Goal: Communication & Community: Answer question/provide support

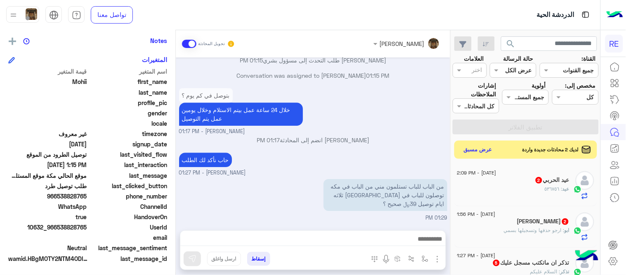
click at [390, 133] on small "[PERSON_NAME] - 01:17 PM" at bounding box center [313, 132] width 268 height 8
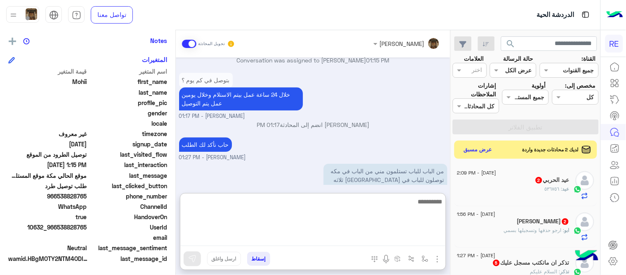
click at [350, 242] on textarea at bounding box center [313, 221] width 266 height 50
click at [403, 237] on textarea "****" at bounding box center [313, 221] width 266 height 50
type textarea "**********"
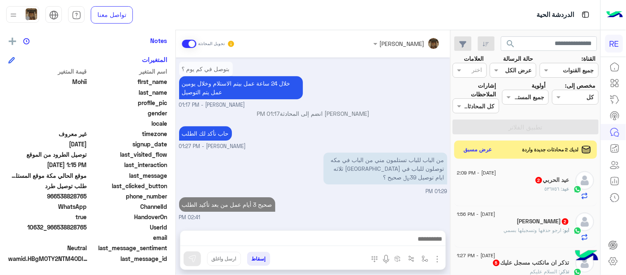
click at [315, 176] on div "Aug 24, 2025 السلام عليكم 11:50 AM وعليكم السلام ،كيف اقدر اساعدك اهلًا بك في ت…" at bounding box center [313, 139] width 275 height 164
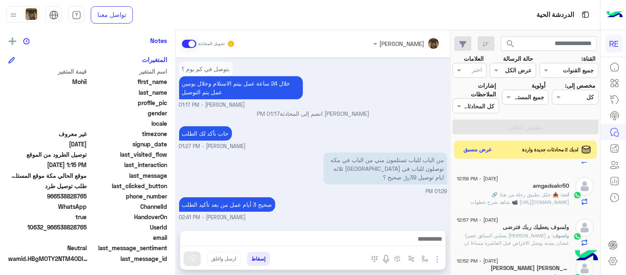
scroll to position [511, 0]
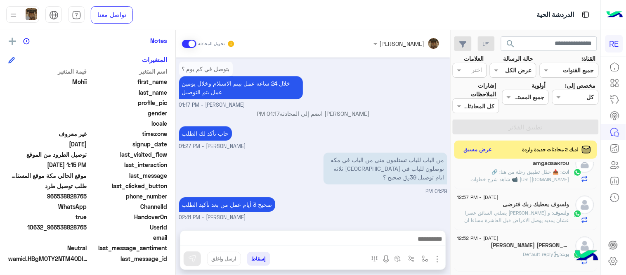
click at [526, 217] on p "ولسوف : و ياليت يصلني السائق عصرا عشان يمديه يوصل الاغراض قبل العاشرة مساءا ان …" at bounding box center [514, 220] width 112 height 22
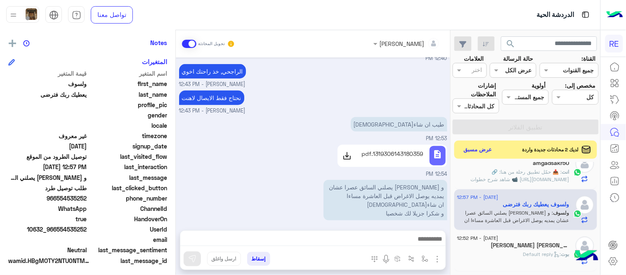
scroll to position [169, 0]
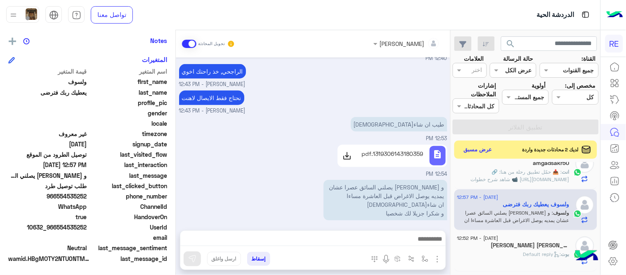
drag, startPoint x: 289, startPoint y: 120, endPoint x: 299, endPoint y: 111, distance: 13.2
click at [299, 115] on div "طيب ان شاءالله 12:53 PM" at bounding box center [313, 129] width 268 height 28
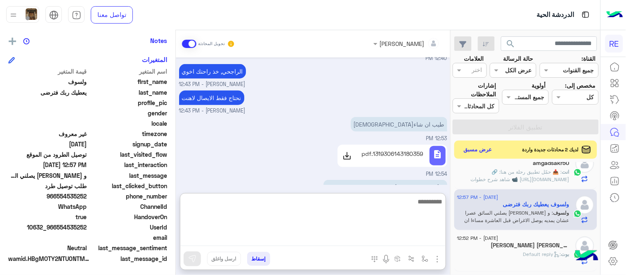
click at [379, 236] on textarea at bounding box center [313, 221] width 266 height 50
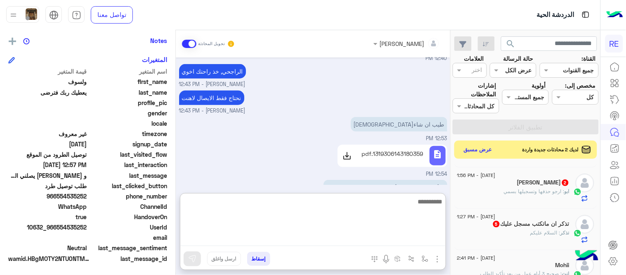
scroll to position [0, 0]
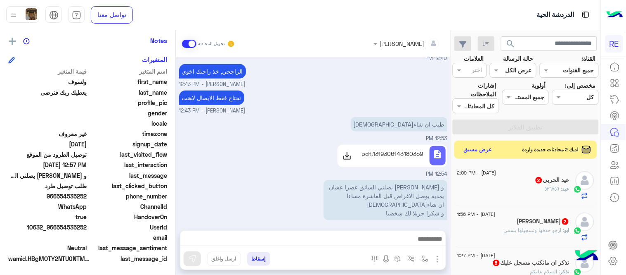
click at [489, 190] on div "عيد : ٥٣٦٧٥٦" at bounding box center [514, 192] width 112 height 14
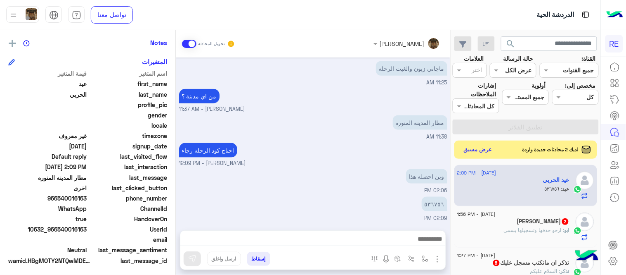
scroll to position [169, 0]
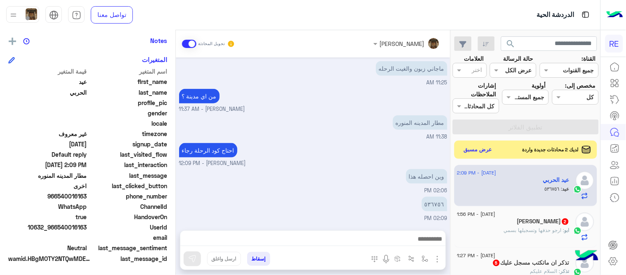
click at [397, 232] on div at bounding box center [313, 240] width 266 height 21
click at [435, 204] on p "٥٣٦٧٥٦" at bounding box center [435, 204] width 26 height 14
copy app-msgs-text
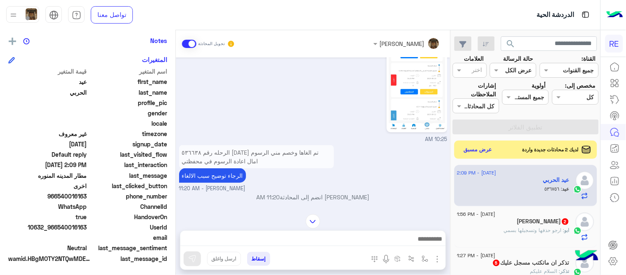
scroll to position [224, 0]
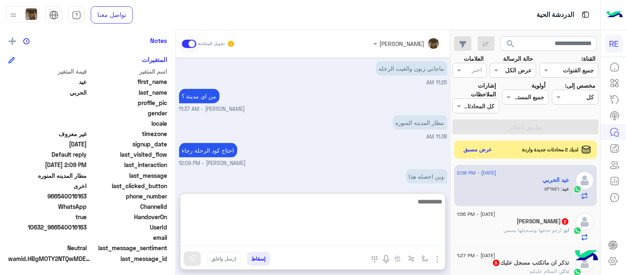
click at [254, 237] on textarea at bounding box center [313, 221] width 266 height 50
type textarea "**********"
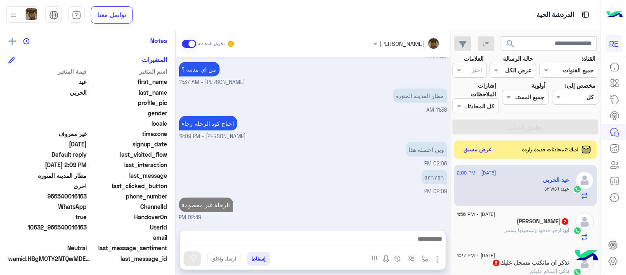
click at [348, 138] on div "Aug 23, 2025 Conversation was assigned to Zahraa Alfadhl 05:07 PM Aug 24, 2025 …" at bounding box center [313, 139] width 275 height 164
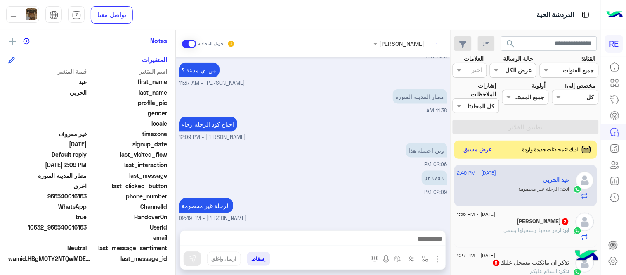
click at [554, 234] on div "ابو : ارجو حذفها وتسجيلها بسمي" at bounding box center [514, 233] width 112 height 14
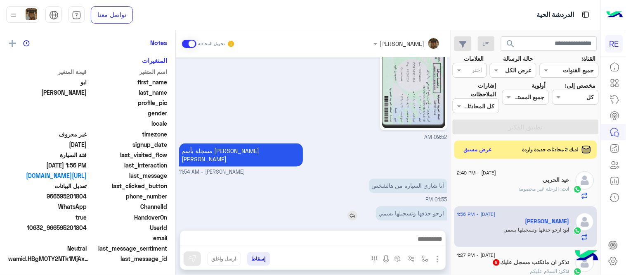
scroll to position [169, 0]
click at [175, 195] on div "ابو خليل يمكن الإرسال له غير معروف تاريخ الأشتراك : 08/24/2025 أولوية لم يتم ال…" at bounding box center [88, 151] width 176 height 242
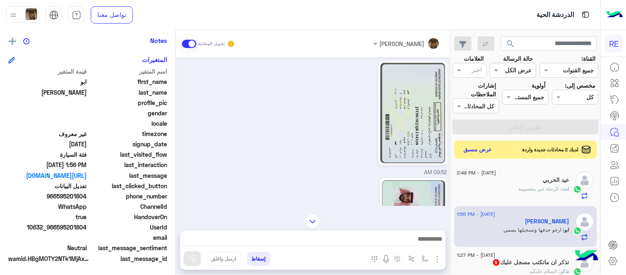
scroll to position [132, 0]
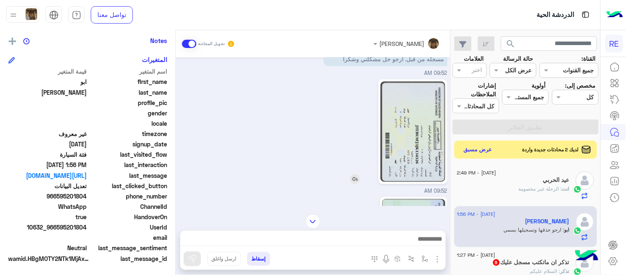
click at [436, 115] on img at bounding box center [413, 131] width 64 height 100
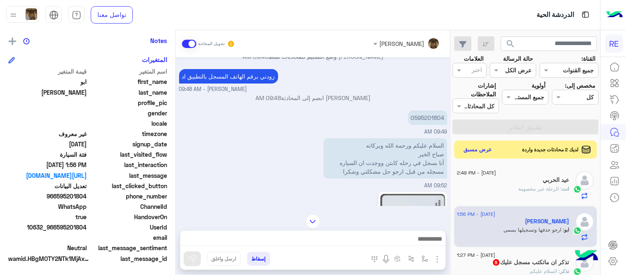
scroll to position [21, 0]
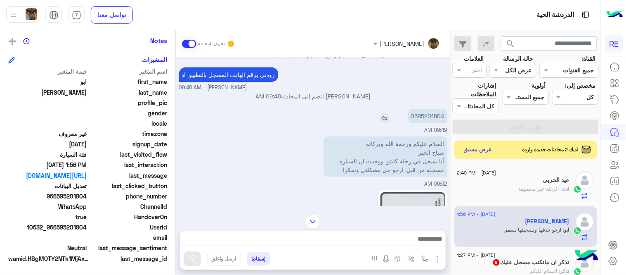
click at [423, 111] on p "0595201804" at bounding box center [427, 116] width 39 height 14
copy p "0595201804"
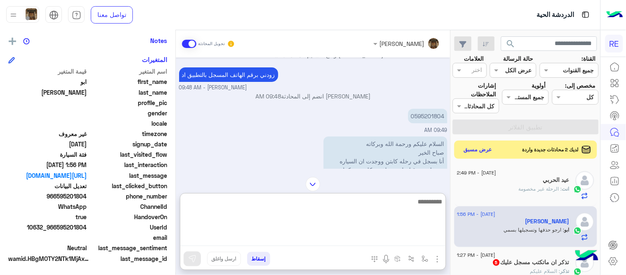
click at [374, 238] on textarea at bounding box center [313, 221] width 266 height 50
type textarea "**********"
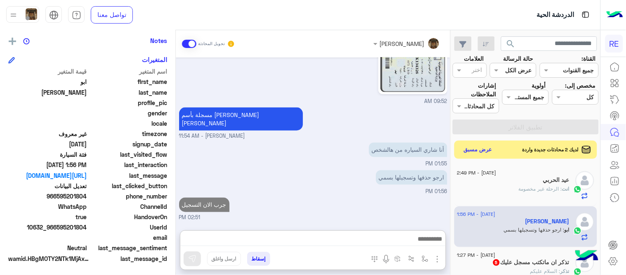
click at [363, 179] on div "Aug 24, 2025 عبير زكريا وضع التسليم للمحادثات نشط 09:48 AM زودني برقم الهاتف ال…" at bounding box center [313, 139] width 275 height 164
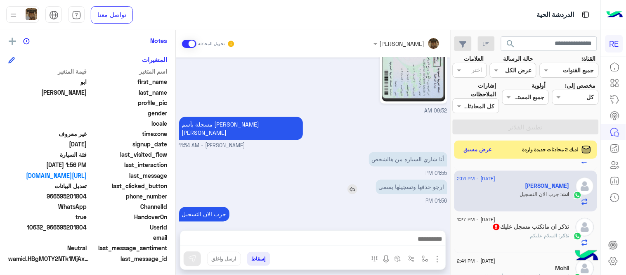
scroll to position [39, 0]
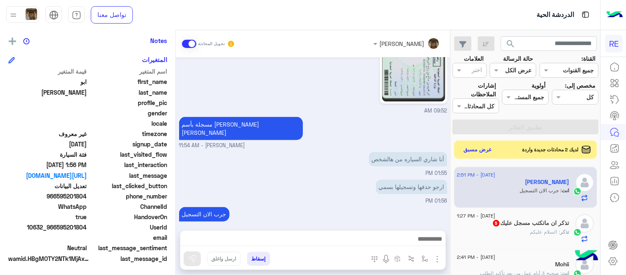
click at [517, 226] on div "تذكر ان ماتكتب مسجل عليك 5" at bounding box center [514, 223] width 112 height 9
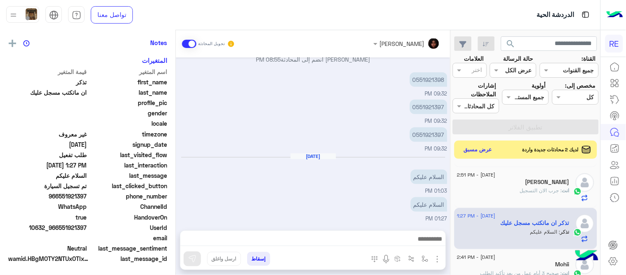
scroll to position [169, 0]
click at [391, 248] on div at bounding box center [313, 240] width 266 height 21
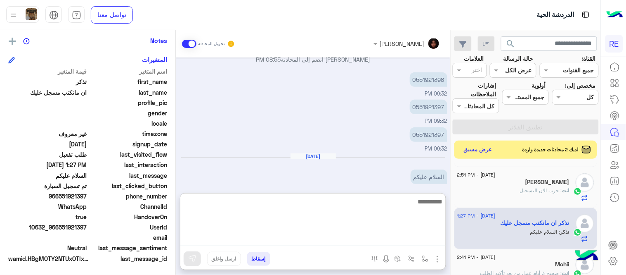
click at [384, 242] on textarea at bounding box center [313, 221] width 266 height 50
type textarea "**********"
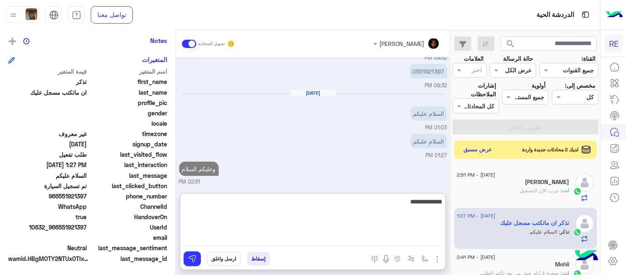
scroll to position [242, 0]
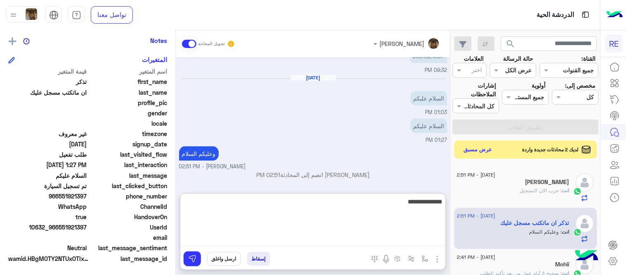
type textarea "**********"
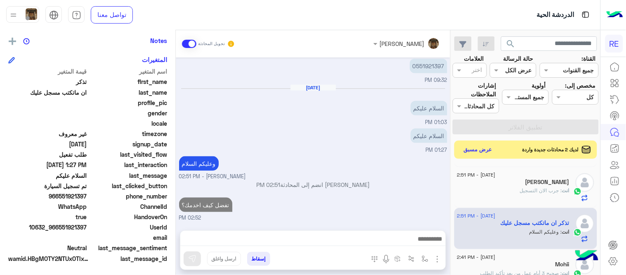
scroll to position [230, 0]
click at [427, 176] on div "Aug 23, 2025 اهلا بك عزيزنا الكابتن، سيتم مراجعة حسابك وابلاغك في اقرب وقت شكرا…" at bounding box center [313, 139] width 275 height 164
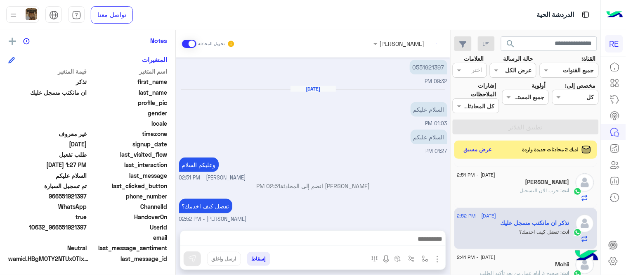
scroll to position [0, 0]
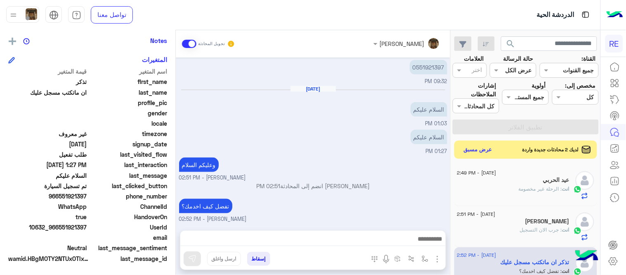
drag, startPoint x: 454, startPoint y: 175, endPoint x: 426, endPoint y: 192, distance: 33.4
click at [426, 192] on mat-drawer-container "search القناة: القناه جميع القنوات حالة الرسالة القناه عرض الكل العلامات اختر م…" at bounding box center [300, 154] width 601 height 248
click at [426, 192] on div "عبير زكريا انضم إلى المحادثة 02:51 PM" at bounding box center [313, 188] width 268 height 15
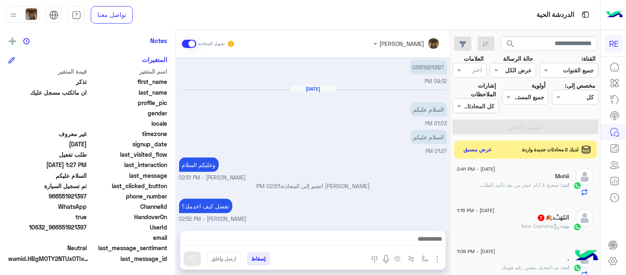
scroll to position [134, 0]
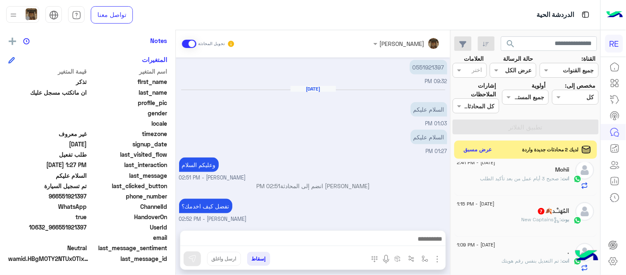
click at [527, 212] on div "المُهَنـْـد🍂 7" at bounding box center [514, 211] width 112 height 9
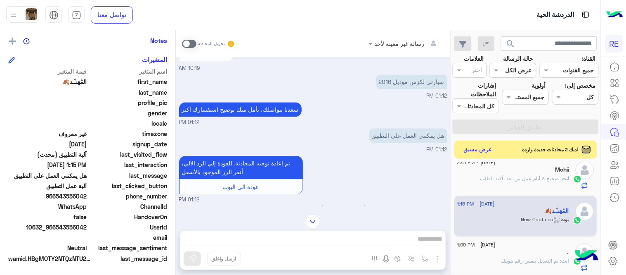
scroll to position [425, 0]
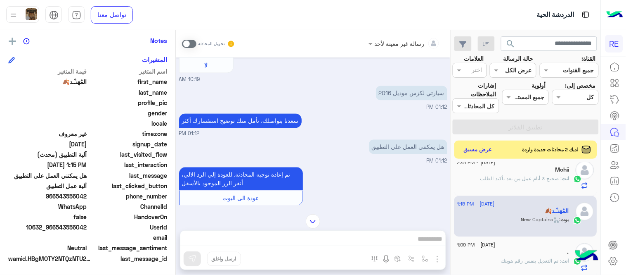
click at [192, 42] on span at bounding box center [189, 44] width 14 height 8
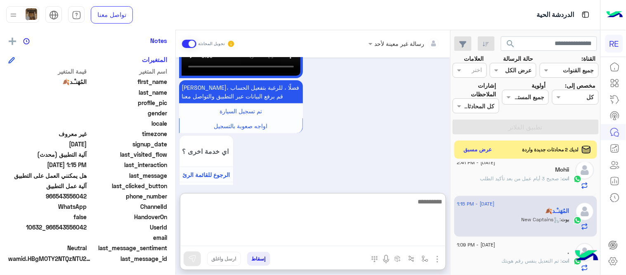
click at [278, 235] on textarea at bounding box center [313, 221] width 266 height 50
type textarea "**********"
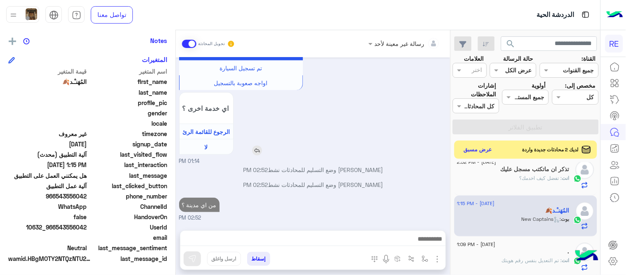
scroll to position [1716, 0]
click at [340, 105] on div "اي خدمة اخرى ؟ الرجوع للقائمة الرئ لا" at bounding box center [288, 123] width 219 height 63
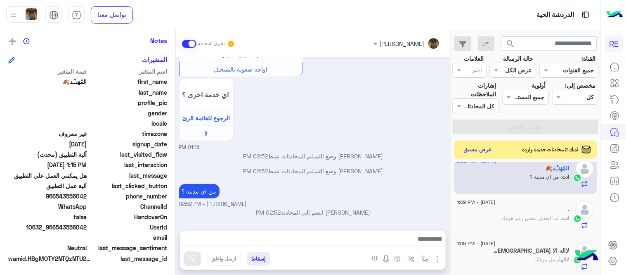
scroll to position [281, 0]
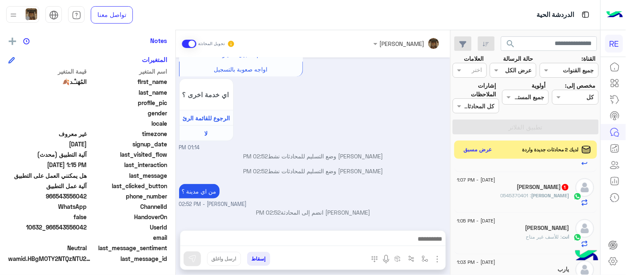
click at [505, 197] on div "Salman : 0545370401" at bounding box center [514, 199] width 112 height 14
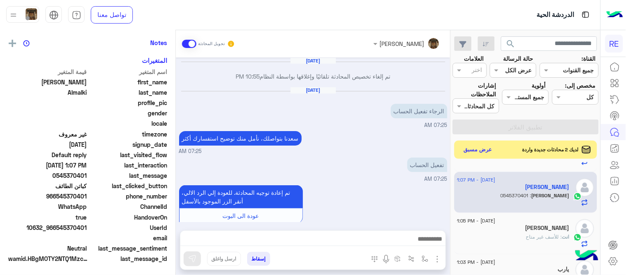
scroll to position [109, 0]
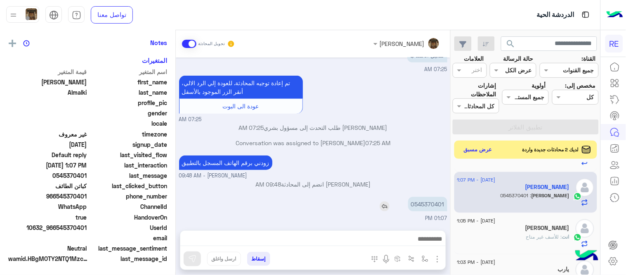
click at [424, 200] on p "0545370401" at bounding box center [427, 204] width 39 height 14
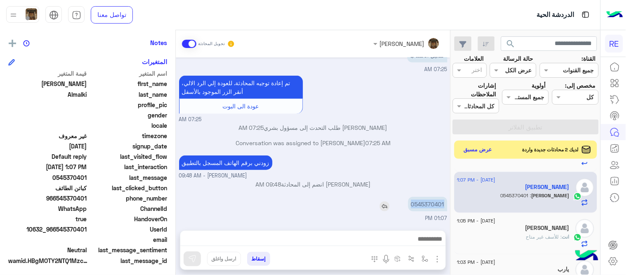
scroll to position [0, 0]
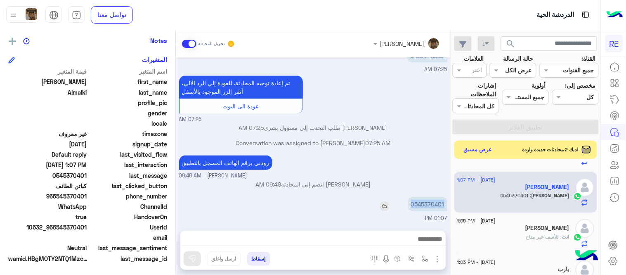
copy p "0545370401"
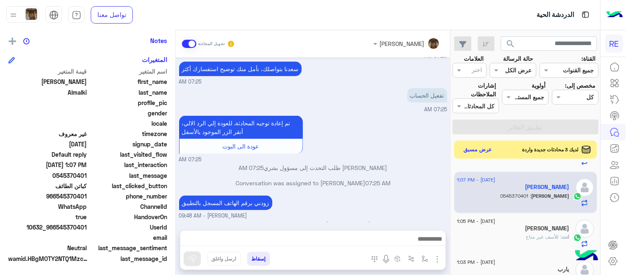
scroll to position [282, 0]
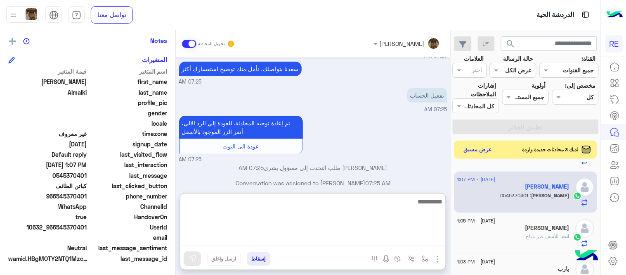
click at [308, 240] on textarea at bounding box center [313, 221] width 266 height 50
type textarea "**********"
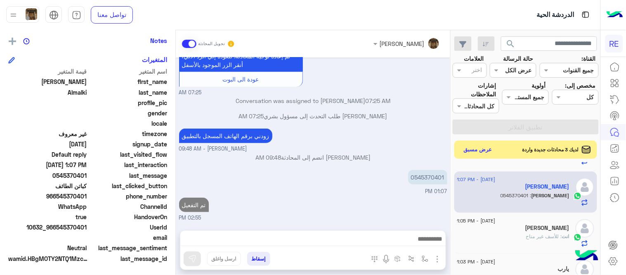
click at [335, 160] on div "Aug 22, 2025 تم إلغاء تخصيص المحادثة تلقائيًا وإغلاقها بواسطة النظام 10:55 PM A…" at bounding box center [313, 139] width 275 height 164
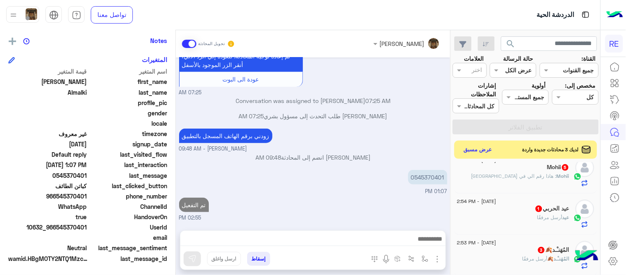
scroll to position [0, 0]
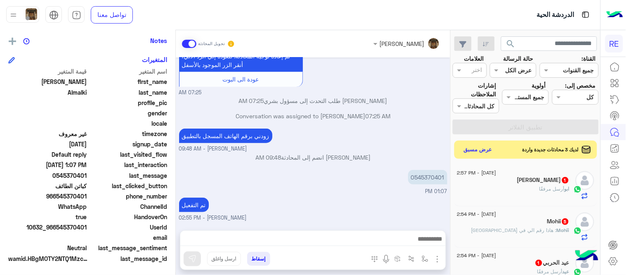
click at [395, 184] on div "0545370401" at bounding box center [404, 177] width 86 height 19
click at [507, 179] on div "ابو خليل 2" at bounding box center [514, 180] width 112 height 9
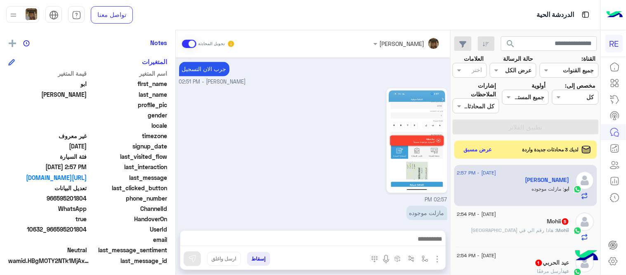
scroll to position [169, 0]
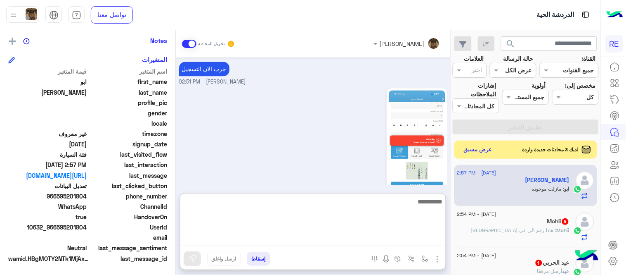
click at [211, 235] on textarea at bounding box center [313, 221] width 266 height 50
type textarea "****"
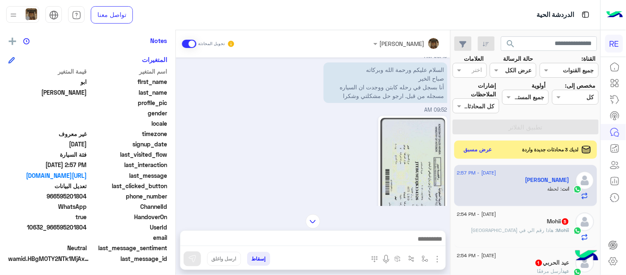
scroll to position [21, 0]
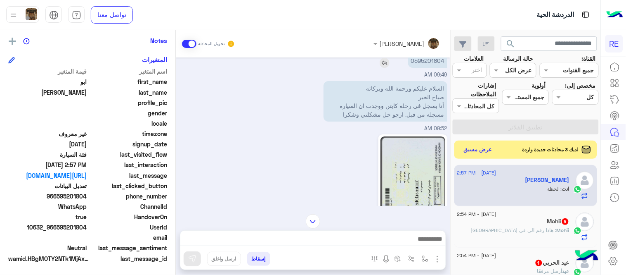
click at [420, 60] on p "0595201804" at bounding box center [427, 60] width 39 height 14
copy p "0595201804"
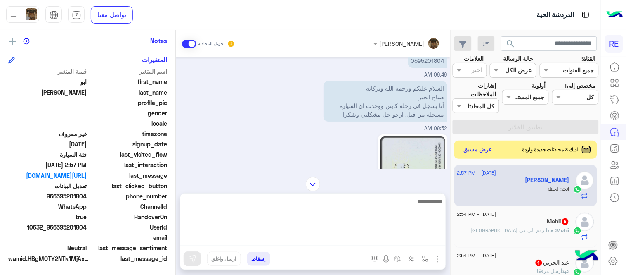
click at [354, 240] on textarea at bounding box center [313, 221] width 266 height 50
type textarea "**********"
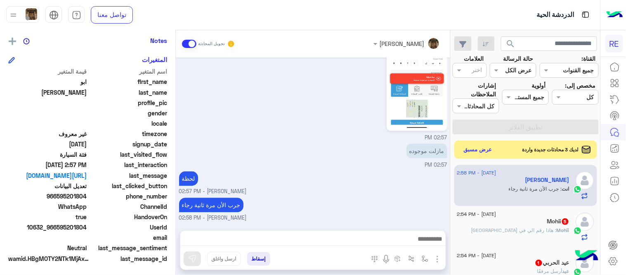
scroll to position [471, 0]
click at [403, 141] on div "مازلت موجوده 02:57 PM" at bounding box center [313, 155] width 268 height 28
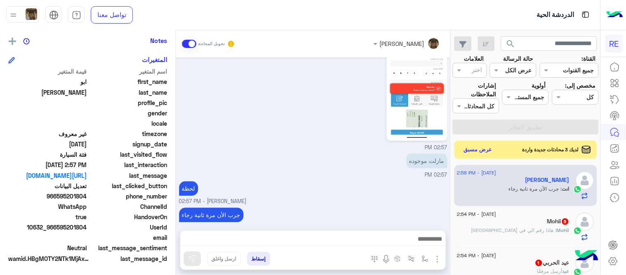
click at [510, 218] on div "Mohii 5" at bounding box center [514, 222] width 112 height 9
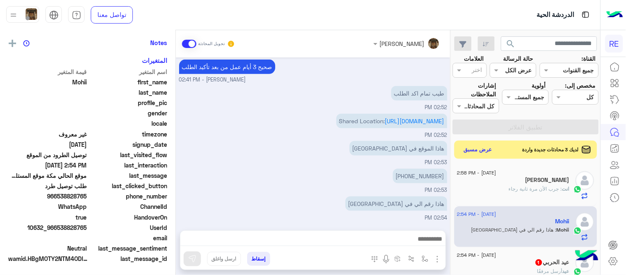
scroll to position [169, 0]
click at [292, 207] on div "هاذا رقم الي في مكة 02:54 PM" at bounding box center [313, 208] width 268 height 28
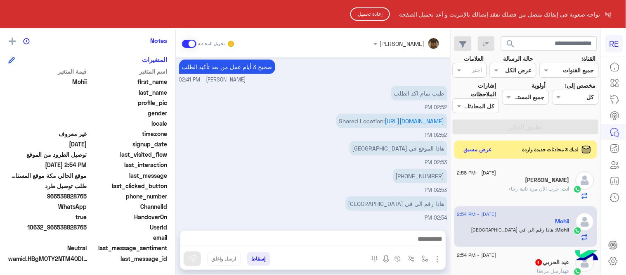
click at [507, 180] on html "RE نواجه صعوبة فى إبقائك متصل من فضلك تفقد إتصالك بالإنترنت و أعد تحميل الصفحة …" at bounding box center [313, 137] width 626 height 275
click at [377, 10] on button "إعادة تحميل" at bounding box center [371, 13] width 40 height 13
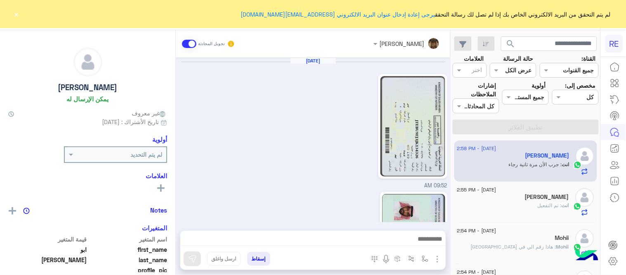
scroll to position [390, 0]
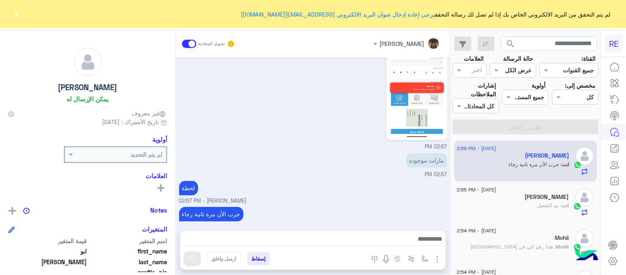
click at [507, 238] on div "Mohii" at bounding box center [514, 238] width 112 height 9
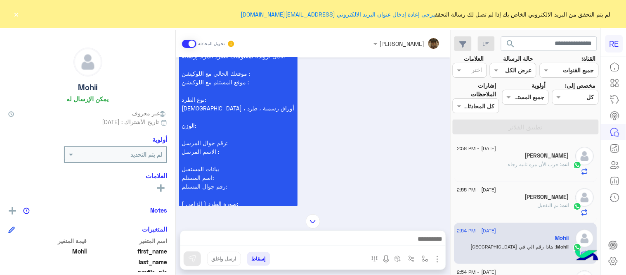
scroll to position [107, 0]
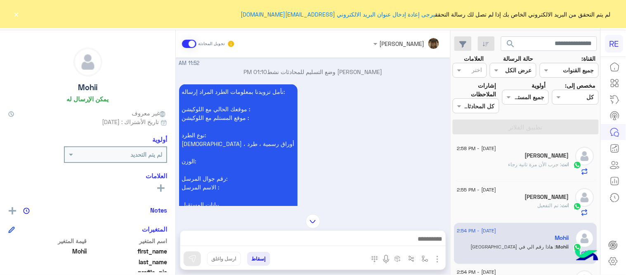
click at [250, 100] on p "نأمل تزويدنا بمعلومات الطرد المراد إرساله: موقعك الحالي مع اللوكيشن : موقع المس…" at bounding box center [238, 165] width 119 height 162
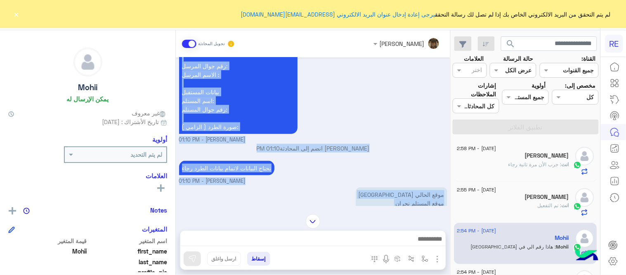
scroll to position [246, 0]
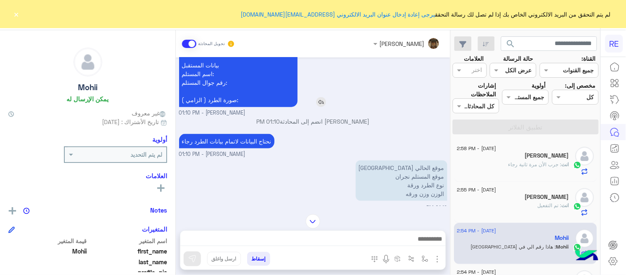
drag, startPoint x: 250, startPoint y: 100, endPoint x: 224, endPoint y: 111, distance: 28.3
click at [224, 107] on p "نأمل تزويدنا بمعلومات الطرد المراد إرساله: موقعك الحالي مع اللوكيشن : موقع المس…" at bounding box center [238, 26] width 119 height 162
copy app-msgs-text
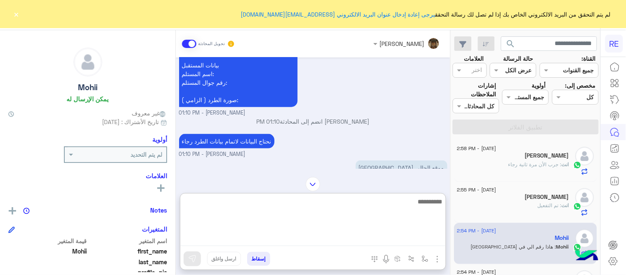
click at [273, 236] on textarea at bounding box center [313, 221] width 266 height 50
paste textarea "**********"
type textarea "**********"
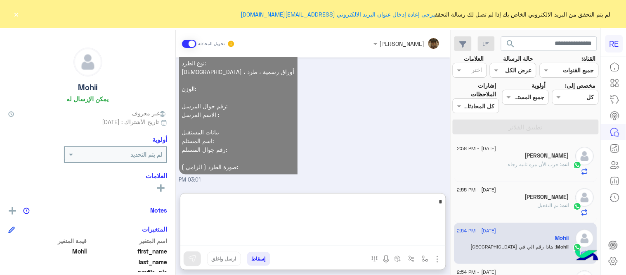
scroll to position [1192, 0]
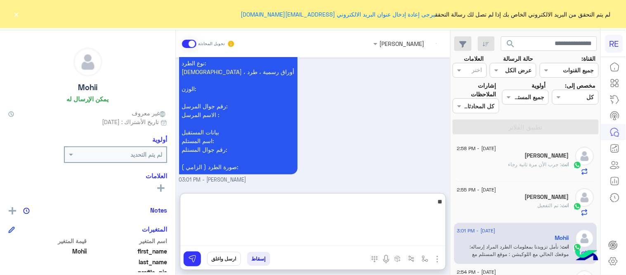
type textarea "*"
type textarea "**********"
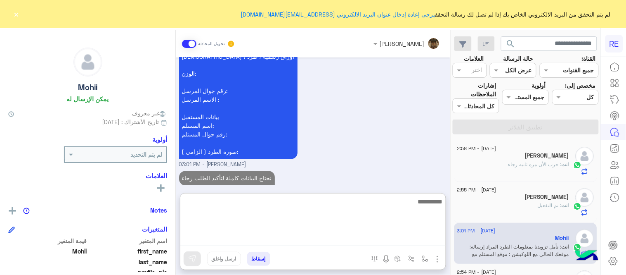
scroll to position [1219, 0]
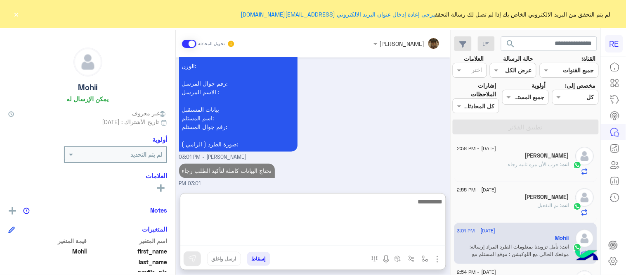
click at [446, 88] on div "نأمل تزويدنا بمعلومات الطرد المراد إرساله: موقعك الحالي مع اللوكيشن : موقع المس…" at bounding box center [313, 75] width 268 height 174
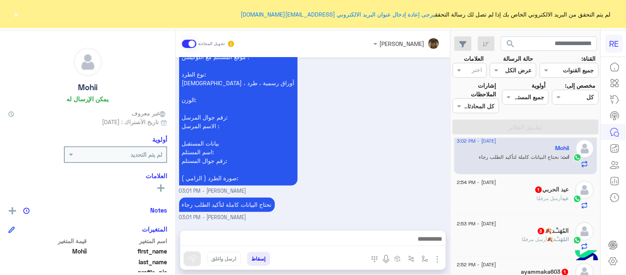
scroll to position [97, 0]
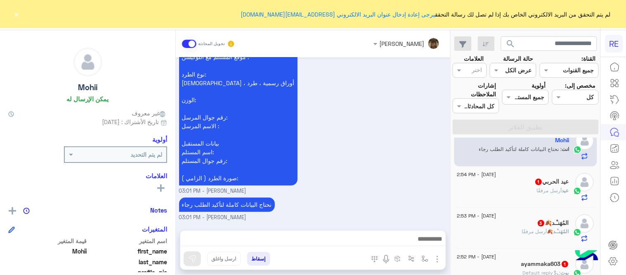
click at [501, 190] on div "عيد أرسل مرفقًا" at bounding box center [514, 194] width 112 height 14
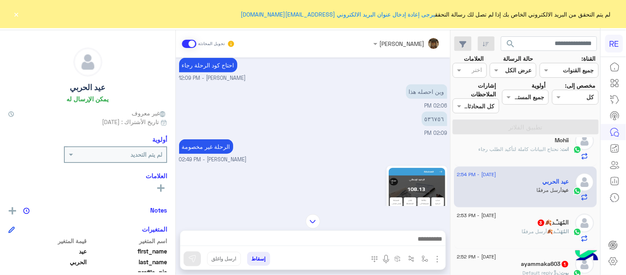
scroll to position [250, 0]
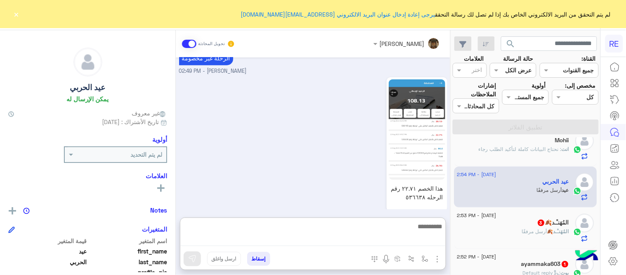
click at [387, 235] on textarea at bounding box center [313, 233] width 266 height 25
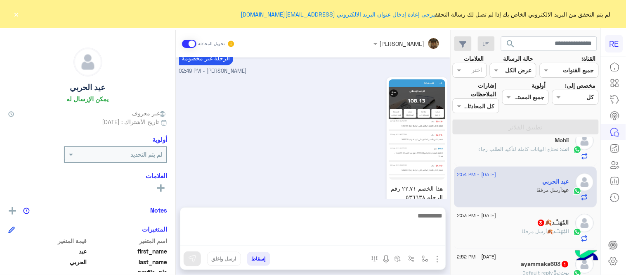
click at [329, 166] on div "هذا الخصم ٢٢.٧١ رقم الرحله ٥٣٦٦٣٨ 02:53 PM" at bounding box center [313, 148] width 268 height 147
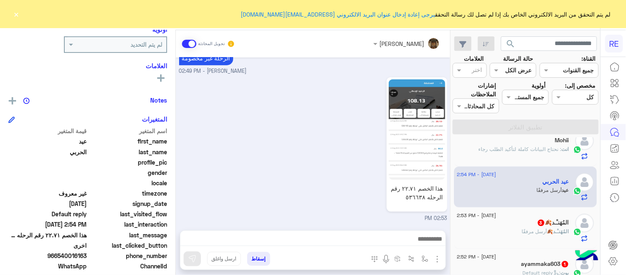
scroll to position [110, 0]
drag, startPoint x: 59, startPoint y: 251, endPoint x: 87, endPoint y: 253, distance: 28.2
click at [87, 253] on span "966540016163" at bounding box center [47, 255] width 79 height 9
copy span "540016163"
click at [419, 108] on img at bounding box center [417, 129] width 57 height 100
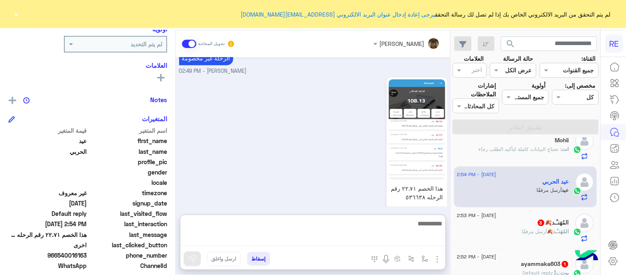
click at [385, 240] on textarea at bounding box center [313, 232] width 266 height 28
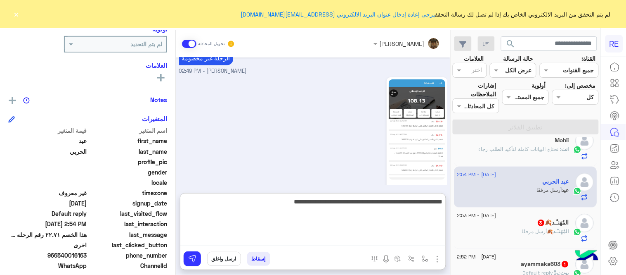
click at [344, 201] on textarea "**********" at bounding box center [313, 221] width 266 height 50
click at [379, 204] on textarea "**********" at bounding box center [313, 221] width 266 height 50
type textarea "**********"
click at [313, 204] on textarea "**********" at bounding box center [313, 221] width 266 height 50
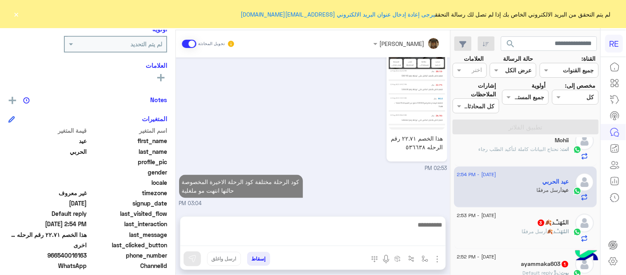
click at [383, 158] on div "[DATE] الرحله رقم ٥٣٦٦٣٨ [DATE] تم الغاها وخصم مني الرسوم امال اعادة الرسوم في …" at bounding box center [313, 132] width 275 height 150
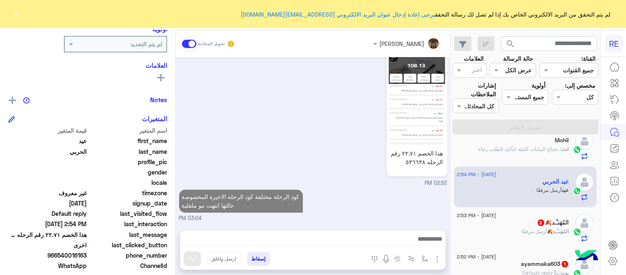
click at [497, 218] on span "[DATE] - 2:53 PM" at bounding box center [477, 214] width 39 height 7
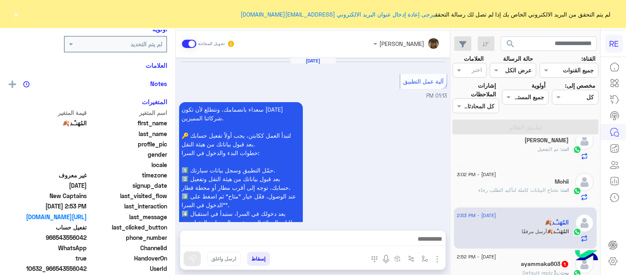
scroll to position [854, 0]
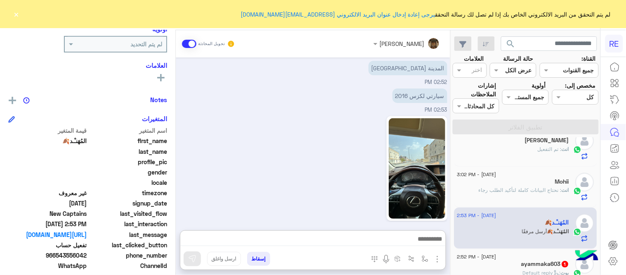
click at [266, 236] on textarea at bounding box center [313, 239] width 266 height 12
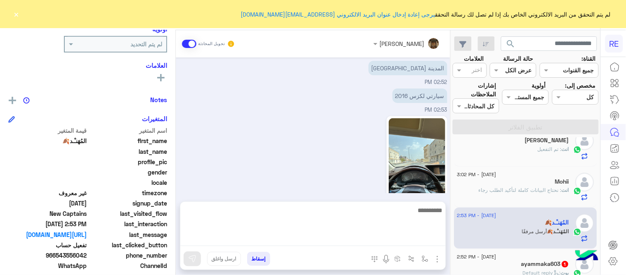
click at [299, 179] on div "02:53 PM" at bounding box center [313, 173] width 268 height 118
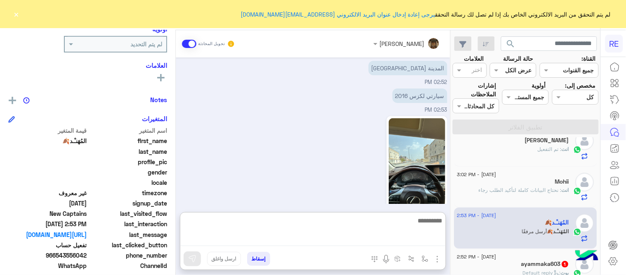
click at [283, 240] on textarea at bounding box center [313, 230] width 266 height 31
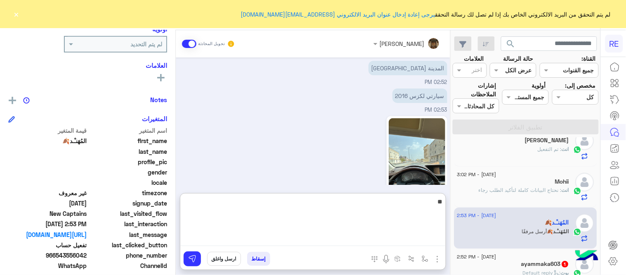
type textarea "*"
type textarea "**********"
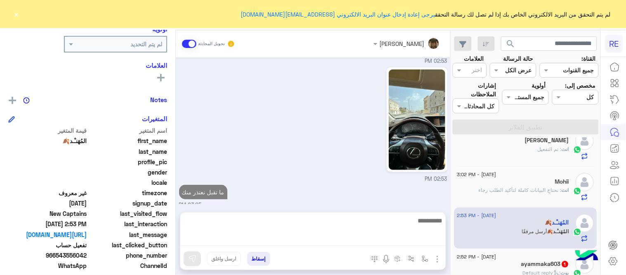
click at [271, 150] on div "02:53 PM" at bounding box center [313, 124] width 268 height 118
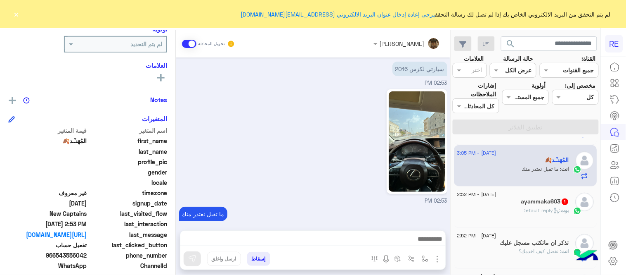
scroll to position [160, 0]
click at [522, 199] on h5 "ayammaka603 1" at bounding box center [546, 201] width 48 height 7
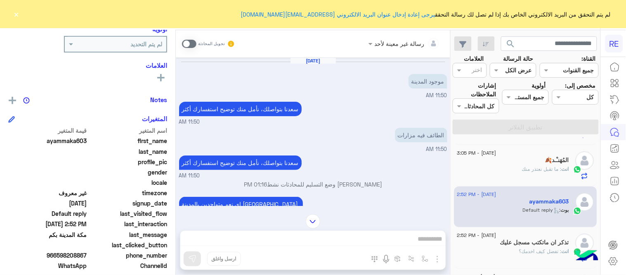
scroll to position [35, 0]
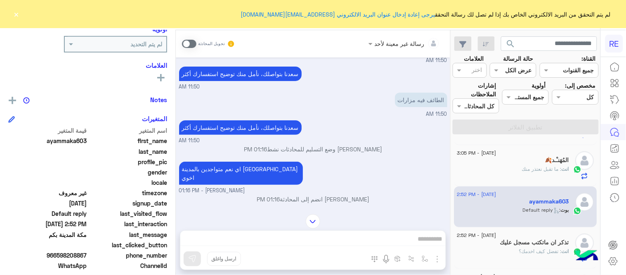
click at [191, 44] on span at bounding box center [189, 44] width 14 height 8
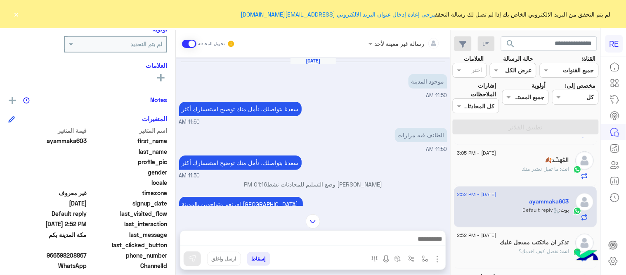
scroll to position [182, 0]
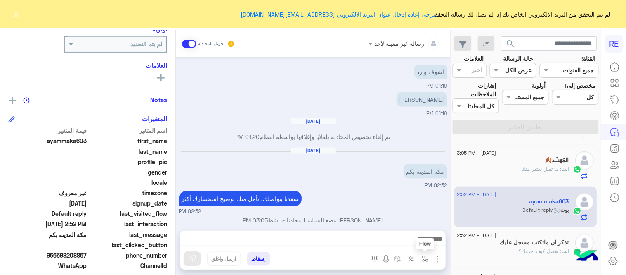
click at [427, 261] on img "button" at bounding box center [425, 258] width 7 height 7
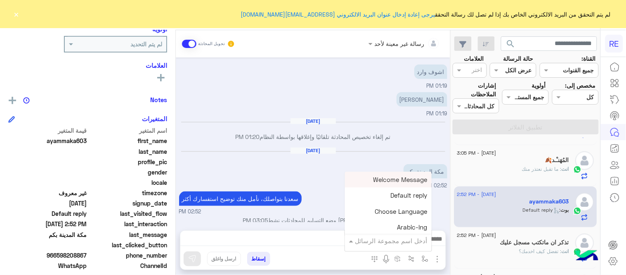
click at [405, 239] on input "text" at bounding box center [400, 240] width 56 height 9
type input "*"
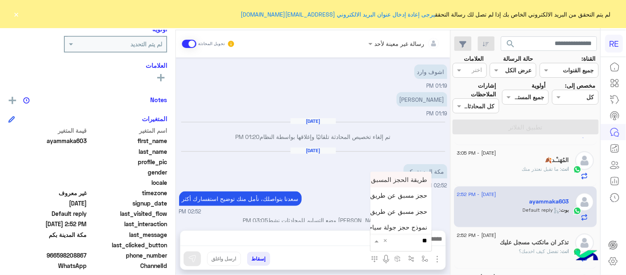
type input "***"
click at [393, 206] on div "حجز مسبق عن طريق التطبيق" at bounding box center [401, 211] width 61 height 16
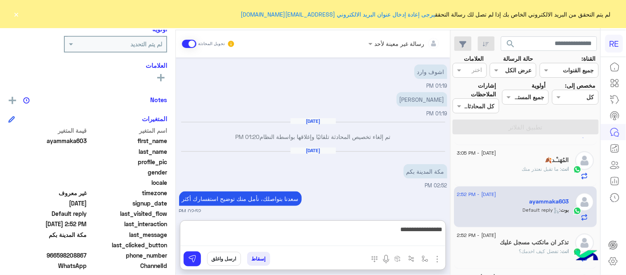
click at [267, 235] on textarea "**********" at bounding box center [313, 235] width 266 height 22
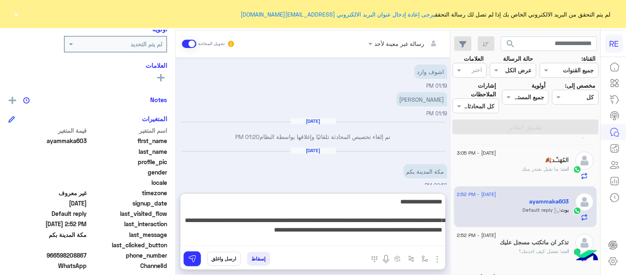
click at [218, 228] on textarea "**********" at bounding box center [313, 221] width 266 height 50
type textarea "**********"
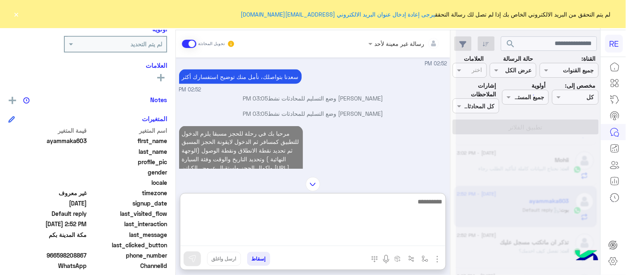
scroll to position [0, 0]
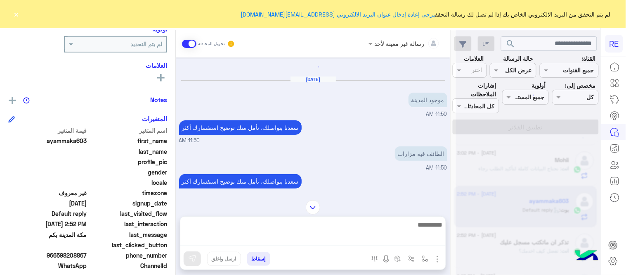
click at [393, 147] on div "الطائف فيه مزارات" at bounding box center [398, 153] width 100 height 14
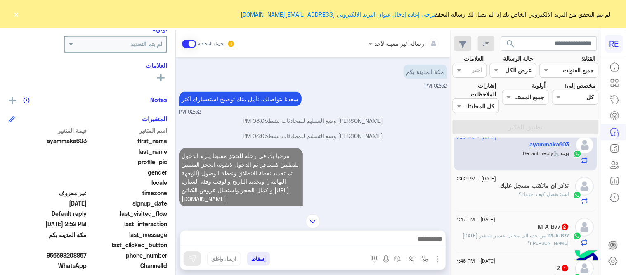
scroll to position [225, 0]
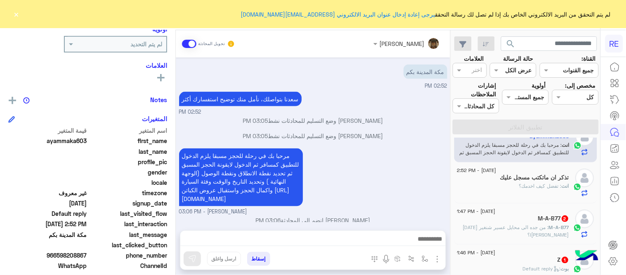
click at [508, 237] on p "M-A-B77 : من جده الى محايل عسير شنغير [DATE][PERSON_NAME]!؟" at bounding box center [514, 230] width 112 height 15
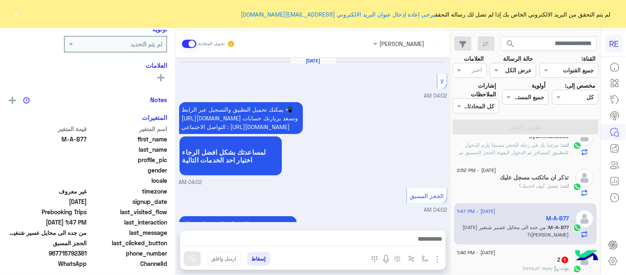
scroll to position [431, 0]
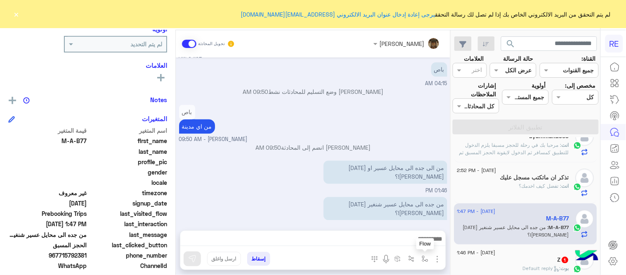
click at [425, 255] on img "button" at bounding box center [425, 258] width 7 height 7
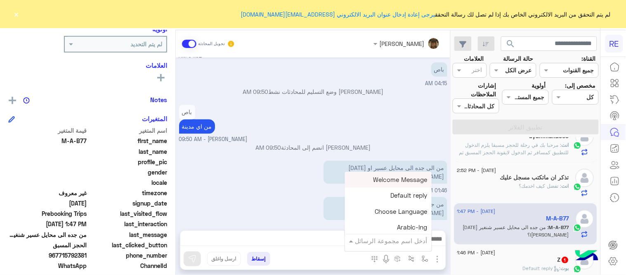
click at [411, 241] on input "text" at bounding box center [400, 240] width 56 height 9
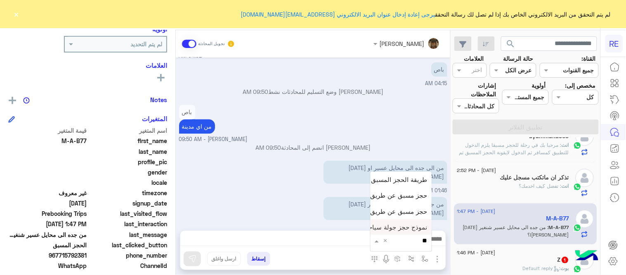
type input "***"
click at [394, 218] on div "حجز مسبق عن طريق التطبيق" at bounding box center [401, 211] width 61 height 16
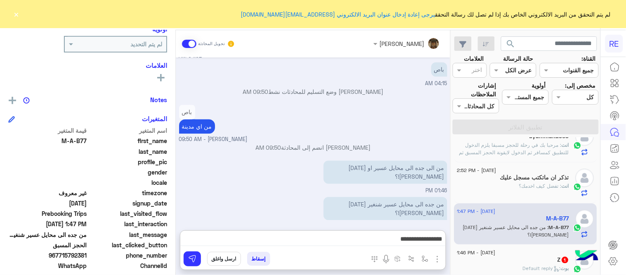
click at [332, 234] on textarea "**********" at bounding box center [313, 239] width 266 height 12
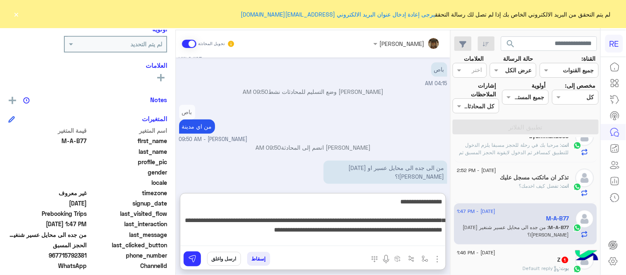
click at [219, 231] on textarea "**********" at bounding box center [313, 221] width 266 height 50
drag, startPoint x: 396, startPoint y: 211, endPoint x: 445, endPoint y: 201, distance: 50.1
click at [445, 201] on textarea "**********" at bounding box center [313, 221] width 266 height 50
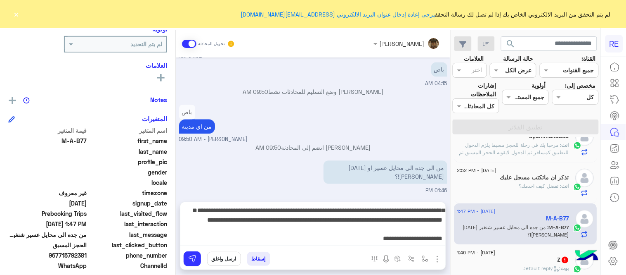
click at [176, 155] on mat-drawer "M-A-B77 يمكن الإرسال له غير معروف تاريخ الأشتراك : [DATE] أولوية لم يتم التحديد…" at bounding box center [88, 154] width 176 height 248
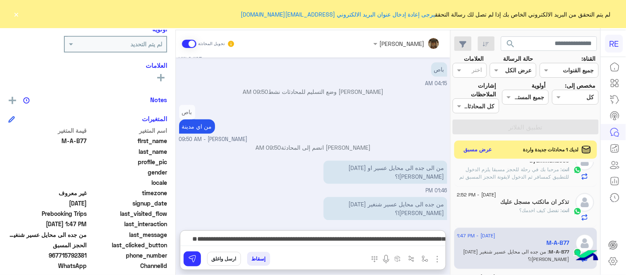
click at [403, 233] on textarea "**********" at bounding box center [313, 239] width 266 height 12
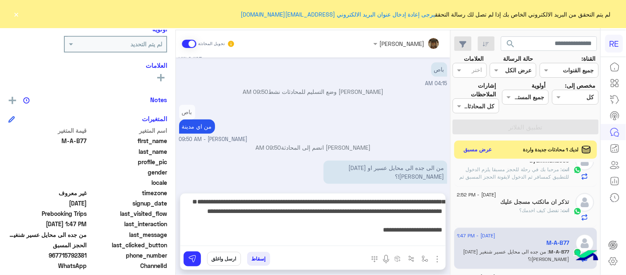
click at [365, 152] on p "[PERSON_NAME] انضم إلى المحادثة 09:50 AM" at bounding box center [313, 147] width 268 height 9
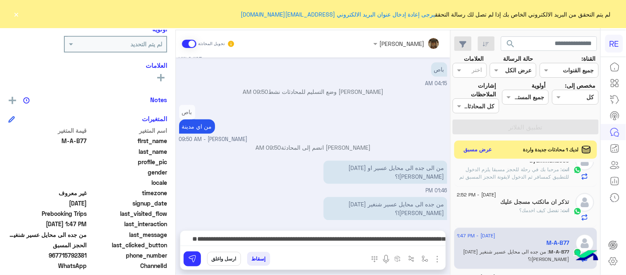
click at [387, 237] on textarea "**********" at bounding box center [313, 239] width 266 height 12
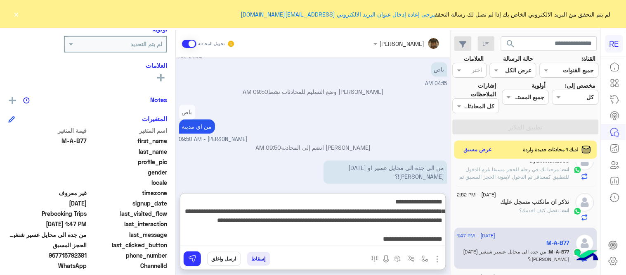
type textarea "**********"
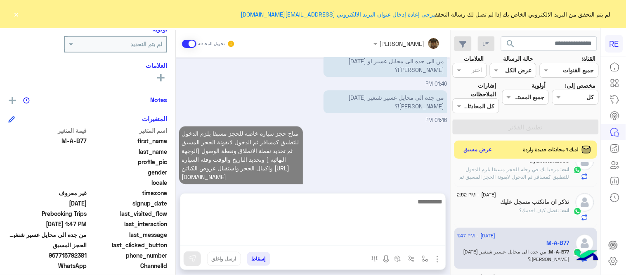
scroll to position [501, 0]
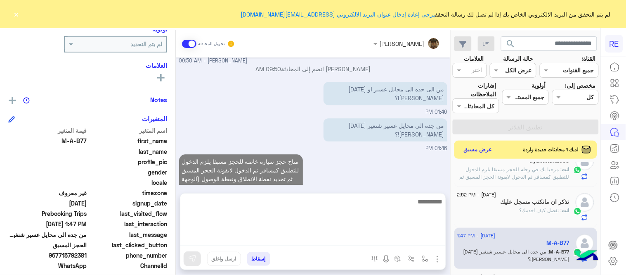
click at [416, 175] on div "متاح حجز سيارة خاصة للحجز مسبقا يلزم الدخول للتطبيق كمسافر ثم الدخول لايقونة ال…" at bounding box center [313, 187] width 268 height 70
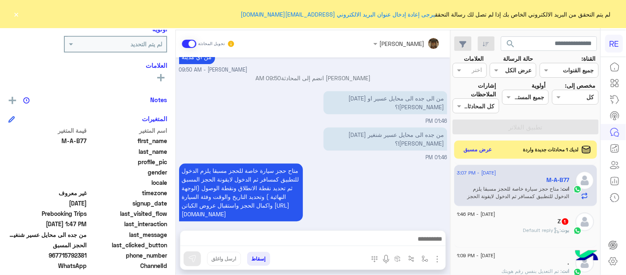
scroll to position [285, 0]
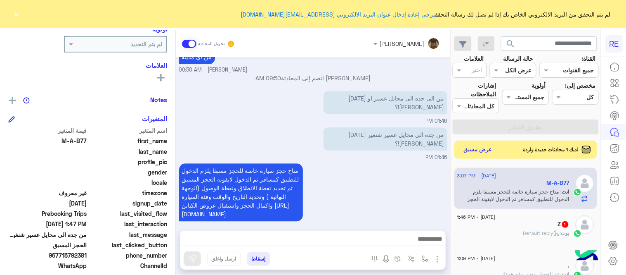
click at [500, 224] on div "Z 1" at bounding box center [514, 225] width 112 height 9
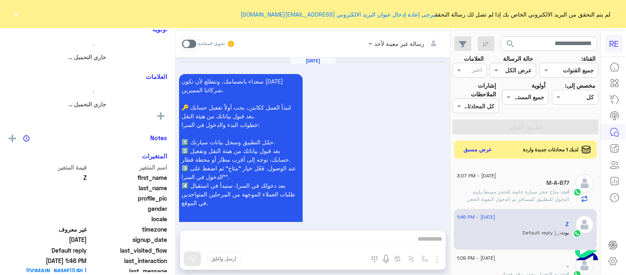
scroll to position [564, 0]
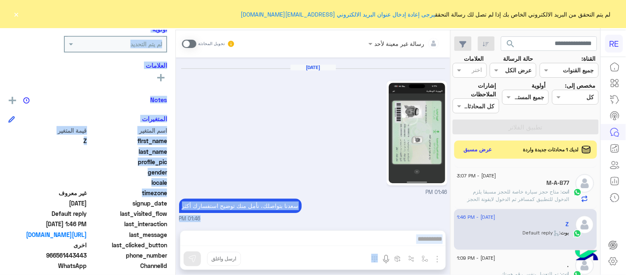
click at [178, 197] on mat-drawer-container "رسالة غير معينة لأحد تحويل المحادثة [DATE] سعداء بانضمامك، ونتطلع لأن تكون [DAT…" at bounding box center [225, 154] width 451 height 248
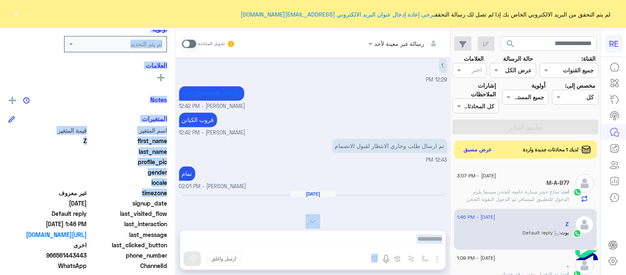
scroll to position [387, 0]
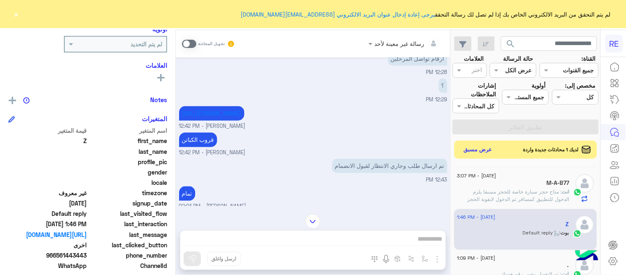
click at [216, 159] on div "تم ارسال طلب وجاري الانتظار لقبول الانضمام 12:43 PM" at bounding box center [313, 171] width 268 height 28
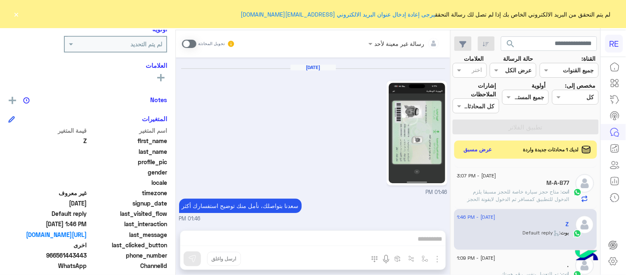
scroll to position [564, 0]
click at [453, 210] on div "[DATE] - 3:06 PM المُهَنـْـد🍂 1 المُهَنـْـد🍂 : الموديل [DATE] - 3:04 PM عيد الح…" at bounding box center [525, 220] width 149 height 116
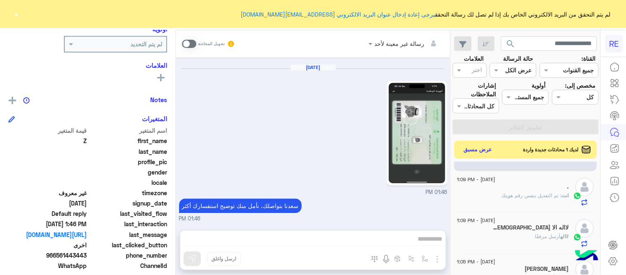
scroll to position [376, 0]
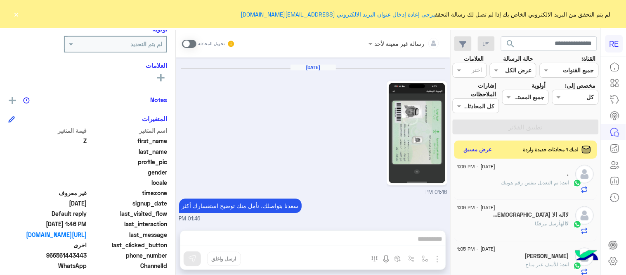
click at [500, 232] on div "لااله أرسل مرفقًا" at bounding box center [514, 227] width 112 height 14
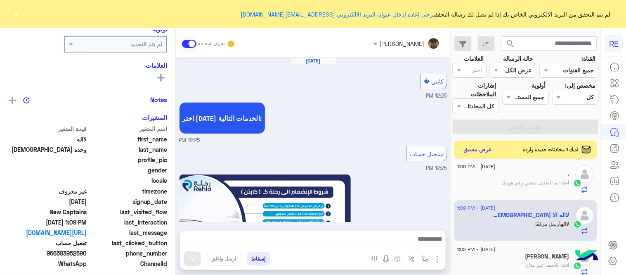
scroll to position [798, 0]
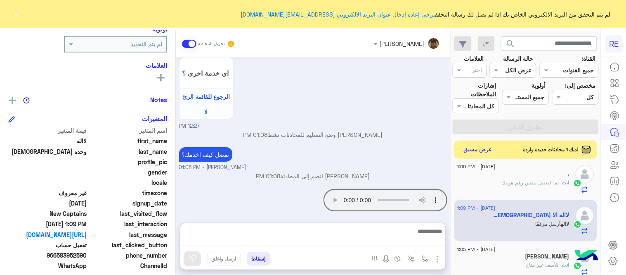
click at [292, 238] on textarea at bounding box center [313, 236] width 266 height 20
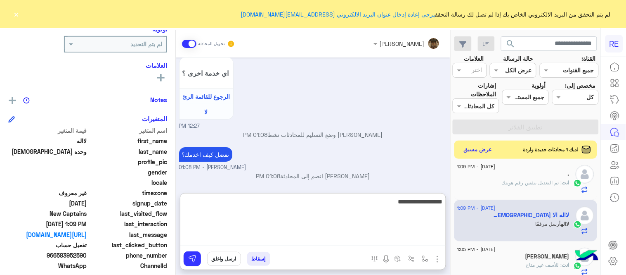
click at [430, 205] on textarea "**********" at bounding box center [313, 221] width 266 height 50
click at [369, 201] on textarea "**********" at bounding box center [313, 221] width 266 height 50
type textarea "**********"
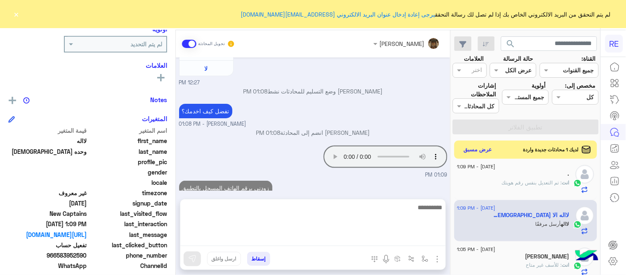
click at [349, 102] on div "تفضل كيف اخدمك؟ [PERSON_NAME] - 01:08 PM" at bounding box center [313, 115] width 268 height 26
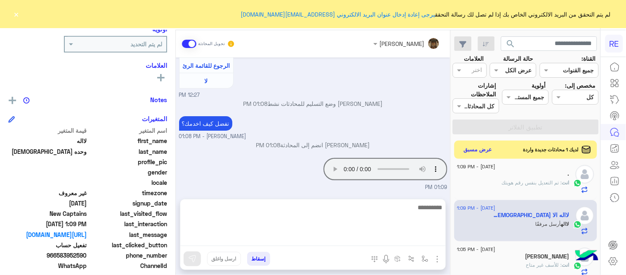
scroll to position [824, 0]
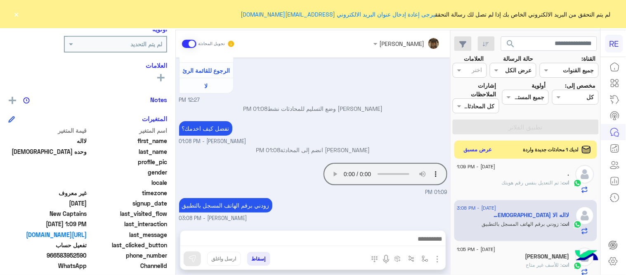
click at [21, 15] on div "لم يتم التحقق من البريد الالكتروني الخاص بك إذا لم تصل لك رسالة التحقق يرجى إعا…" at bounding box center [313, 14] width 626 height 28
click at [17, 17] on button "×" at bounding box center [16, 14] width 8 height 8
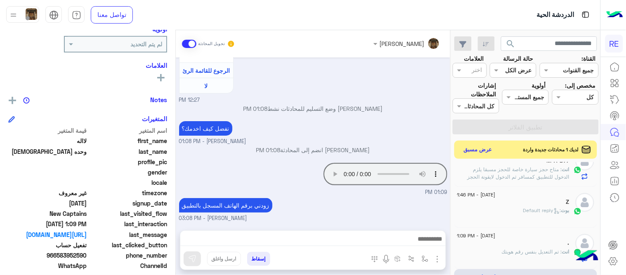
scroll to position [0, 0]
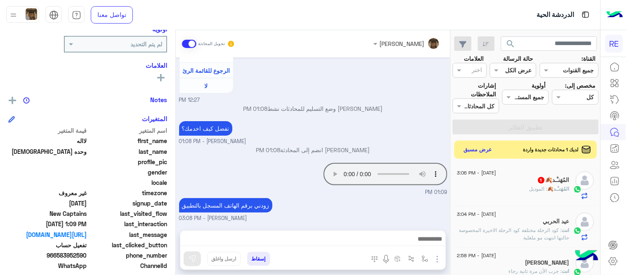
click at [515, 191] on div "المُهَنـْـد🍂 : الموديل" at bounding box center [514, 192] width 112 height 14
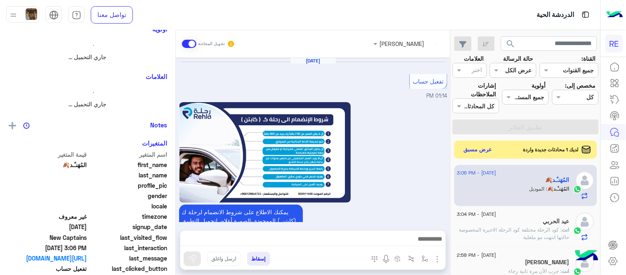
scroll to position [525, 0]
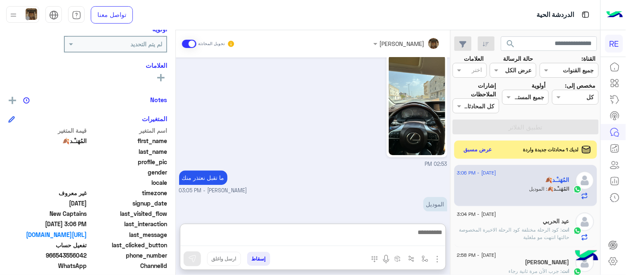
click at [304, 238] on textarea at bounding box center [313, 236] width 266 height 19
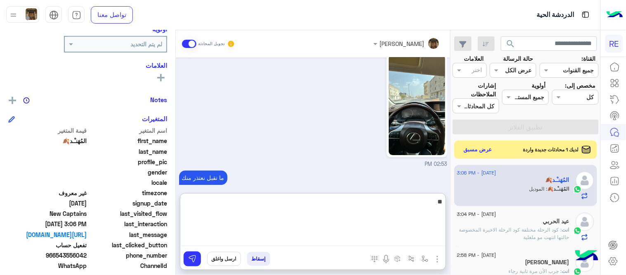
type textarea "*"
type textarea "**********"
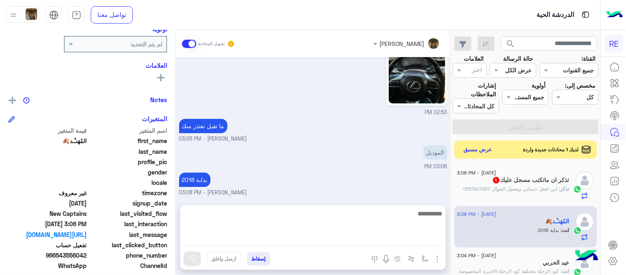
scroll to position [551, 0]
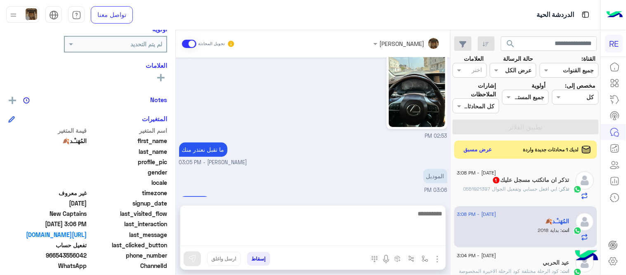
click at [516, 202] on div "[DATE] - 3:08 PM تذكر ان ماتكتب مسجل عليك 1 تذكر : ابي افعل حسابي وتفعيل الجوال…" at bounding box center [526, 185] width 143 height 41
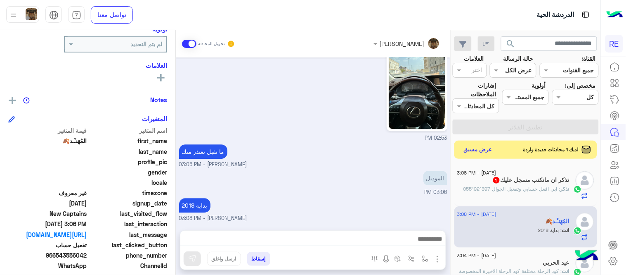
click at [501, 197] on div "تذكر : ابي افعل حسابي وتفعيل الجوال 0551921397" at bounding box center [514, 192] width 112 height 14
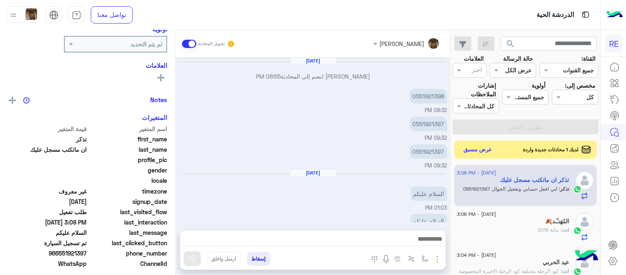
scroll to position [121, 0]
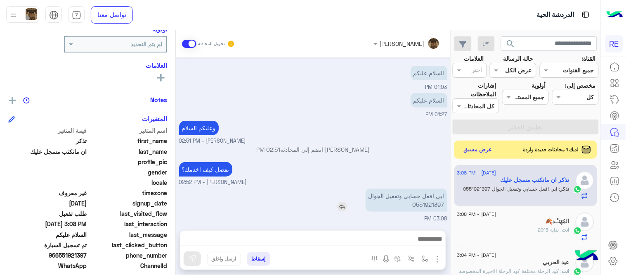
click at [434, 204] on p "ابي افعل حسابي وتفعيل الجوال 0551921397" at bounding box center [407, 199] width 82 height 23
copy p "0551921397"
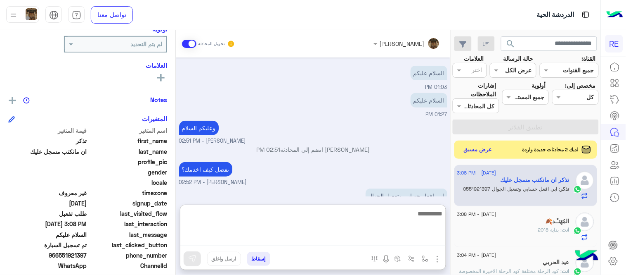
click at [333, 245] on textarea at bounding box center [313, 227] width 266 height 38
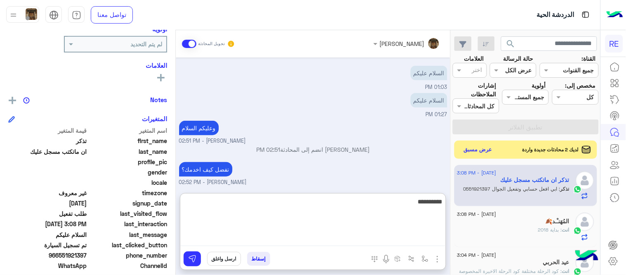
type textarea "**********"
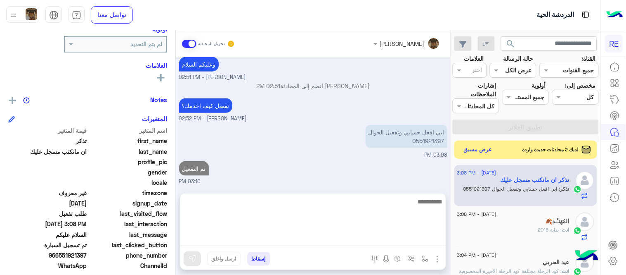
scroll to position [147, 0]
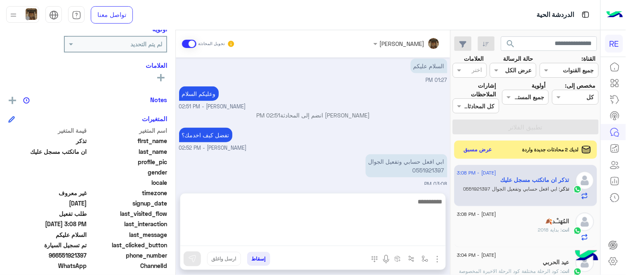
click at [297, 171] on div "[DATE] [PERSON_NAME] انضم إلى المحادثة 08:55 PM 0551921398 09:32 PM 0551921397 …" at bounding box center [313, 120] width 275 height 127
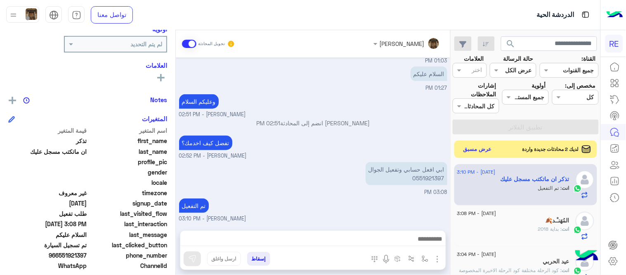
click at [467, 149] on button "عرض مسبق" at bounding box center [478, 149] width 35 height 11
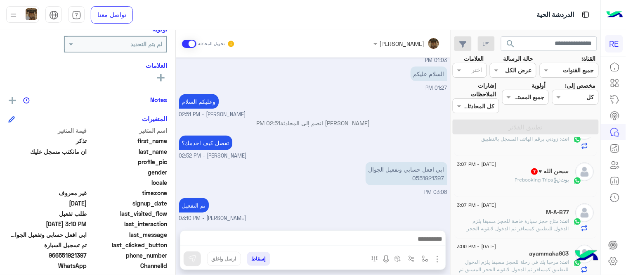
scroll to position [144, 0]
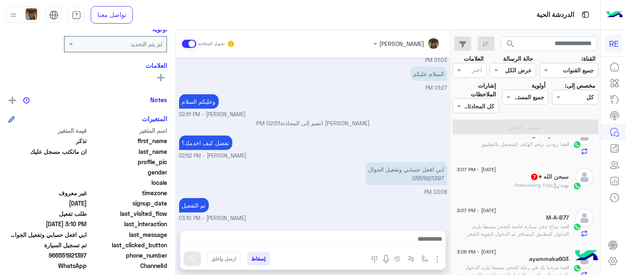
click at [516, 178] on div "سبحن الله ♥ 7" at bounding box center [514, 177] width 112 height 9
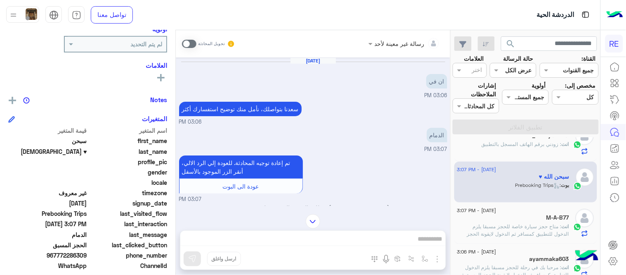
click at [187, 44] on span at bounding box center [189, 44] width 14 height 8
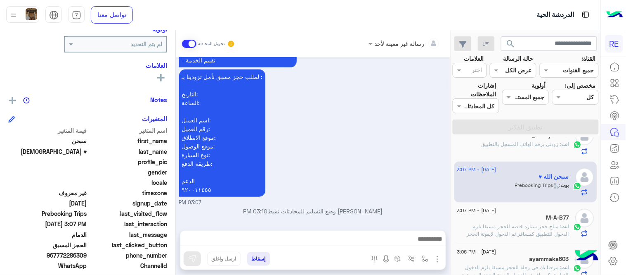
click at [302, 241] on textarea at bounding box center [313, 239] width 266 height 12
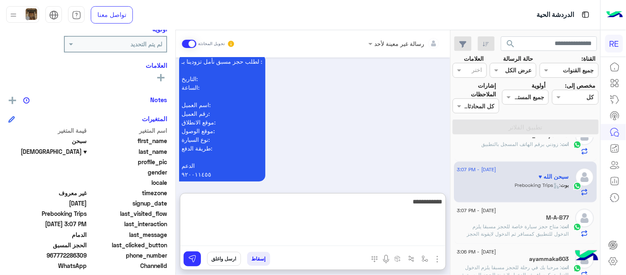
type textarea "**********"
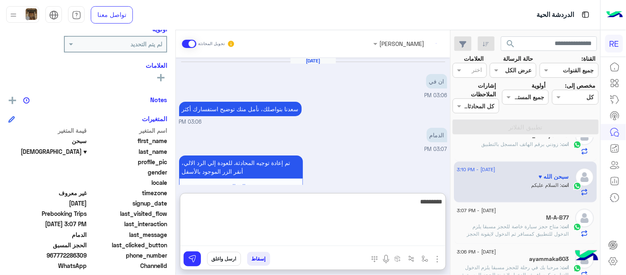
scroll to position [1022, 0]
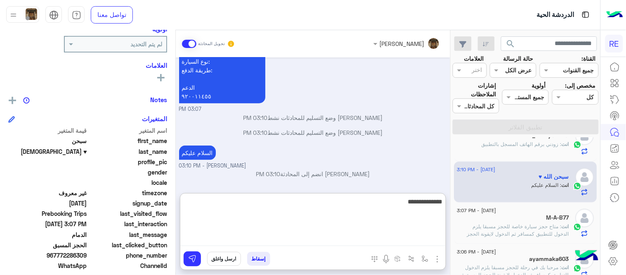
type textarea "**********"
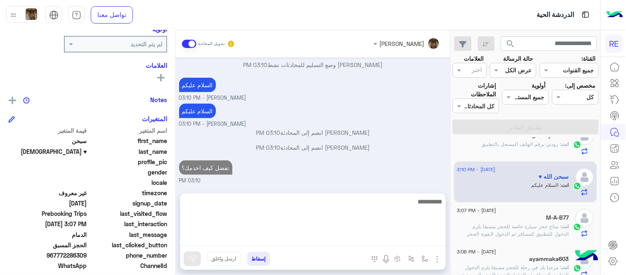
scroll to position [1053, 0]
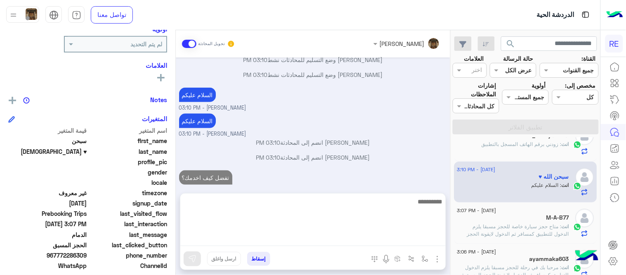
click at [355, 168] on div "[DATE] ان في 03:06 PM [PERSON_NAME] بتواصلك، نأمل منك توضيح استفسارك أكثر 03:06…" at bounding box center [313, 120] width 275 height 127
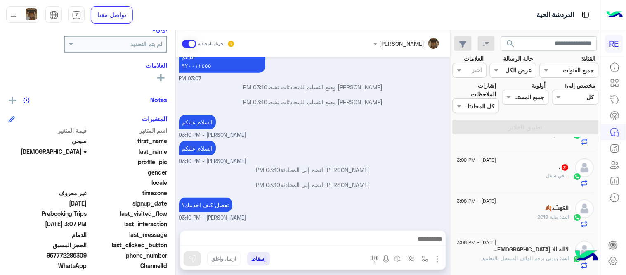
scroll to position [11, 0]
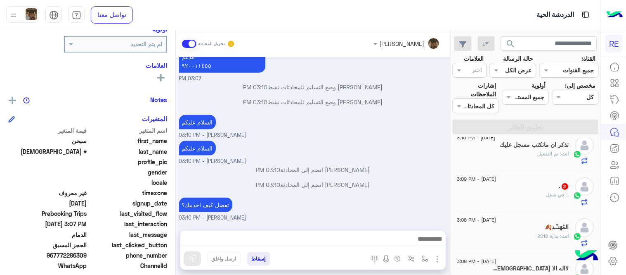
click at [520, 191] on div ". : في شغل" at bounding box center [514, 198] width 112 height 14
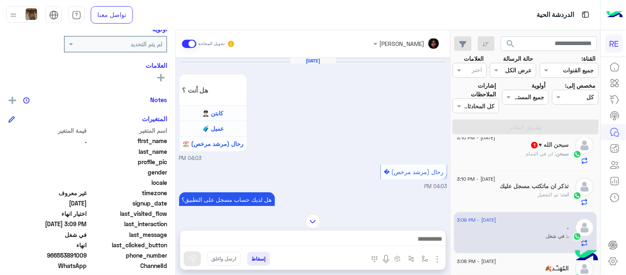
scroll to position [465, 0]
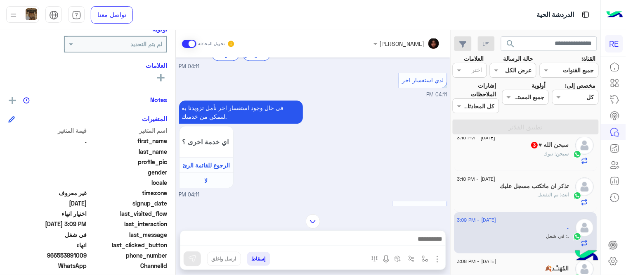
drag, startPoint x: 58, startPoint y: 254, endPoint x: 87, endPoint y: 254, distance: 29.3
click at [87, 254] on span "966553891009" at bounding box center [47, 255] width 79 height 9
copy span "553891009"
click at [314, 216] on img at bounding box center [313, 221] width 14 height 14
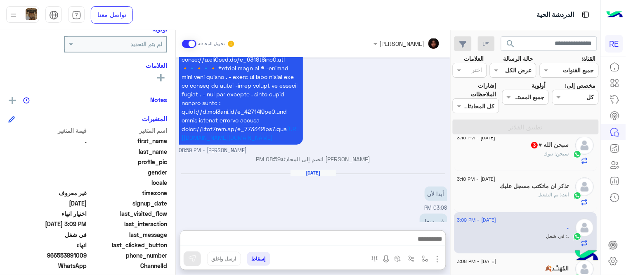
scroll to position [988, 0]
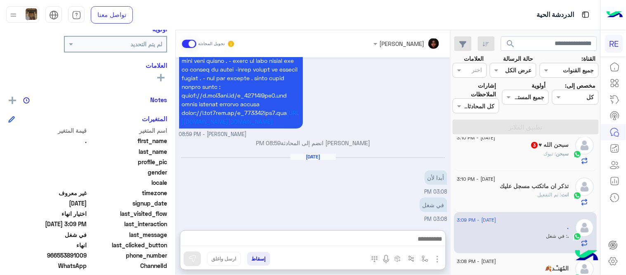
click at [327, 237] on textarea at bounding box center [313, 239] width 266 height 12
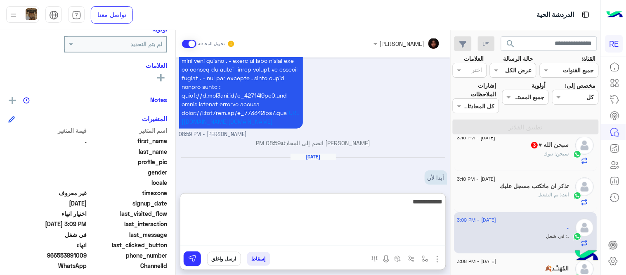
type textarea "**********"
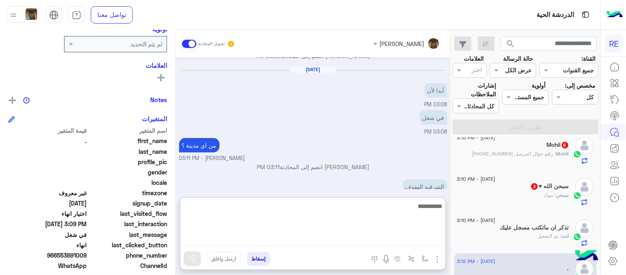
scroll to position [1078, 0]
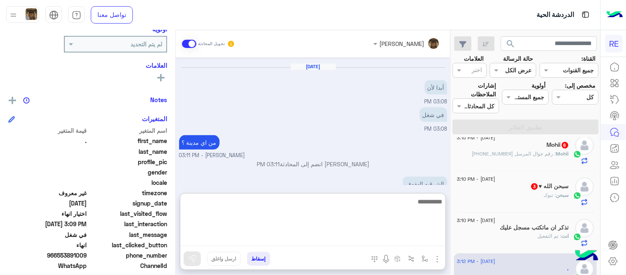
click at [338, 221] on textarea at bounding box center [313, 221] width 266 height 50
type textarea "**********"
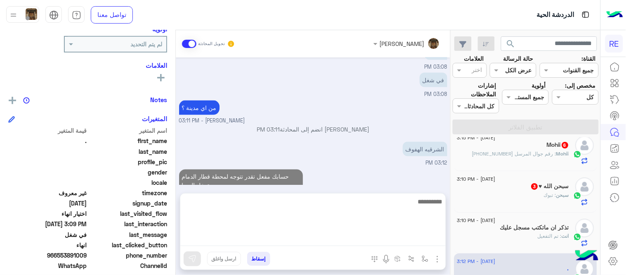
scroll to position [1075, 0]
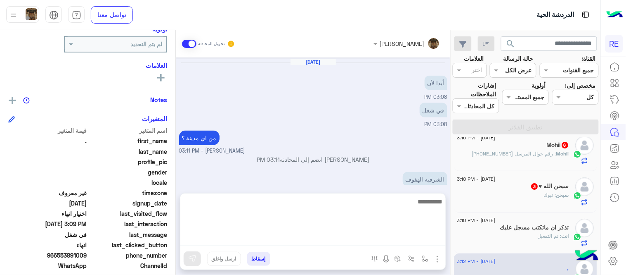
click at [389, 167] on div "[DATE] هل أنت ؟ كابتن 👨🏻‍✈️ عميل 🧳 رحال (مرشد مرخص) 🏖️ 04:03 PM رحال (مرشد مرخص…" at bounding box center [313, 120] width 275 height 127
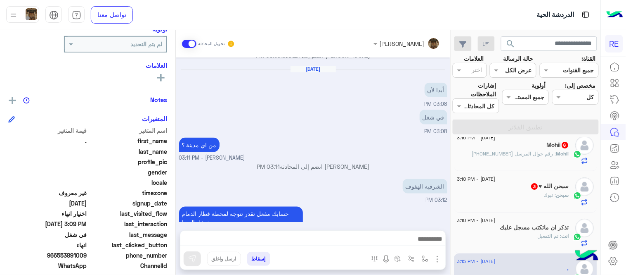
scroll to position [0, 0]
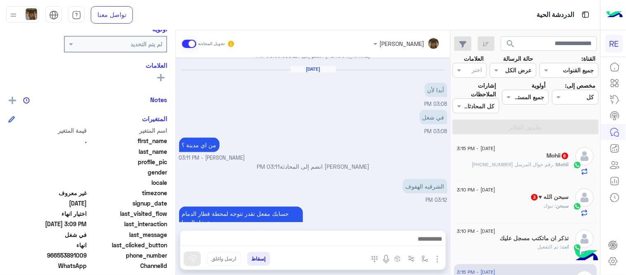
click at [349, 112] on div "في شغل 03:08 PM" at bounding box center [313, 122] width 268 height 28
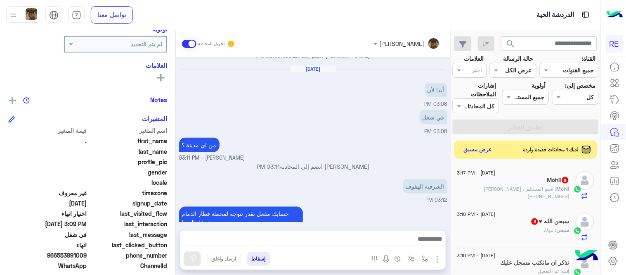
scroll to position [1103, 0]
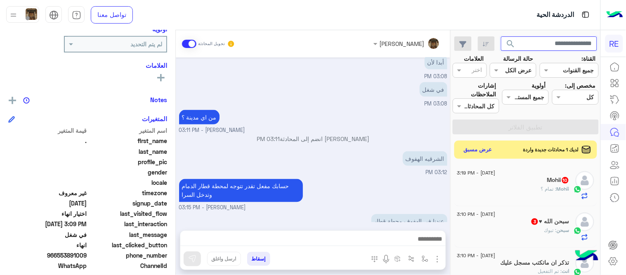
click at [543, 43] on input "text" at bounding box center [549, 43] width 97 height 15
paste input "*********"
click at [501, 36] on button "search" at bounding box center [511, 45] width 20 height 18
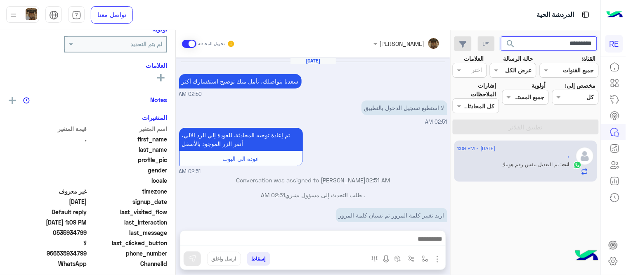
scroll to position [106, 0]
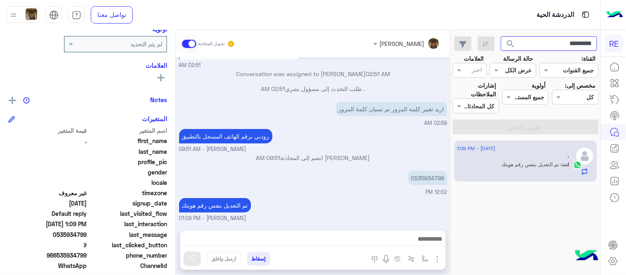
click at [546, 40] on input "*********" at bounding box center [549, 43] width 97 height 15
paste input "text"
click at [501, 36] on button "search" at bounding box center [511, 45] width 20 height 18
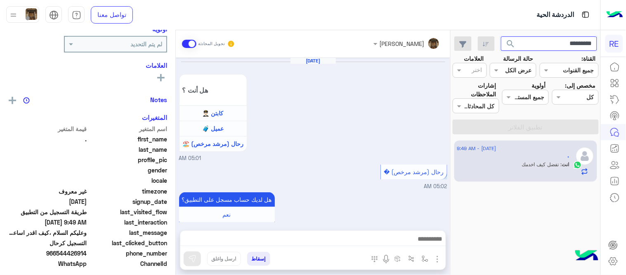
scroll to position [514, 0]
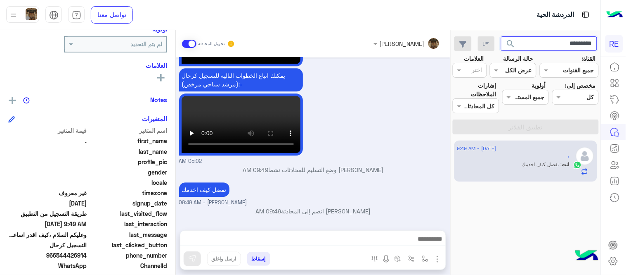
click at [527, 38] on input "*********" at bounding box center [549, 43] width 97 height 15
paste input "text"
type input "*********"
click at [501, 36] on button "search" at bounding box center [511, 45] width 20 height 18
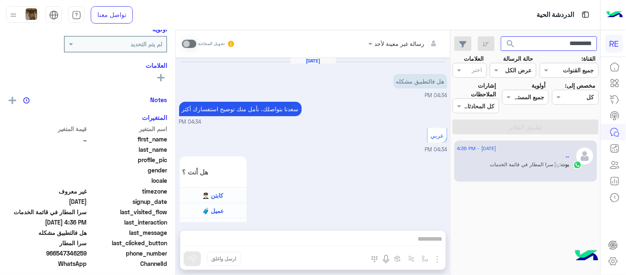
scroll to position [818, 0]
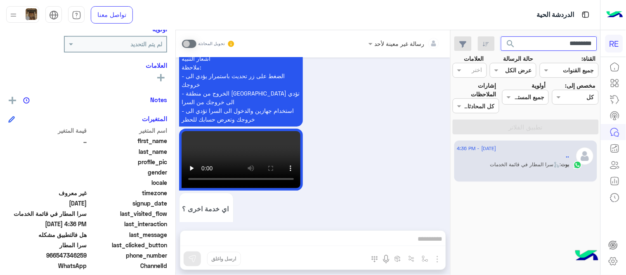
click at [543, 40] on input "*********" at bounding box center [549, 43] width 97 height 15
click at [501, 36] on button "search" at bounding box center [511, 45] width 20 height 18
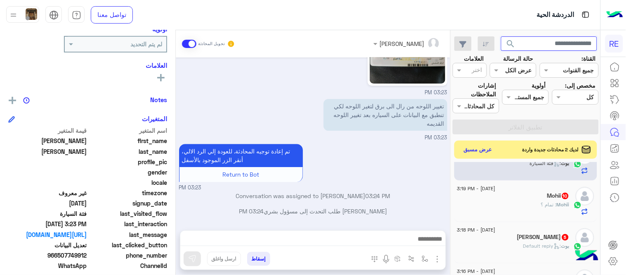
scroll to position [94, 0]
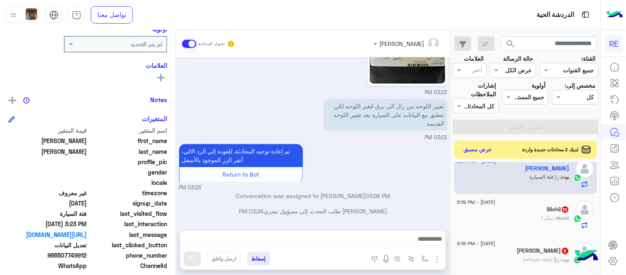
click at [505, 211] on div "Mohii 10" at bounding box center [514, 210] width 112 height 9
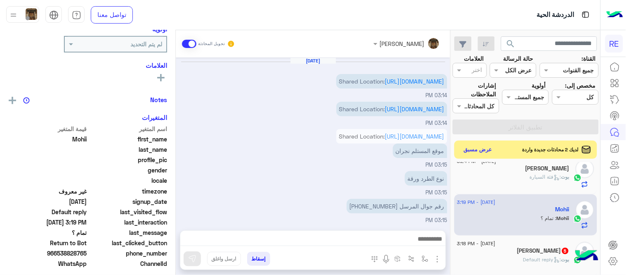
scroll to position [274, 0]
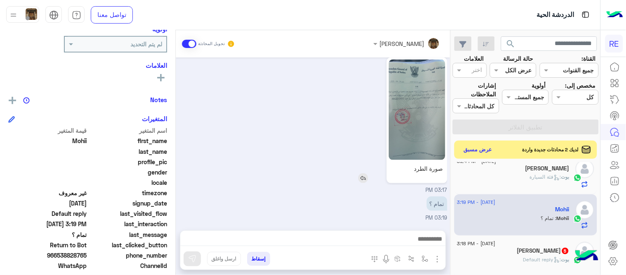
click at [416, 114] on img at bounding box center [417, 109] width 57 height 100
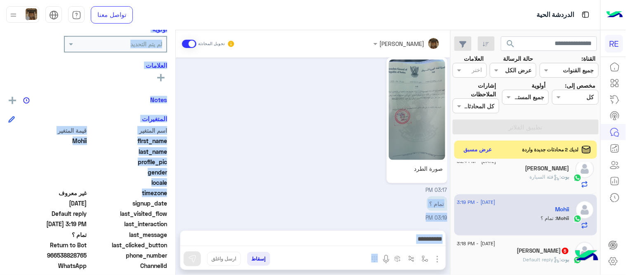
click at [178, 194] on mat-drawer-container "[PERSON_NAME] تحويل المحادثة [DATE] Shared Location: [URL][DOMAIN_NAME][GEOGRAP…" at bounding box center [225, 154] width 451 height 248
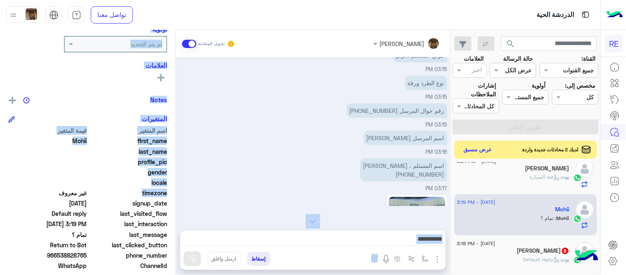
scroll to position [93, 0]
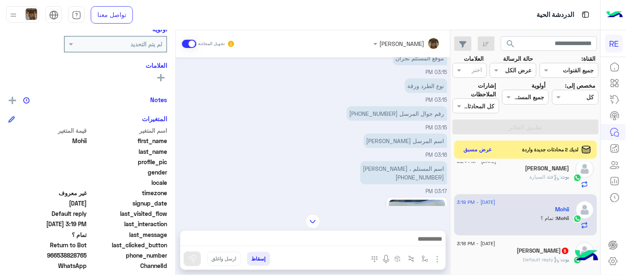
click at [219, 132] on div "رقم جوال المرسل [PHONE_NUMBER]:15 PM" at bounding box center [313, 118] width 268 height 28
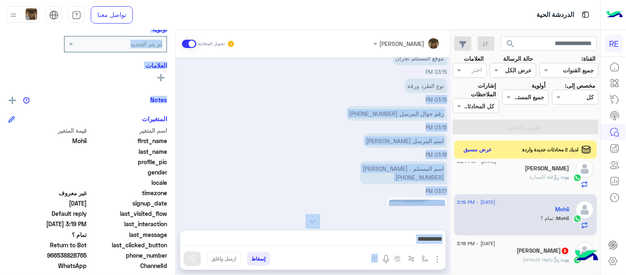
drag, startPoint x: 178, startPoint y: 135, endPoint x: 175, endPoint y: 120, distance: 14.8
click at [175, 120] on mat-drawer-container "[PERSON_NAME] تحويل المحادثة [DATE] Shared Location: [URL][DOMAIN_NAME][GEOGRAP…" at bounding box center [225, 154] width 451 height 248
click at [175, 120] on div "Mohii يمكن الإرسال له غير معروف تاريخ الأشتراك : [DATE] أولوية لم يتم التحديد ا…" at bounding box center [88, 151] width 176 height 242
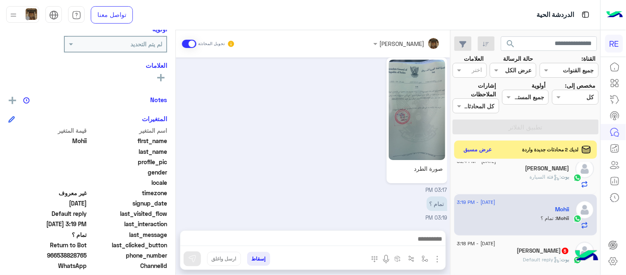
scroll to position [740, 0]
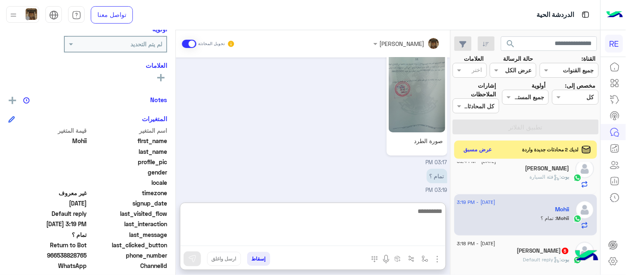
click at [423, 237] on textarea at bounding box center [313, 226] width 266 height 40
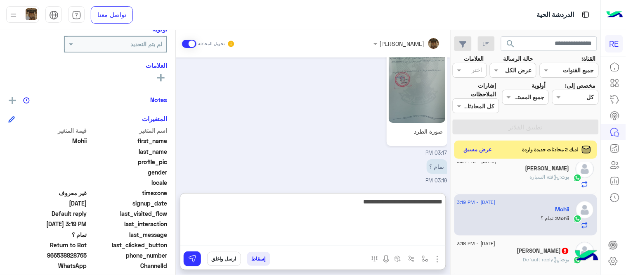
type textarea "**********"
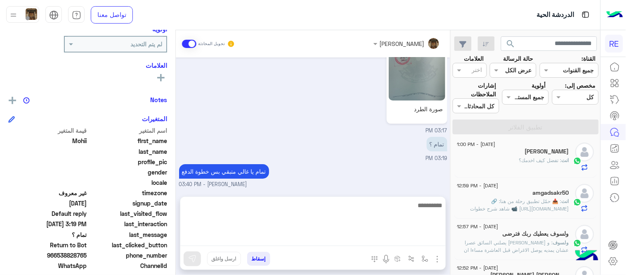
scroll to position [778, 0]
click at [498, 233] on div "ولسوف يعطيك ربك فترضى" at bounding box center [514, 234] width 112 height 9
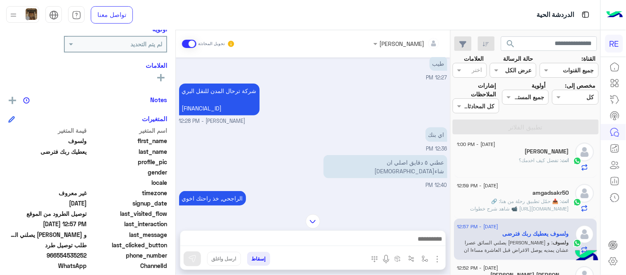
scroll to position [45, 0]
click at [242, 86] on p "شركة ترحال المدن للنقل البري [FINANCIAL_ID]" at bounding box center [219, 99] width 81 height 32
drag, startPoint x: 242, startPoint y: 86, endPoint x: 238, endPoint y: 111, distance: 25.1
click at [238, 111] on p "شركة ترحال المدن للنقل البري [FINANCIAL_ID]" at bounding box center [219, 99] width 81 height 32
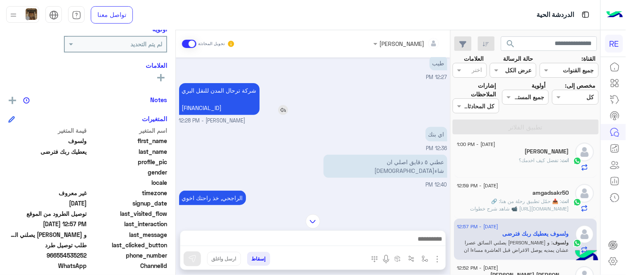
copy app-msgs-text
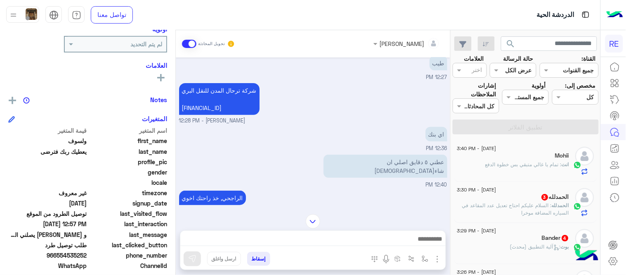
scroll to position [4, 0]
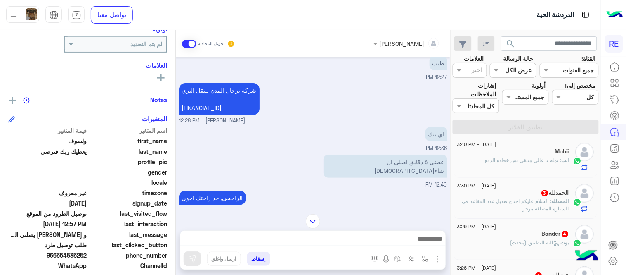
click at [517, 162] on span ": تمام يا غالي متبقي بس خطوة الدفع" at bounding box center [524, 160] width 76 height 6
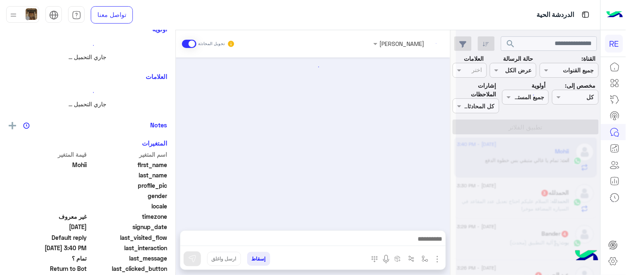
scroll to position [283, 0]
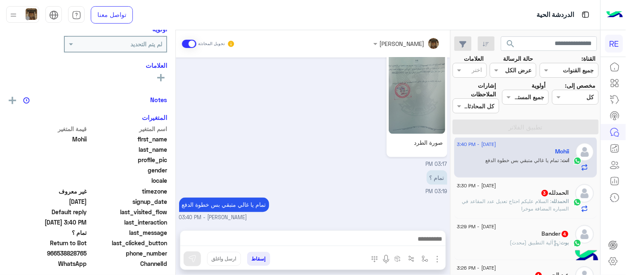
click at [364, 240] on textarea at bounding box center [313, 239] width 266 height 12
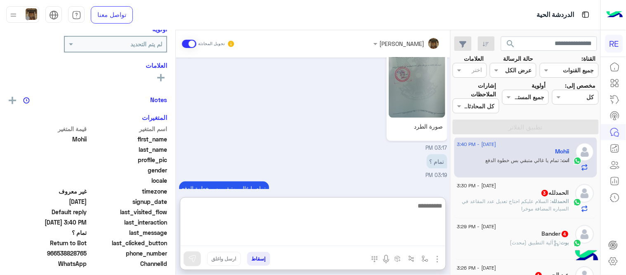
paste textarea "**********"
type textarea "**********"
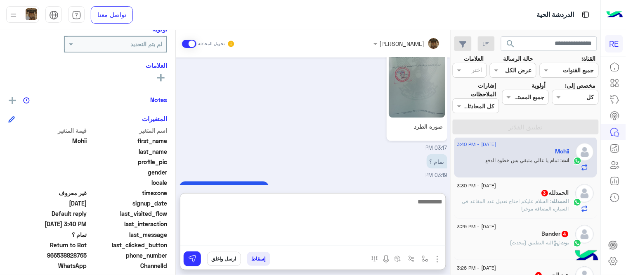
scroll to position [364, 0]
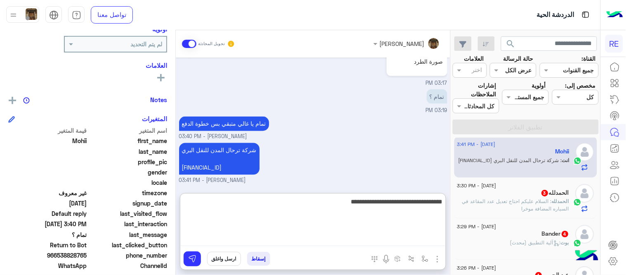
click at [373, 202] on textarea "**********" at bounding box center [313, 221] width 266 height 50
click at [431, 203] on textarea "**********" at bounding box center [313, 221] width 266 height 50
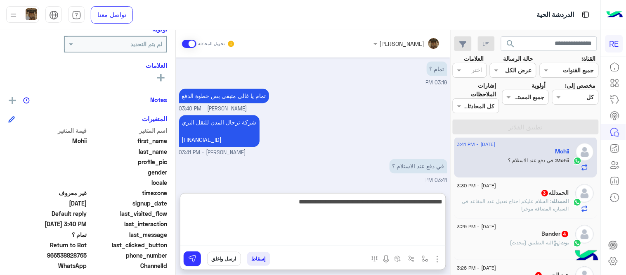
type textarea "**********"
click at [284, 201] on textarea "**********" at bounding box center [313, 221] width 266 height 50
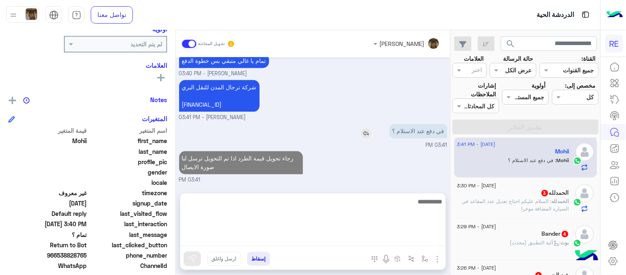
scroll to position [389, 0]
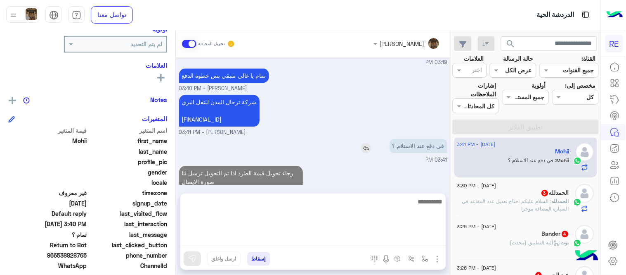
click at [379, 133] on div "[DATE] موقعي الحالي [GEOGRAPHIC_DATA] "موقع [DEMOGRAPHIC_DATA] " 03:14 PM Share…" at bounding box center [313, 120] width 275 height 127
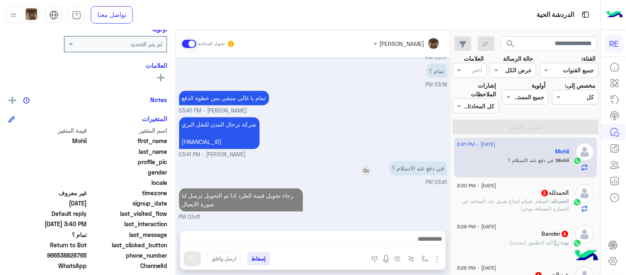
click at [364, 171] on img at bounding box center [366, 171] width 10 height 10
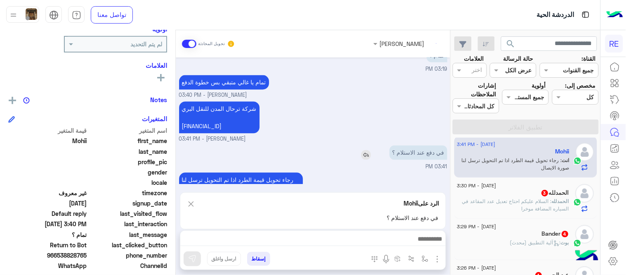
scroll to position [427, 0]
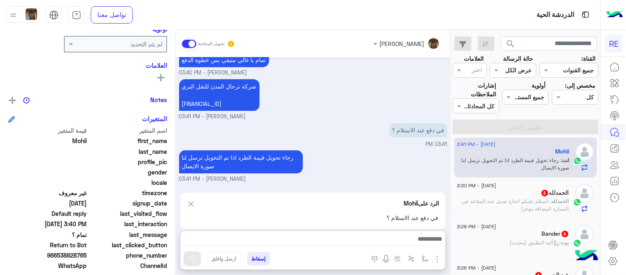
click at [338, 240] on textarea at bounding box center [313, 239] width 266 height 12
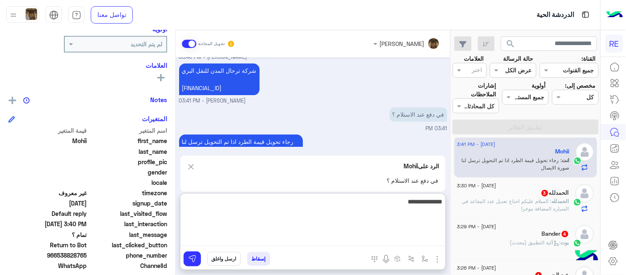
type textarea "**********"
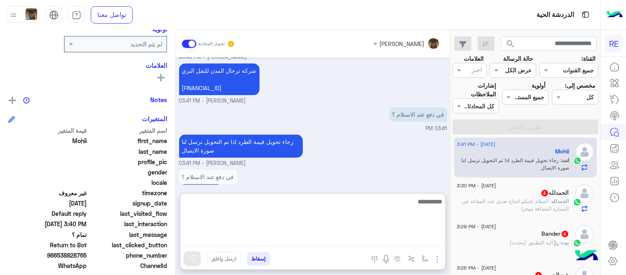
scroll to position [467, 0]
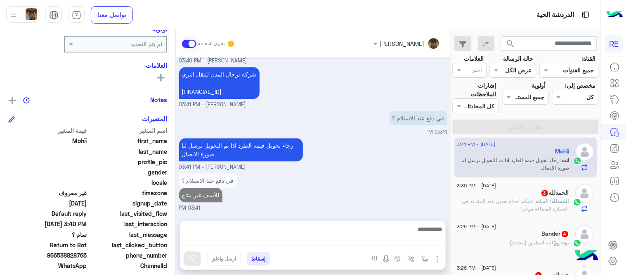
click at [279, 171] on div "[DATE] موقعي الحالي [GEOGRAPHIC_DATA] "موقع [DEMOGRAPHIC_DATA] " 03:14 PM Share…" at bounding box center [313, 134] width 275 height 155
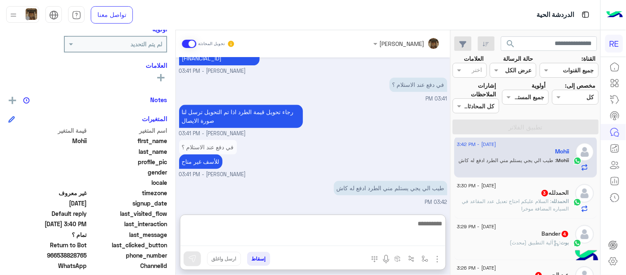
click at [306, 236] on textarea at bounding box center [313, 232] width 266 height 28
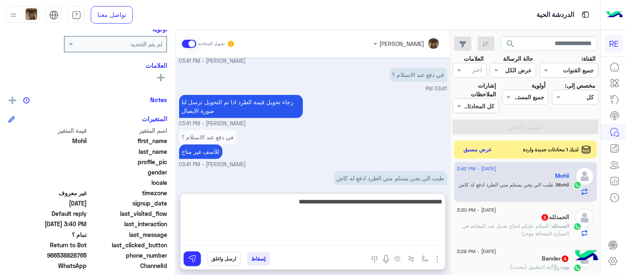
click at [410, 204] on textarea "**********" at bounding box center [313, 221] width 266 height 50
click at [442, 203] on textarea "**********" at bounding box center [313, 221] width 266 height 50
type textarea "**********"
click at [230, 208] on textarea "**********" at bounding box center [313, 221] width 266 height 50
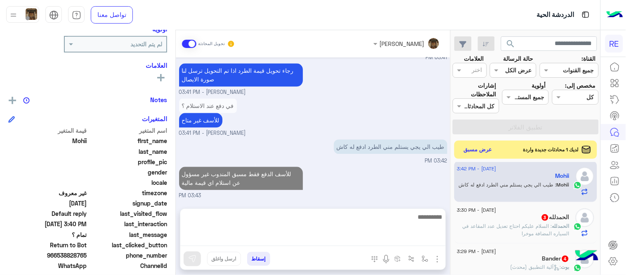
click at [349, 78] on div "[DATE] موقعي الحالي [GEOGRAPHIC_DATA] "موقع [DEMOGRAPHIC_DATA] " 03:14 PM Share…" at bounding box center [313, 128] width 275 height 142
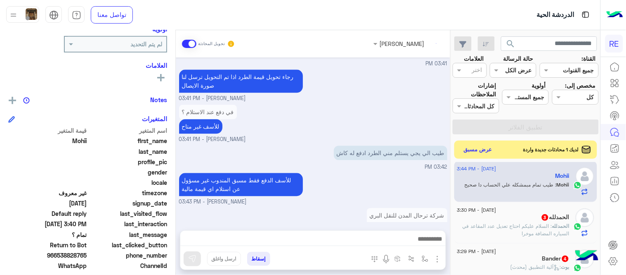
scroll to position [551, 0]
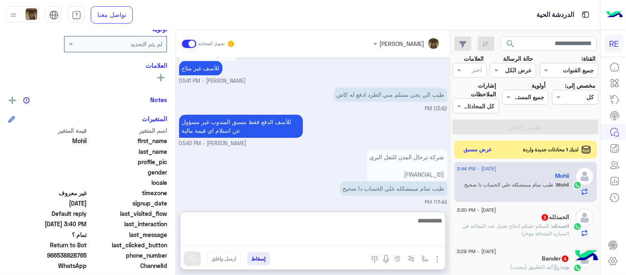
click at [344, 238] on textarea at bounding box center [313, 230] width 266 height 31
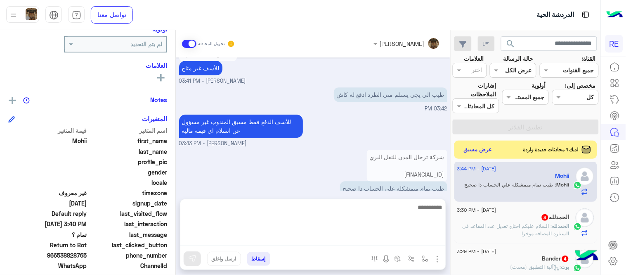
click at [390, 146] on div "للأسف الدفع فقط مسبق المندوب غير مسؤول عن استلام اي قيمة مالية [PERSON_NAME] - …" at bounding box center [313, 129] width 268 height 35
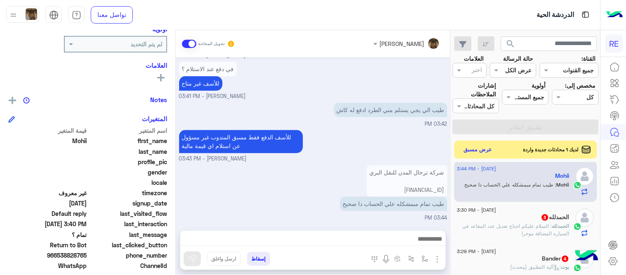
click at [496, 229] on p "ال[PERSON_NAME] : السلام عليكم احتاج تعديل عدد المقاعد في السياره المضافة موخرا" at bounding box center [514, 229] width 112 height 15
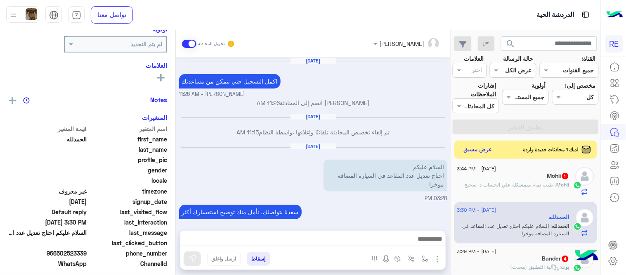
scroll to position [159, 0]
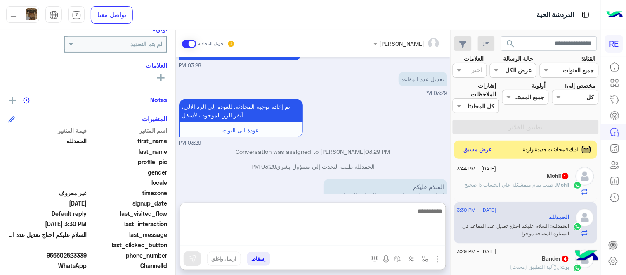
click at [364, 236] on textarea at bounding box center [313, 226] width 266 height 40
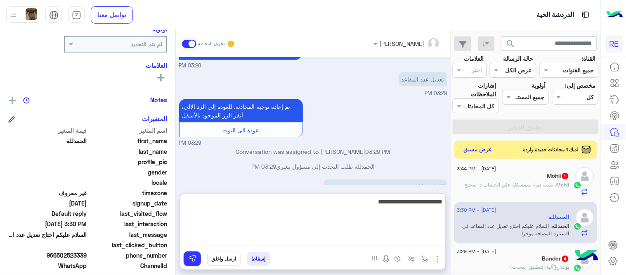
type textarea "**********"
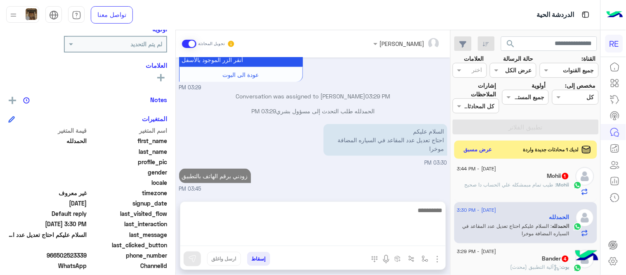
scroll to position [204, 0]
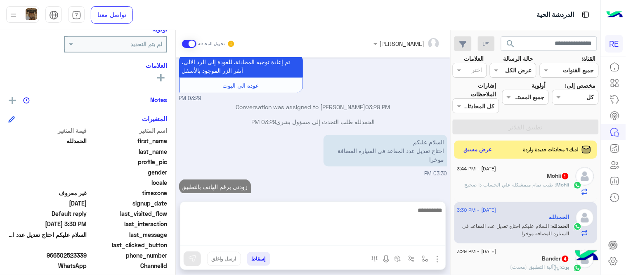
click at [505, 187] on span ": طيب تمام مبمشكله علي الحساب دا صحيح" at bounding box center [511, 184] width 92 height 6
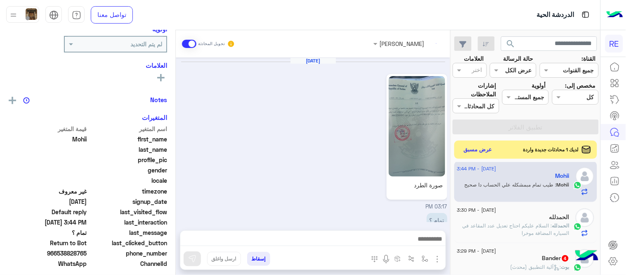
scroll to position [310, 0]
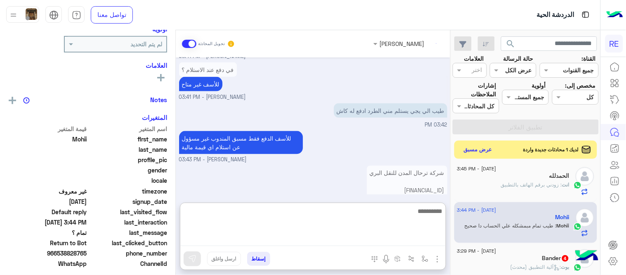
click at [334, 242] on textarea at bounding box center [313, 226] width 266 height 40
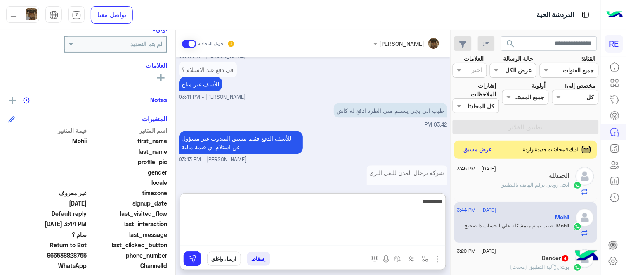
type textarea "********"
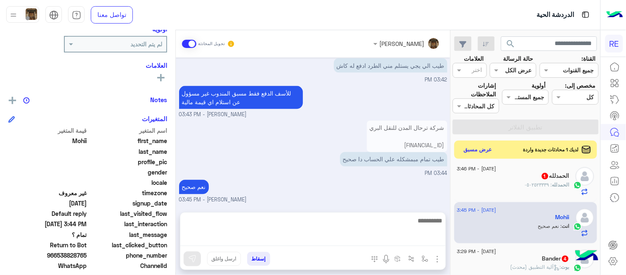
click at [278, 116] on div "[DATE] صورة الطرد 03:17 PM تمام ؟ 03:19 PM تمام يا غالي متبقي بس خطوة الدفع [PE…" at bounding box center [313, 130] width 275 height 146
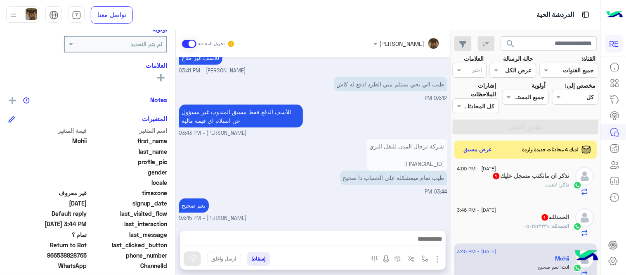
click at [422, 210] on div "نعم صحيح [PERSON_NAME] - 03:45 PM" at bounding box center [313, 209] width 268 height 26
click at [470, 152] on button "عرض مسبق" at bounding box center [478, 149] width 35 height 11
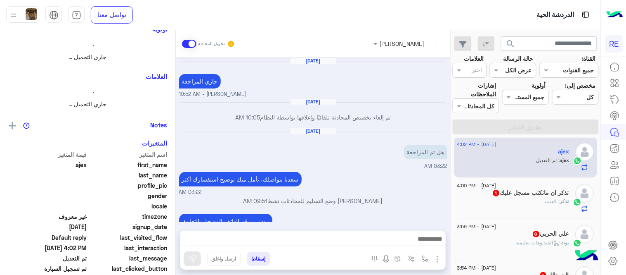
scroll to position [129, 0]
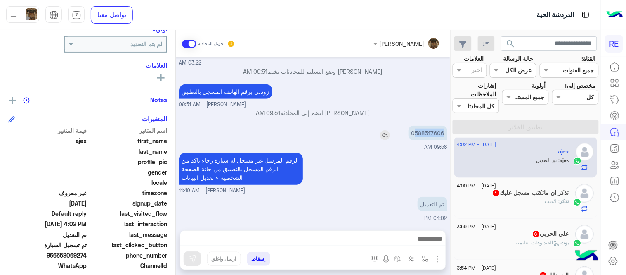
drag, startPoint x: 415, startPoint y: 130, endPoint x: 446, endPoint y: 135, distance: 31.2
click at [446, 135] on p "0598517606" at bounding box center [428, 133] width 39 height 14
copy p "598517606"
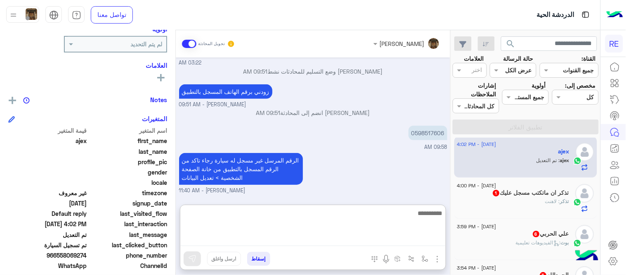
click at [399, 241] on textarea at bounding box center [313, 227] width 266 height 38
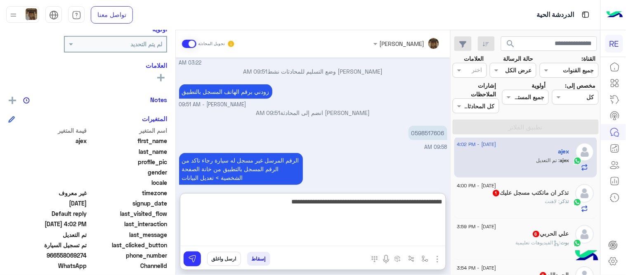
type textarea "**********"
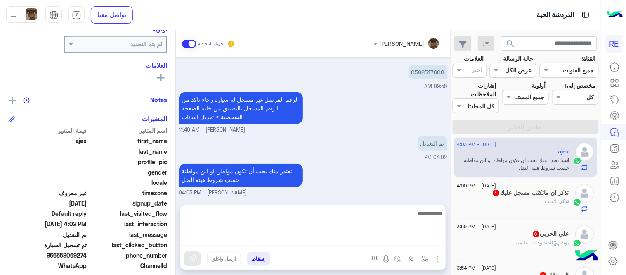
scroll to position [164, 0]
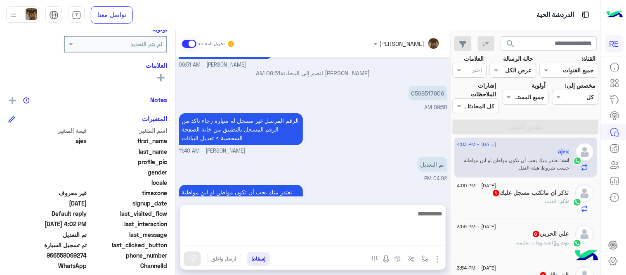
click at [399, 167] on div "[DATE] جاري المراجعة [PERSON_NAME] - 10:52 AM [DATE] تم إلغاء تخصيص المحادثة تل…" at bounding box center [313, 126] width 275 height 139
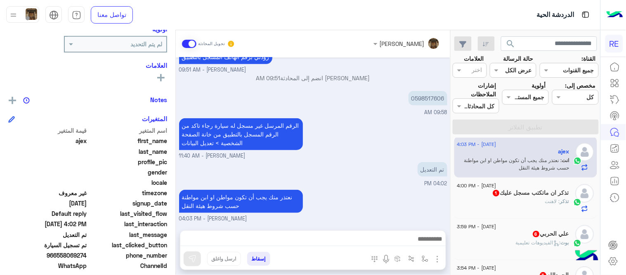
click at [498, 196] on h5 "تذكر ان ماتكتب مسجل عليك 1" at bounding box center [531, 192] width 77 height 7
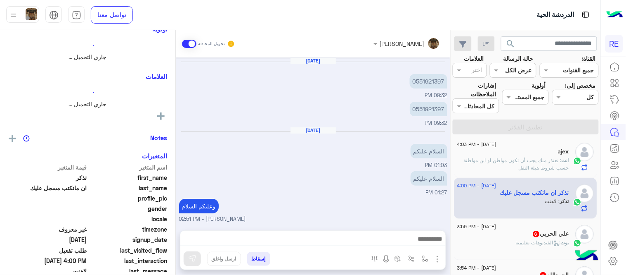
scroll to position [132, 0]
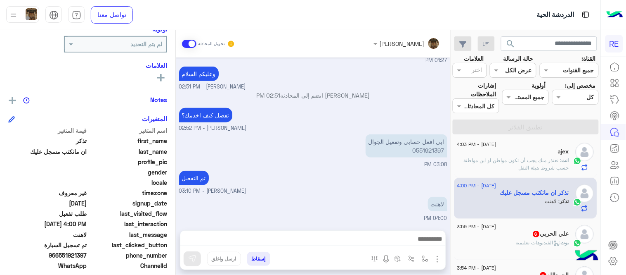
click at [540, 247] on div "بوت : الفيديوهات تعليمية" at bounding box center [514, 246] width 112 height 14
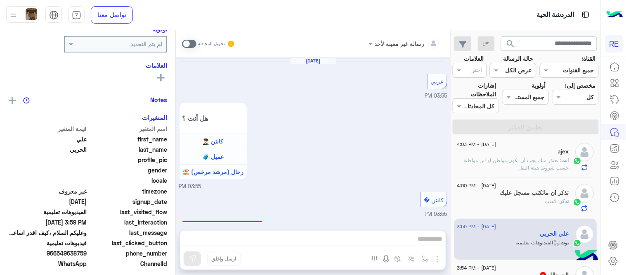
scroll to position [991, 0]
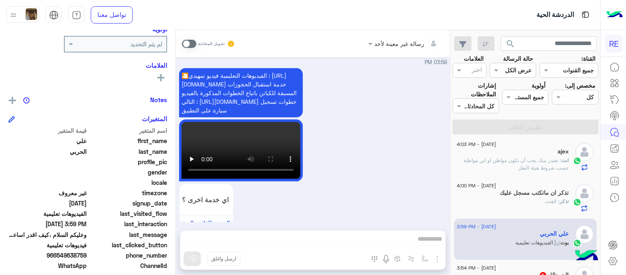
click at [188, 42] on span at bounding box center [189, 44] width 14 height 8
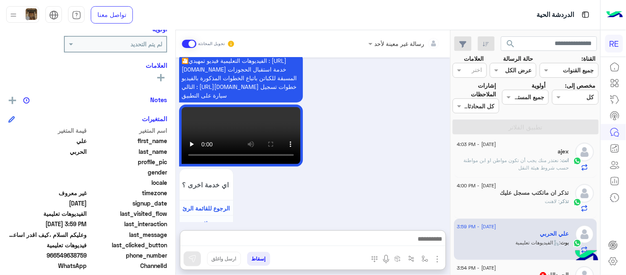
click at [308, 236] on textarea at bounding box center [313, 239] width 266 height 12
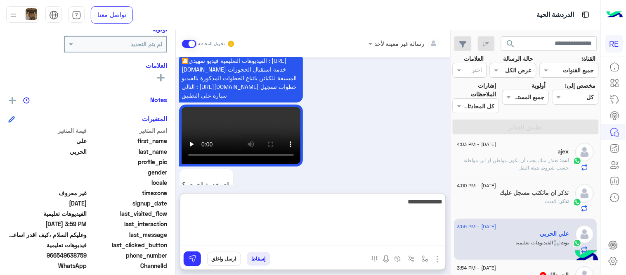
type textarea "**********"
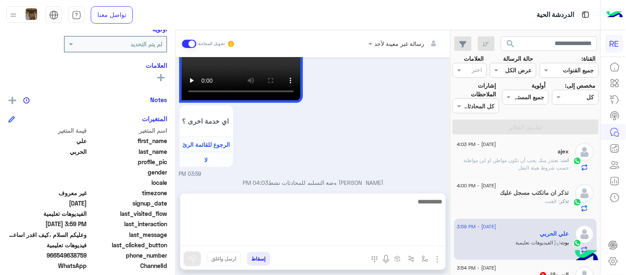
scroll to position [1032, 0]
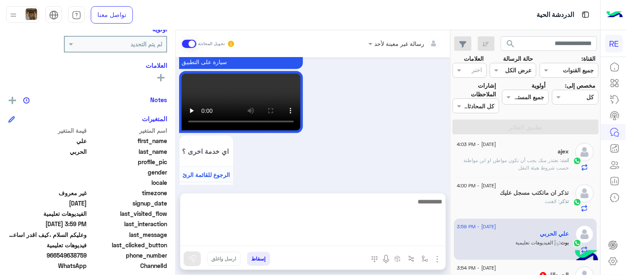
click at [347, 145] on div "[DATE] عربي 03:55 PM هل أنت ؟ كابتن 👨🏻‍✈️ عميل 🧳 رحال (مرشد مرخص) 🏖️ 03:55 PM ك…" at bounding box center [313, 120] width 275 height 127
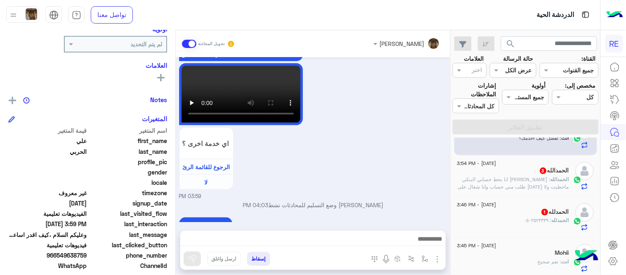
scroll to position [111, 0]
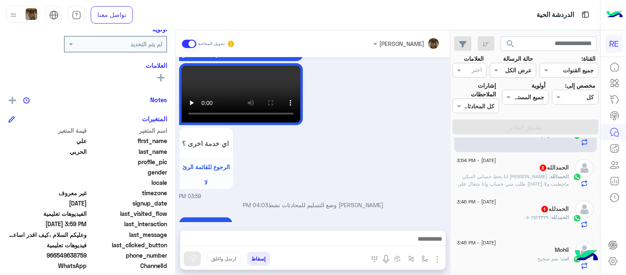
click at [522, 180] on span ": [PERSON_NAME] انا بحط حسابي البنكي ماحطيت ولا [DATE] طلب مني حساب وانا شغال ع…" at bounding box center [514, 183] width 111 height 21
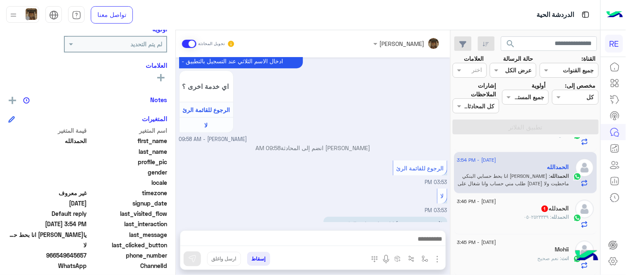
scroll to position [648, 0]
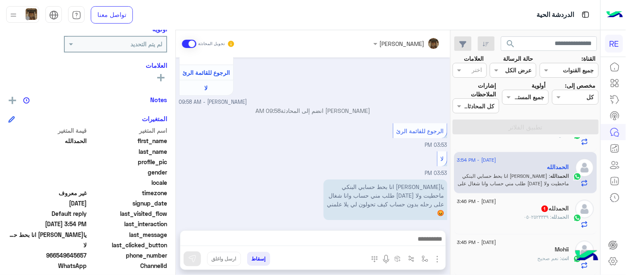
click at [176, 211] on mat-drawer "ال[PERSON_NAME] يمكن الإرسال له غير معروف تاريخ الأشتراك : [DATE] أولوية لم يتم…" at bounding box center [88, 154] width 176 height 248
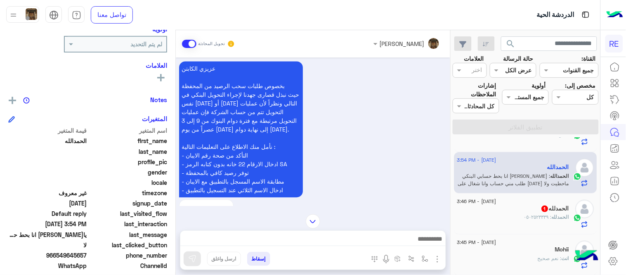
scroll to position [475, 0]
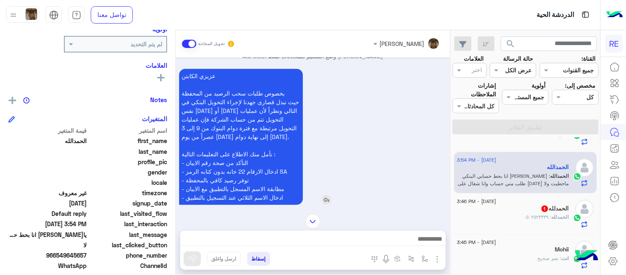
click at [222, 164] on p "عزيزي الكابتن بخصوص طلبات سحب الرصيد من المحفظة حيث نبذل قصارى جهدنا لإجراء الت…" at bounding box center [241, 137] width 124 height 136
click at [318, 183] on div "عزيزي الكابتن بخصوص طلبات سحب الرصيد من المحفظة حيث نبذل قصارى جهدنا لإجراء الت…" at bounding box center [264, 137] width 171 height 136
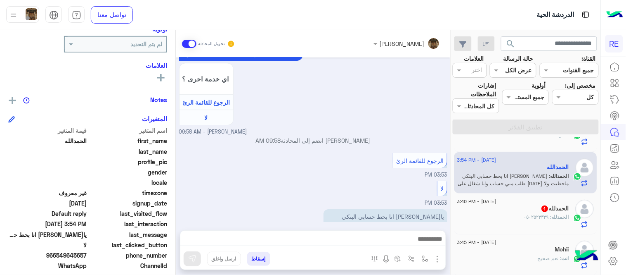
scroll to position [648, 0]
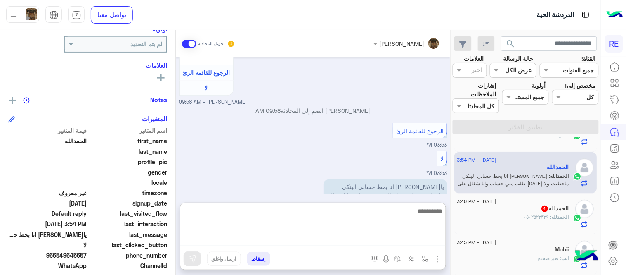
click at [327, 235] on textarea at bounding box center [313, 226] width 266 height 40
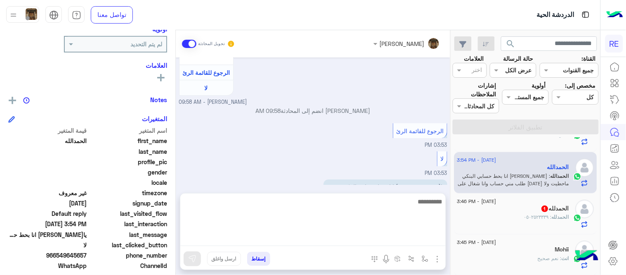
click at [294, 144] on div "الرجوع للقائمة الرئ 03:53 PM" at bounding box center [313, 135] width 268 height 28
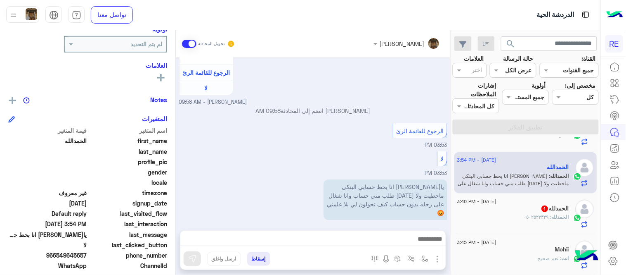
scroll to position [0, 0]
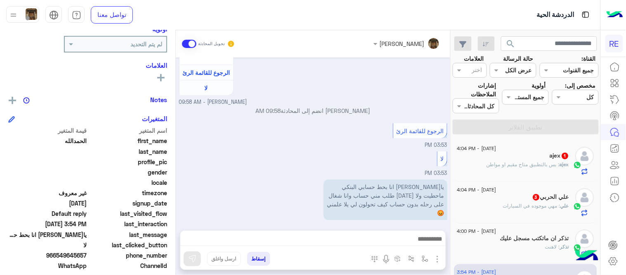
drag, startPoint x: 454, startPoint y: 162, endPoint x: 423, endPoint y: 104, distance: 65.8
click at [423, 104] on mat-drawer-container "search القناة: القناه جميع القنوات حالة الرسالة القناه عرض الكل العلامات اختر م…" at bounding box center [300, 154] width 601 height 248
click at [423, 104] on small "[PERSON_NAME] - 09:58 AM" at bounding box center [313, 102] width 268 height 8
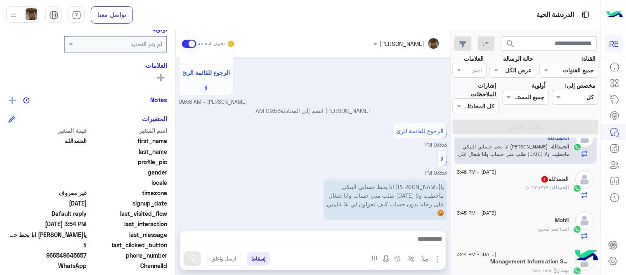
scroll to position [138, 0]
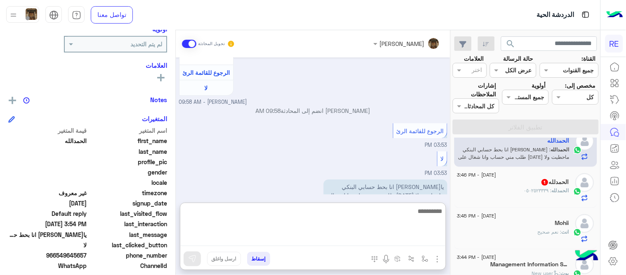
click at [399, 245] on textarea at bounding box center [313, 226] width 266 height 40
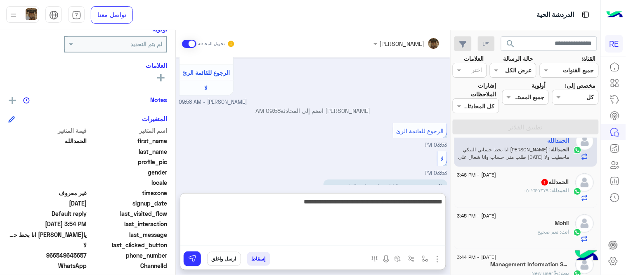
type textarea "**********"
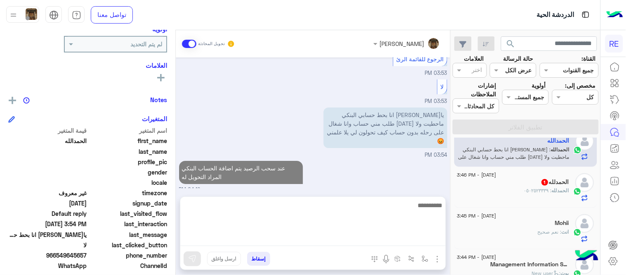
scroll to position [683, 0]
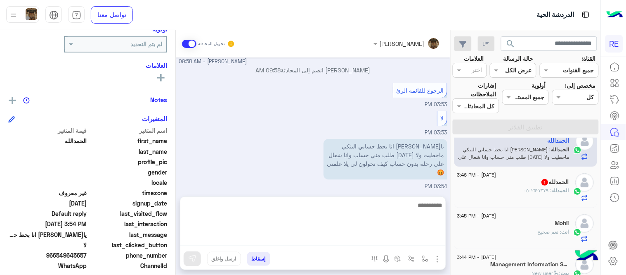
click at [419, 168] on div "[DATE] تفعيل حساب 01:09 AM يمكنك الاطلاع على شروط الانضمام لرحلة ك (كابتن ) الم…" at bounding box center [313, 122] width 275 height 131
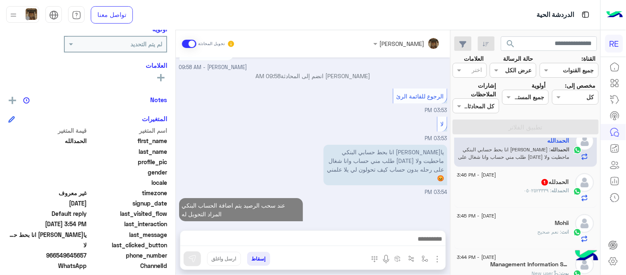
click at [511, 199] on div "ال[PERSON_NAME] : ٠٥٠٢٥٢٣٣٣٩" at bounding box center [514, 194] width 112 height 14
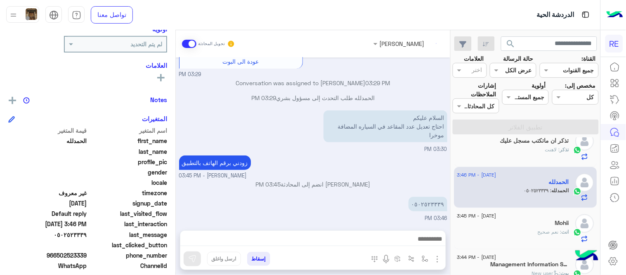
scroll to position [169, 0]
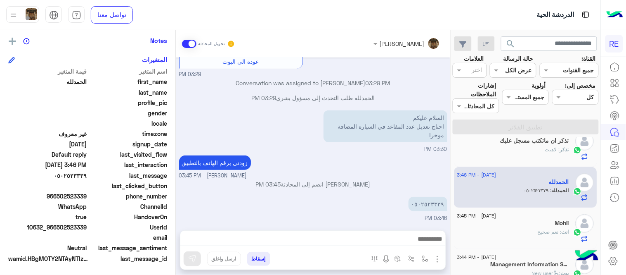
drag, startPoint x: 57, startPoint y: 195, endPoint x: 88, endPoint y: 195, distance: 31.4
click at [88, 195] on div "phone_number [PHONE_NUMBER]" at bounding box center [87, 197] width 159 height 10
copy span "502523339"
click at [354, 233] on textarea at bounding box center [313, 239] width 266 height 12
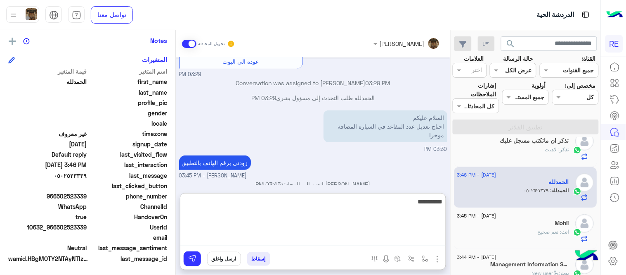
type textarea "**********"
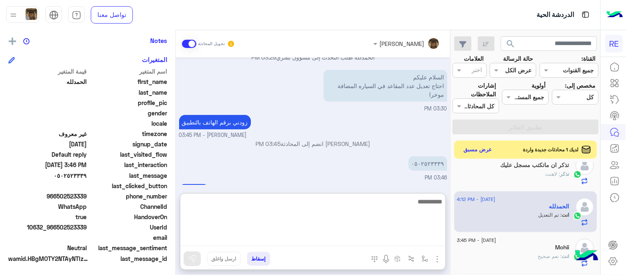
click at [368, 158] on div "[DATE] السلام عليكم احتاج تعديل عدد المقاعد في السياره المضافة موخرا 03:28 PM […" at bounding box center [313, 120] width 275 height 127
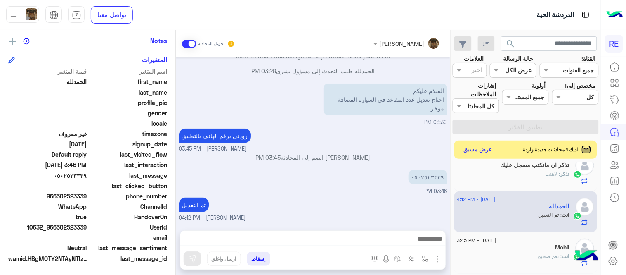
scroll to position [168, 0]
click at [485, 178] on div "تذكر : لاهنت" at bounding box center [514, 177] width 112 height 14
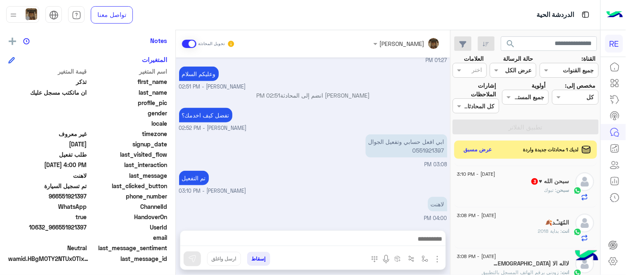
scroll to position [527, 0]
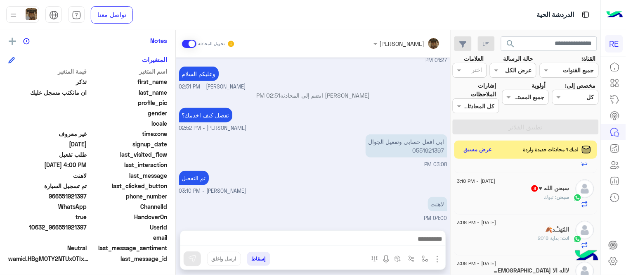
click at [516, 204] on div "سبحن : تبوك" at bounding box center [514, 200] width 112 height 14
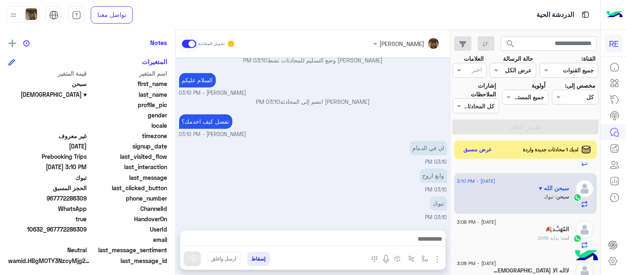
scroll to position [169, 0]
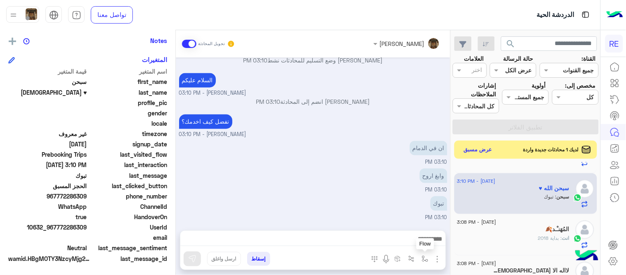
click at [425, 259] on img "button" at bounding box center [425, 258] width 7 height 7
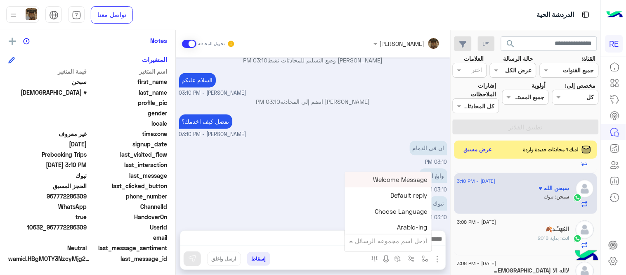
click at [395, 240] on input "text" at bounding box center [400, 240] width 56 height 9
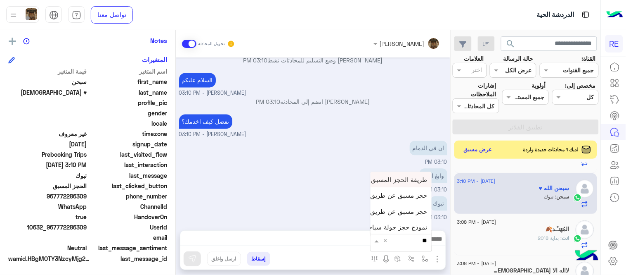
type input "***"
click at [380, 207] on div "حجز مسبق عن طريق التطبيق" at bounding box center [401, 211] width 61 height 16
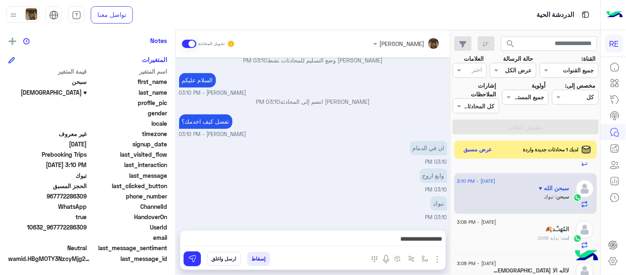
click at [252, 238] on textarea "**********" at bounding box center [313, 239] width 266 height 12
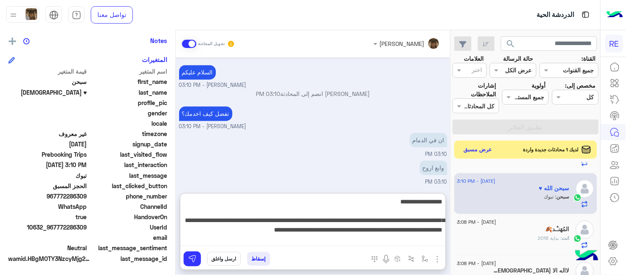
click at [213, 230] on textarea "**********" at bounding box center [313, 221] width 266 height 50
type textarea "**********"
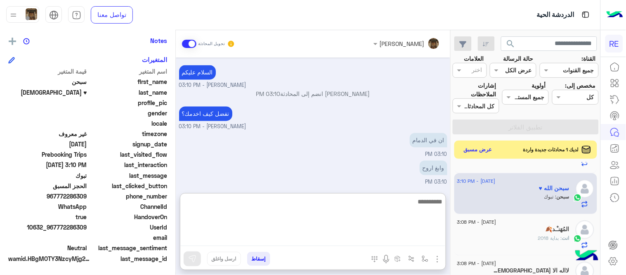
scroll to position [522, 0]
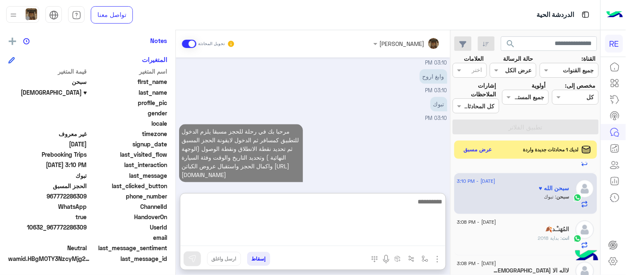
click at [353, 168] on div "مرحبا بك في رحلة للحجز مسبقا يلزم الدخول للتطبيق كمسافر ثم الدخول لايقونة الحجز…" at bounding box center [313, 157] width 268 height 70
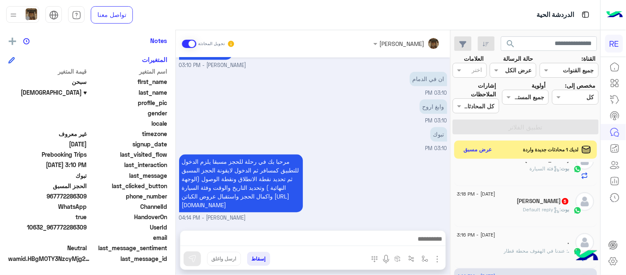
scroll to position [416, 0]
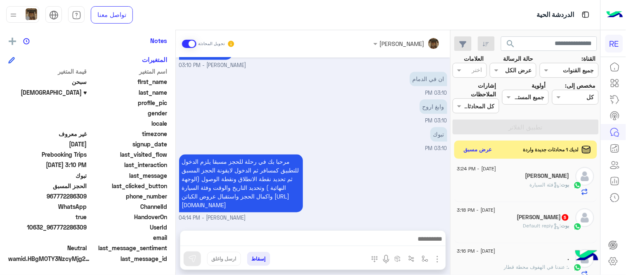
click at [539, 229] on p "[PERSON_NAME] : Default reply" at bounding box center [547, 225] width 46 height 7
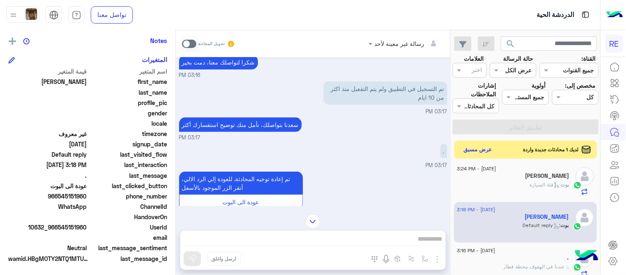
scroll to position [42, 0]
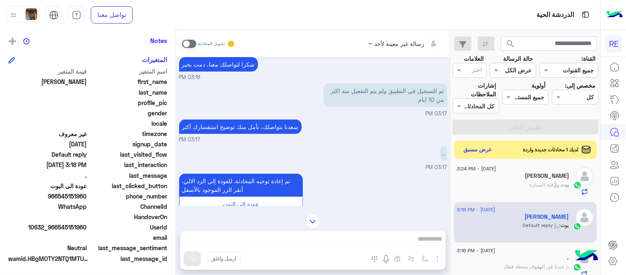
click at [188, 43] on span at bounding box center [189, 44] width 14 height 8
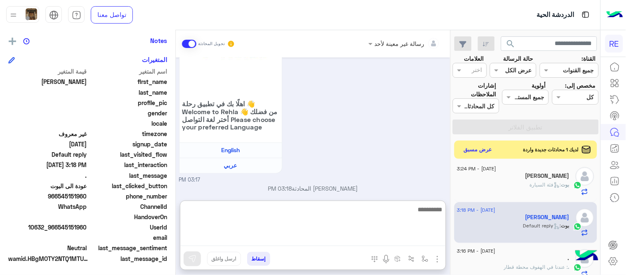
click at [277, 237] on textarea at bounding box center [313, 225] width 266 height 42
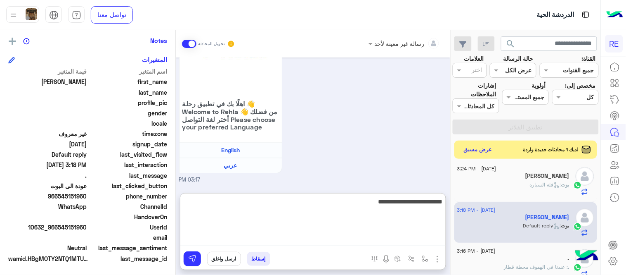
type textarea "**********"
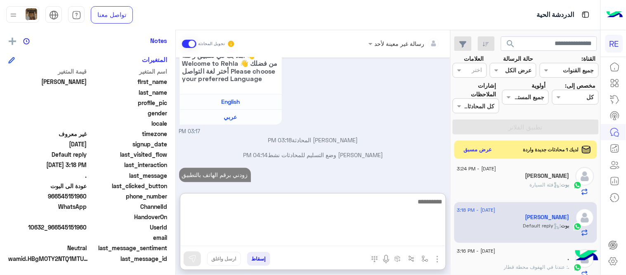
click at [399, 128] on div "[DATE] مرحبا بك، اترك لنا استفسارك وسيتم مراجعته وابلاغك في أقرب وقت شكرا لتواص…" at bounding box center [313, 120] width 275 height 127
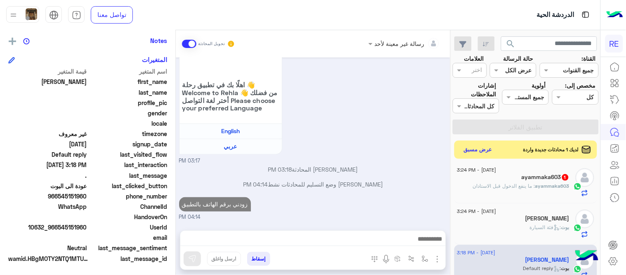
scroll to position [357, 0]
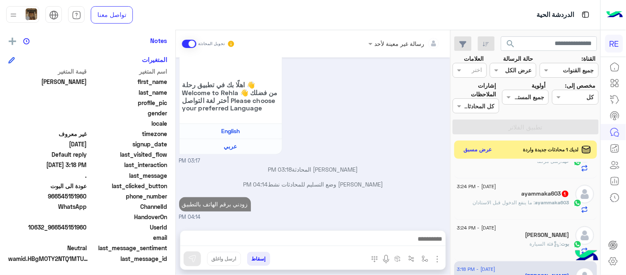
click at [503, 244] on div "بوت : فئة السيارة" at bounding box center [514, 247] width 112 height 14
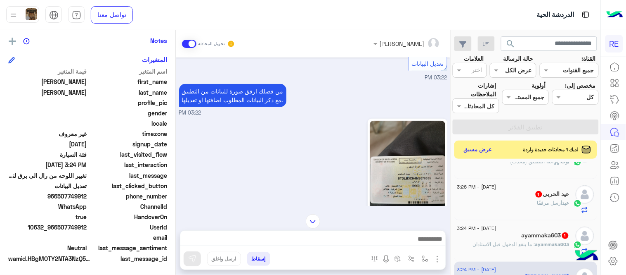
scroll to position [106, 0]
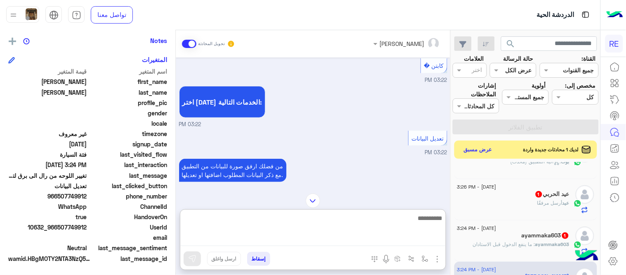
click at [261, 240] on textarea at bounding box center [313, 229] width 266 height 33
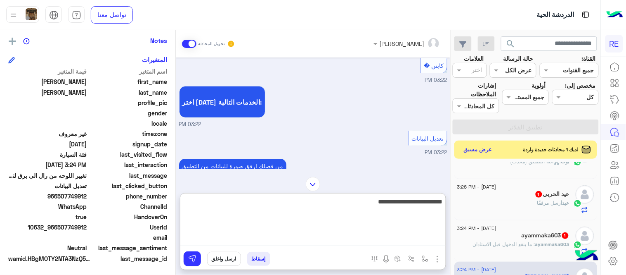
type textarea "**********"
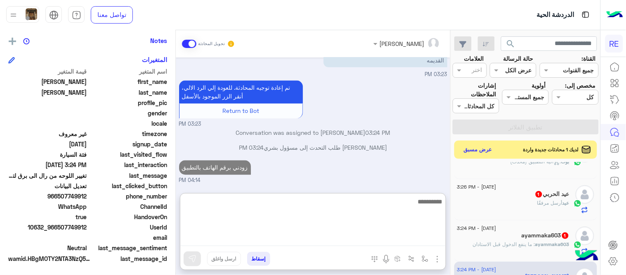
scroll to position [363, 0]
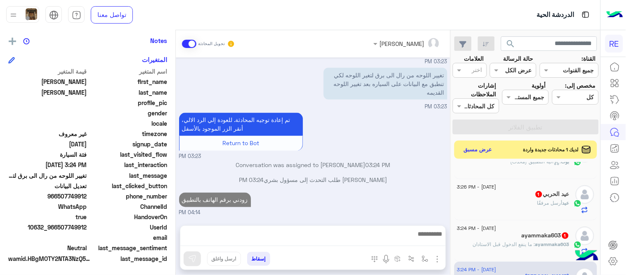
click at [479, 239] on div "ayammaka603 1" at bounding box center [514, 236] width 112 height 9
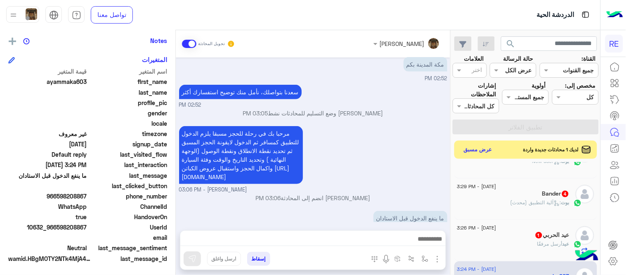
scroll to position [133, 0]
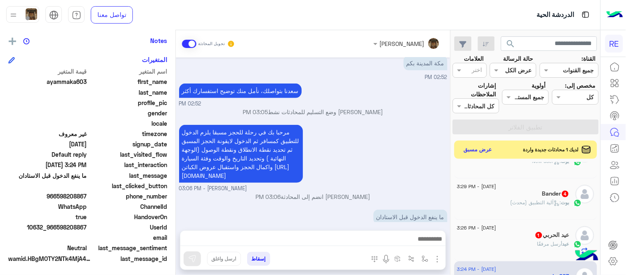
click at [406, 121] on div "[PERSON_NAME] وضع التسليم للمحادثات نشط 03:05 PM" at bounding box center [313, 114] width 268 height 15
click at [528, 243] on div "عيد أرسل مرفقًا" at bounding box center [514, 247] width 112 height 14
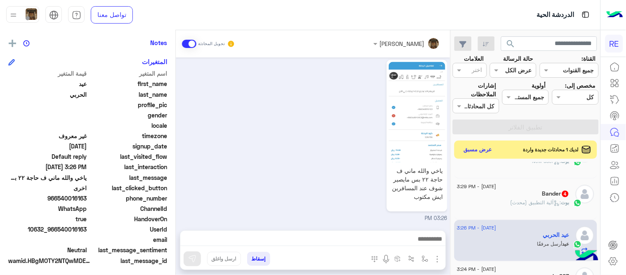
scroll to position [169, 0]
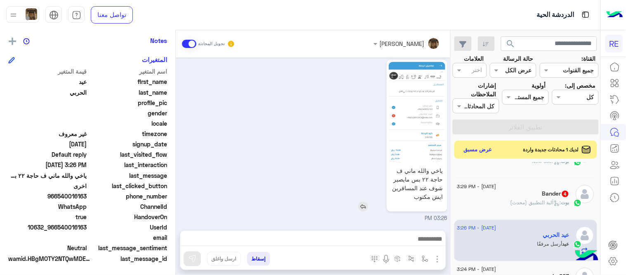
click at [417, 128] on img at bounding box center [417, 112] width 57 height 100
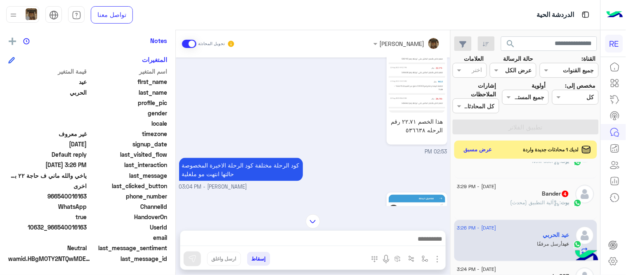
scroll to position [385, 0]
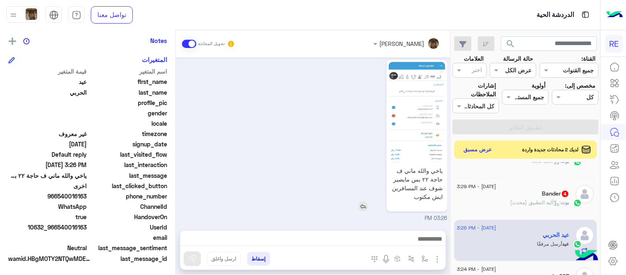
click at [412, 132] on img at bounding box center [417, 112] width 57 height 100
click at [364, 205] on img at bounding box center [363, 207] width 10 height 10
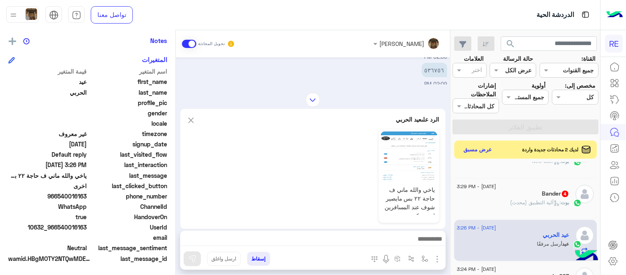
scroll to position [158, 0]
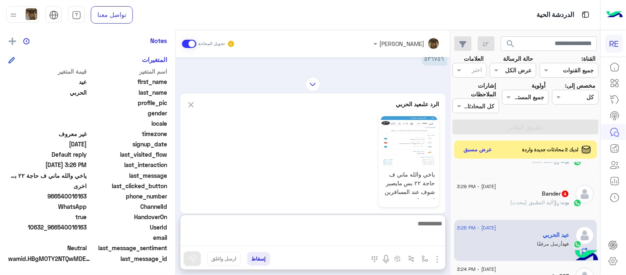
click at [328, 239] on textarea at bounding box center [313, 232] width 266 height 28
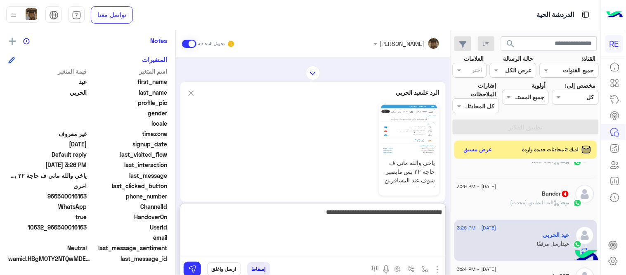
type textarea "**********"
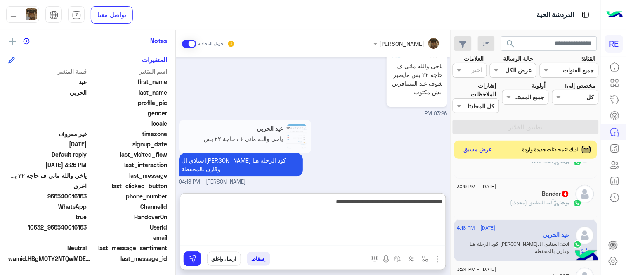
click at [341, 199] on textarea "**********" at bounding box center [313, 221] width 266 height 50
type textarea "**********"
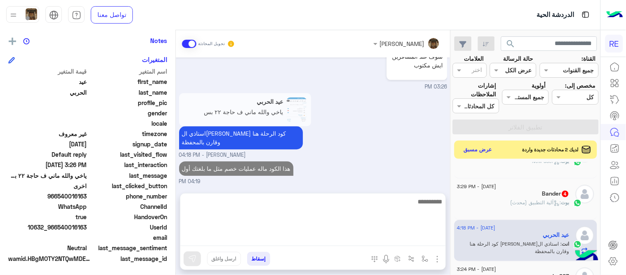
scroll to position [480, 0]
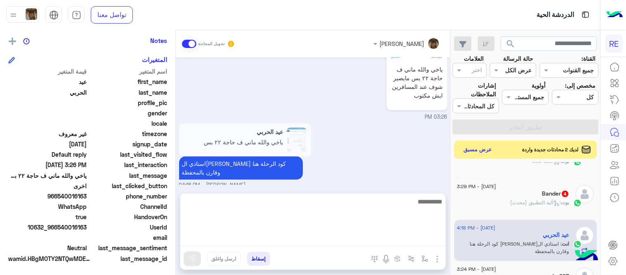
click at [388, 164] on div "[DATE] ماجاني زبون والغيت الرحله 11:25 AM من اي مدينة ؟ [PERSON_NAME] - 11:37 A…" at bounding box center [313, 120] width 275 height 127
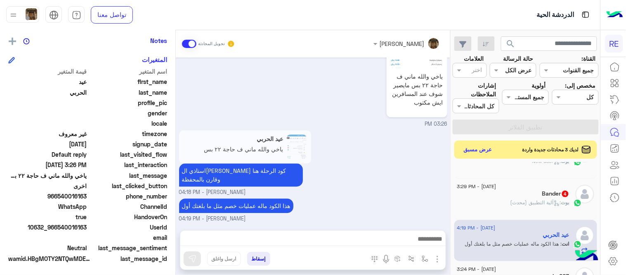
click at [388, 164] on div "عيد الحربي ياخي والله ماني ف حاجة ٢٢ بس مايصير شوف عند المسافرين ايش مكتوب استا…" at bounding box center [313, 162] width 268 height 68
click at [506, 199] on div "بوت : آلية التطبيق (محدث)" at bounding box center [514, 206] width 112 height 14
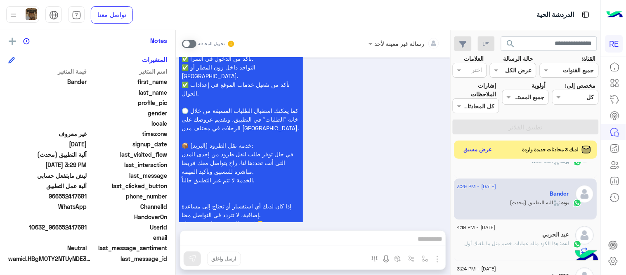
scroll to position [1204, 0]
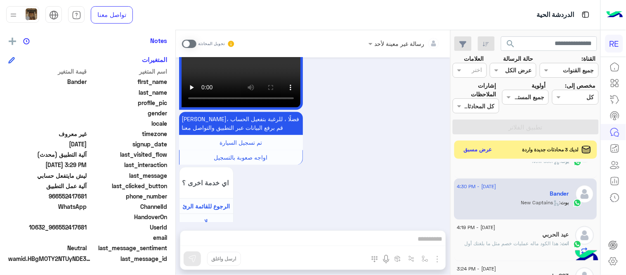
click at [189, 46] on span at bounding box center [189, 44] width 14 height 8
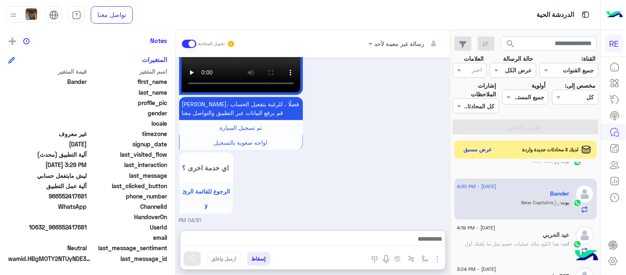
click at [316, 237] on textarea at bounding box center [313, 239] width 266 height 12
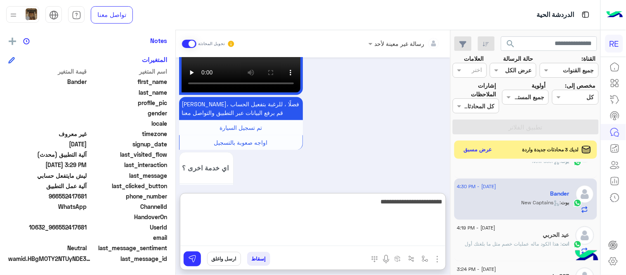
type textarea "**********"
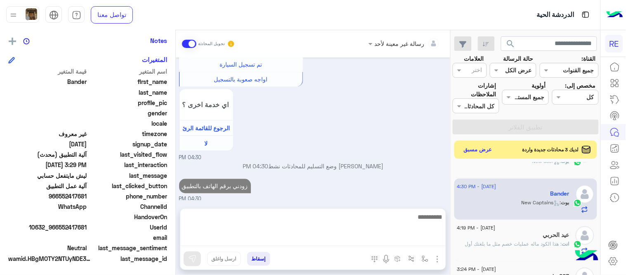
scroll to position [1245, 0]
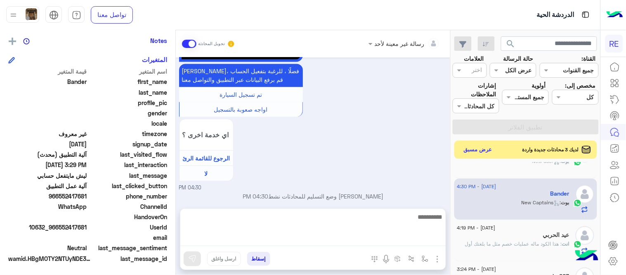
click at [410, 121] on div "يمكنك الاطلاع على شروط الانضمام لرحلة ك (كابتن ) الموجودة بالصورة أعلاه، لتحميل…" at bounding box center [313, 10] width 268 height 364
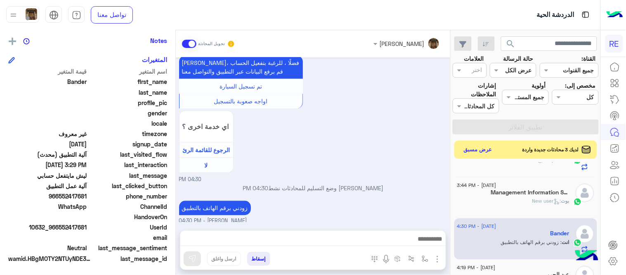
scroll to position [294, 0]
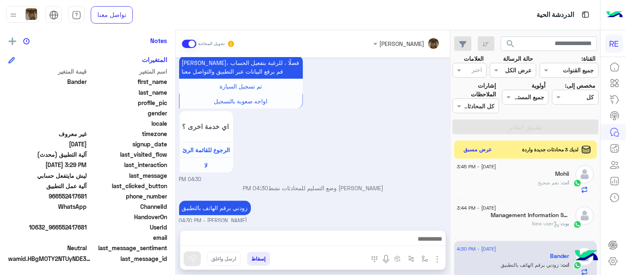
click at [498, 216] on h5 "Management Information Systems 6" at bounding box center [530, 214] width 78 height 7
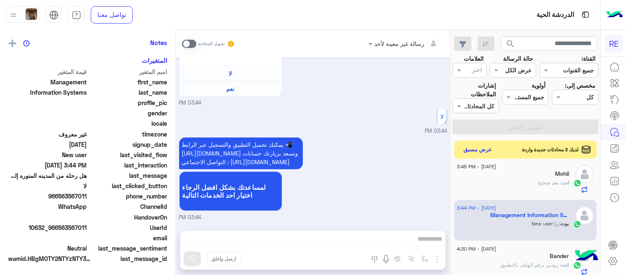
scroll to position [169, 0]
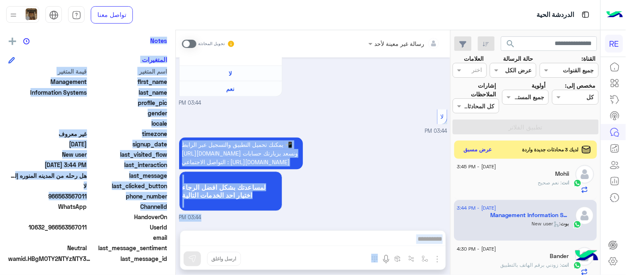
drag, startPoint x: 176, startPoint y: 202, endPoint x: 183, endPoint y: 138, distance: 64.0
click at [183, 138] on mat-drawer-container "رسالة غير معينة لأحد تحويل المحادثة [DATE] Conversation was assigned to [PERSON…" at bounding box center [225, 154] width 451 height 248
click at [183, 138] on p "يمكنك تحميل التطبيق والتسجيل عبر الرابط 📲 [URL][DOMAIN_NAME] ونسعد بزيارتك حساب…" at bounding box center [241, 154] width 124 height 32
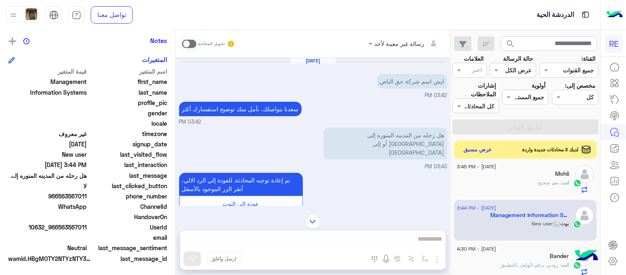
scroll to position [121, 0]
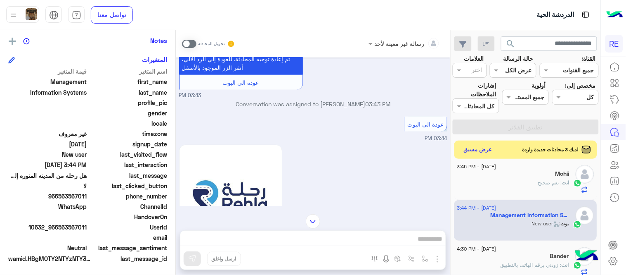
click at [189, 44] on span at bounding box center [189, 44] width 14 height 8
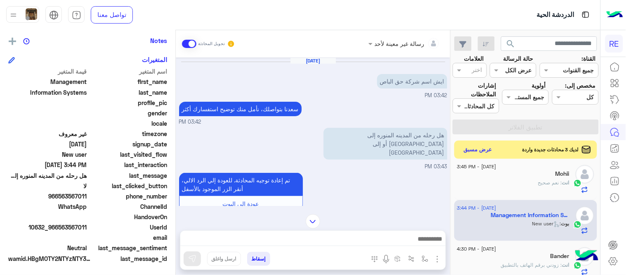
scroll to position [295, 0]
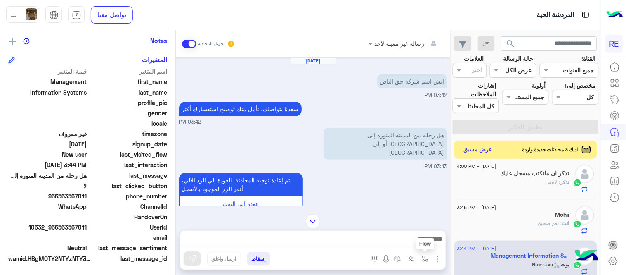
click at [424, 259] on img "button" at bounding box center [425, 258] width 7 height 7
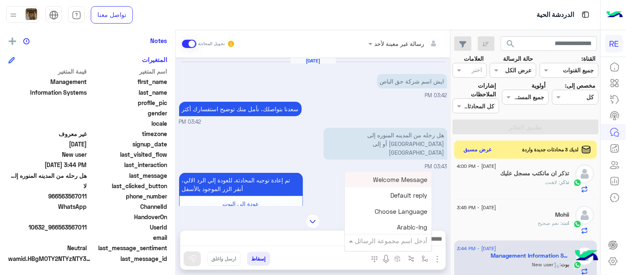
click at [411, 244] on div "أدخل اسم مجموعة الرسائل" at bounding box center [392, 240] width 72 height 9
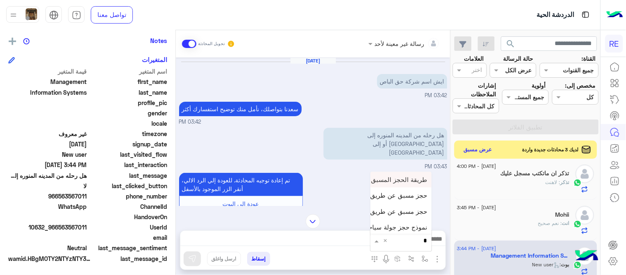
type input "**"
click at [398, 211] on span "حجز مسبق عن طريق التطبيق" at bounding box center [388, 210] width 79 height 7
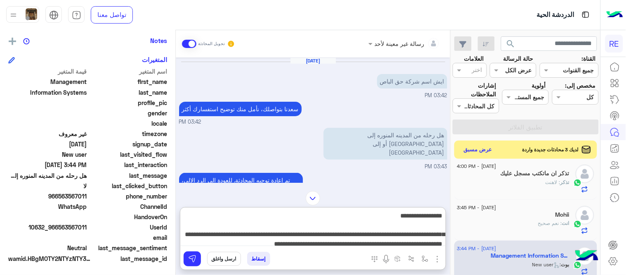
click at [267, 235] on textarea "**********" at bounding box center [313, 228] width 266 height 36
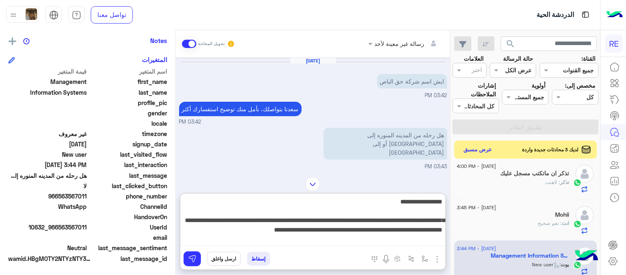
click at [221, 230] on textarea "**********" at bounding box center [313, 221] width 266 height 50
type textarea "**********"
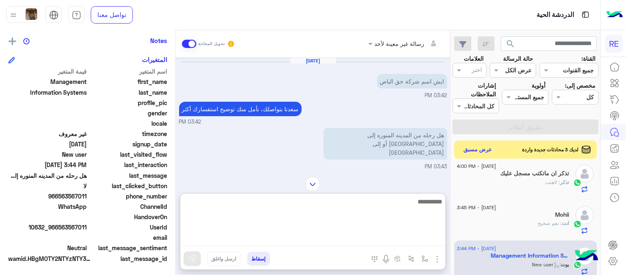
scroll to position [770, 0]
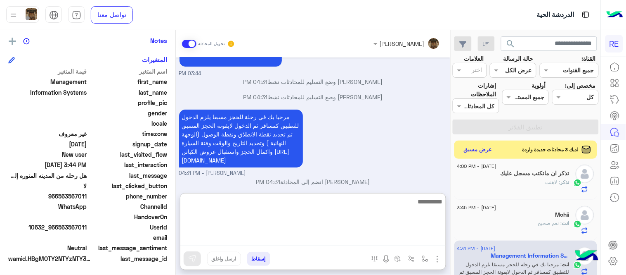
click at [390, 154] on div "مرحبا بك في رحلة للحجز مسبقا يلزم الدخول للتطبيق كمسافر ثم الدخول لايقونة الحجز…" at bounding box center [313, 142] width 268 height 70
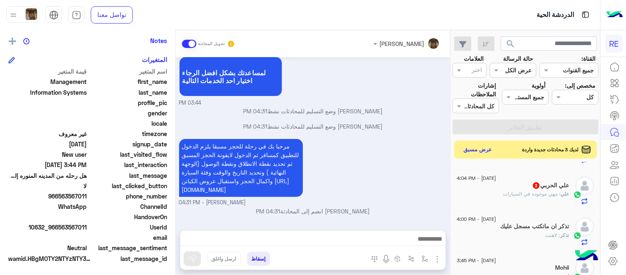
scroll to position [236, 0]
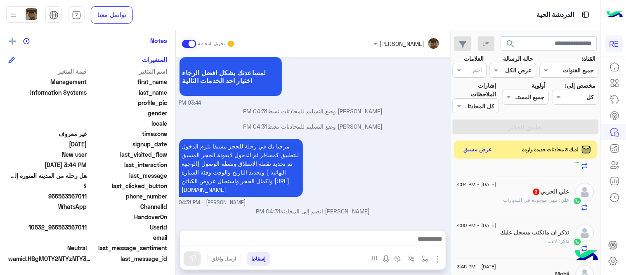
click at [525, 196] on div "علي الحربي 3" at bounding box center [514, 192] width 112 height 9
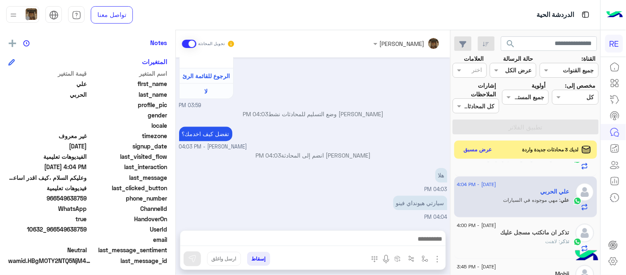
scroll to position [169, 0]
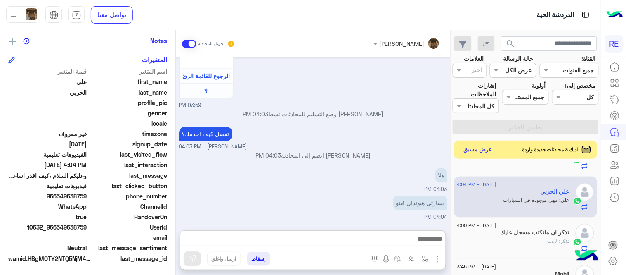
click at [306, 239] on textarea at bounding box center [313, 239] width 266 height 12
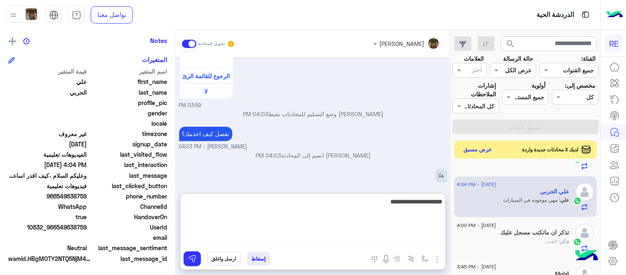
type textarea "**********"
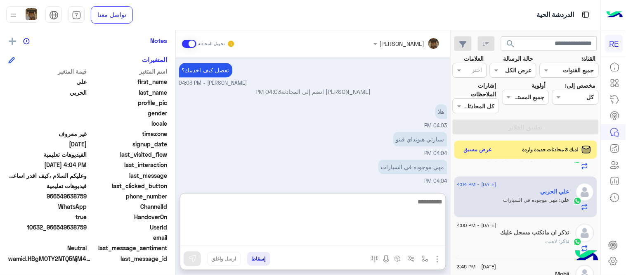
click at [383, 199] on textarea at bounding box center [313, 221] width 266 height 50
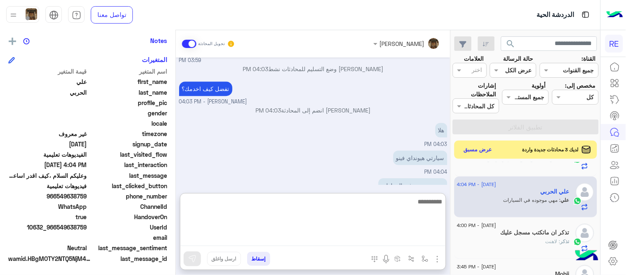
click at [434, 193] on div "[PERSON_NAME] تحويل المحادثة [DATE] سرا المطار 03:56 PM تطبيق رحلة يعمل حاليا ب…" at bounding box center [313, 154] width 275 height 248
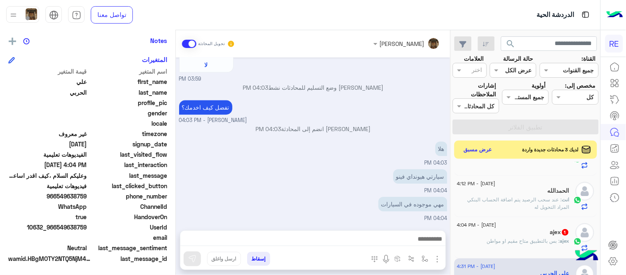
scroll to position [157, 0]
click at [504, 235] on span ": بس بالتطبيق متاح مقيم او مواطن" at bounding box center [523, 238] width 73 height 6
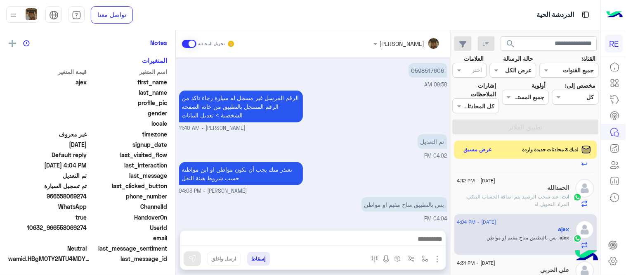
scroll to position [169, 0]
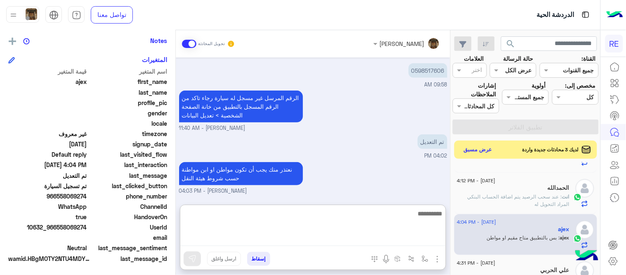
click at [366, 237] on textarea at bounding box center [313, 227] width 266 height 38
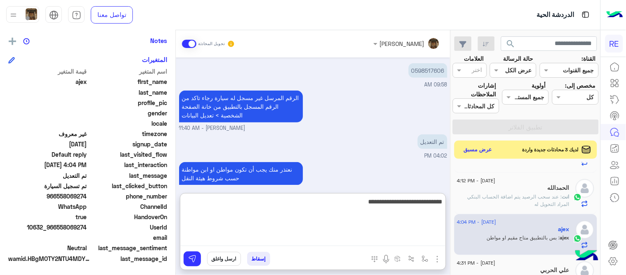
type textarea "**********"
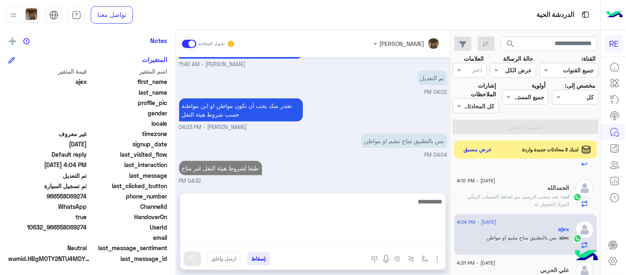
scroll to position [147, 0]
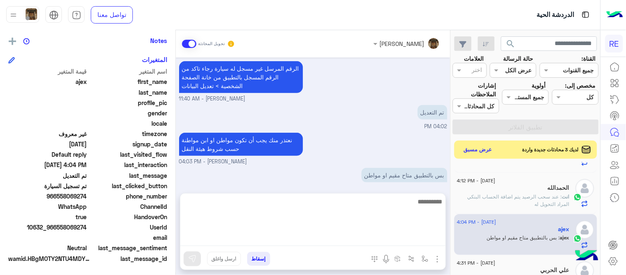
click at [349, 171] on div "[DATE] هل تم المراجعة 03:22 AM سعدنا بتواصلك، نأمل منك توضيح استفسارك أكثر 03:2…" at bounding box center [313, 120] width 275 height 127
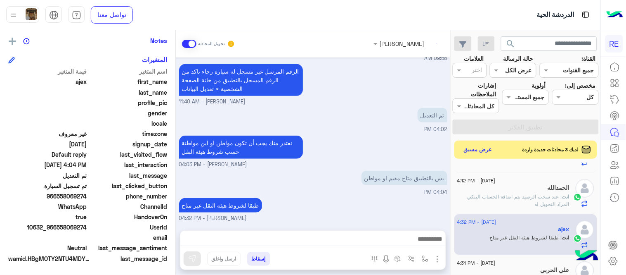
click at [454, 193] on div "[DATE] - 4:31 PM Bander 1 Bander : 0552417681 [DATE] - 4:28 PM الحمدلله 2 ال[PE…" at bounding box center [525, 220] width 149 height 116
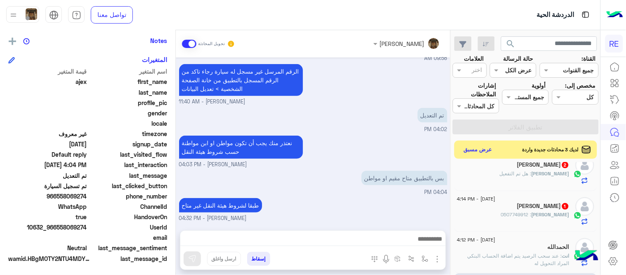
scroll to position [108, 0]
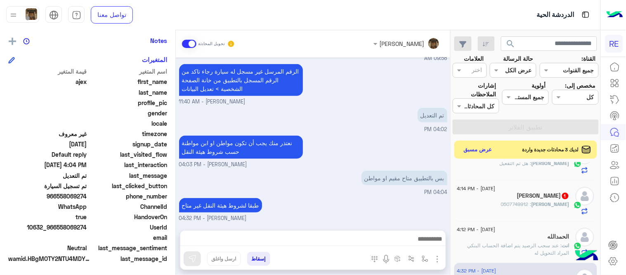
click at [532, 203] on span ": 0507749912" at bounding box center [516, 204] width 31 height 6
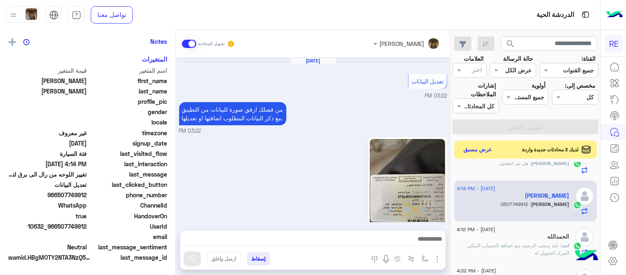
scroll to position [167, 0]
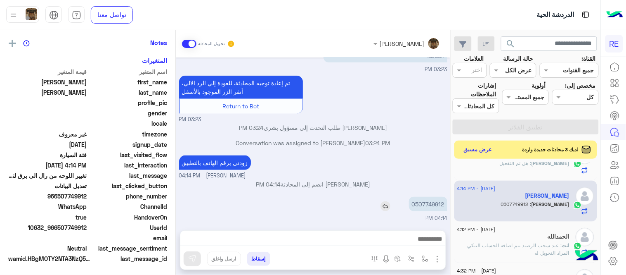
click at [424, 208] on p "0507749912" at bounding box center [428, 204] width 38 height 14
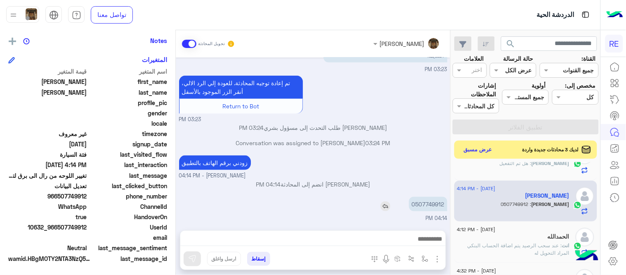
copy app-msgs-text
click at [176, 189] on mat-drawer "[PERSON_NAME] يمكن الإرسال له غير معروف تاريخ الأشتراك : [DATE] أولوية لم يتم ا…" at bounding box center [88, 154] width 176 height 248
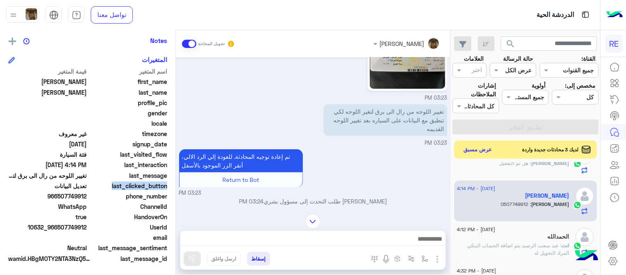
scroll to position [81, 0]
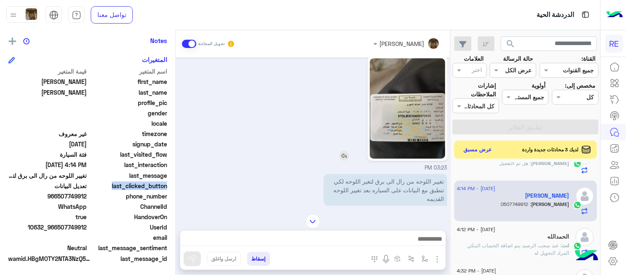
click at [414, 93] on img at bounding box center [407, 108] width 75 height 100
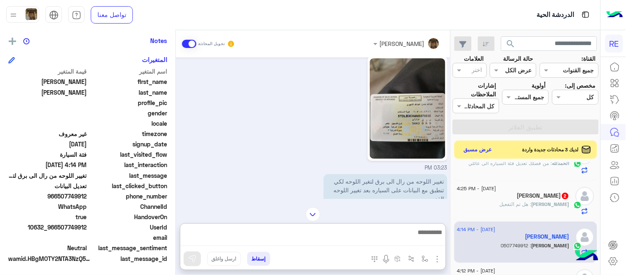
click at [331, 237] on textarea at bounding box center [313, 236] width 266 height 19
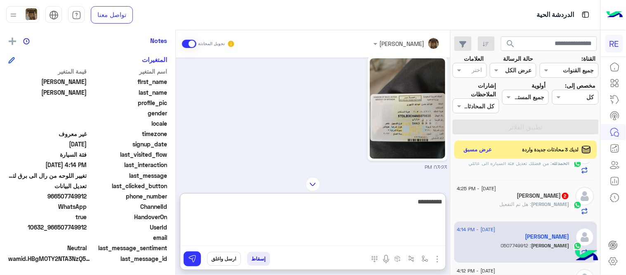
type textarea "**********"
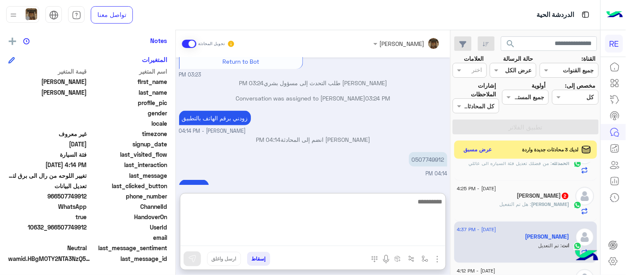
click at [358, 166] on div "[DATE] تعديل البيانات 03:22 PM من فضلك ارفق صورة للبيانات من التطبيق مع ذكر الب…" at bounding box center [313, 120] width 275 height 127
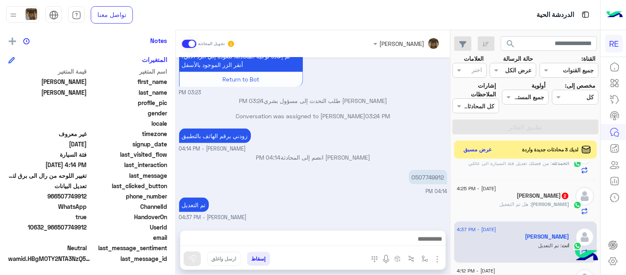
scroll to position [250, 0]
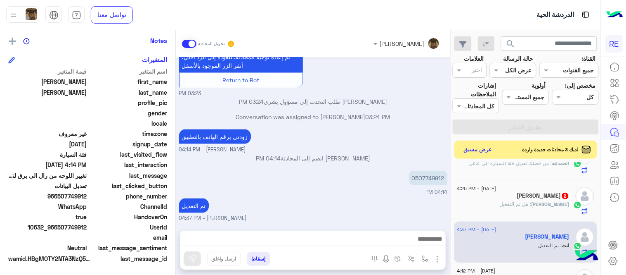
click at [538, 193] on div "عبدالله 2" at bounding box center [514, 196] width 112 height 9
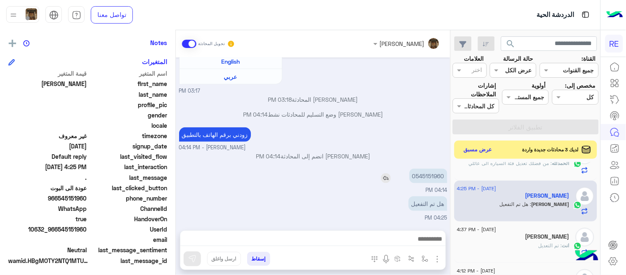
scroll to position [169, 0]
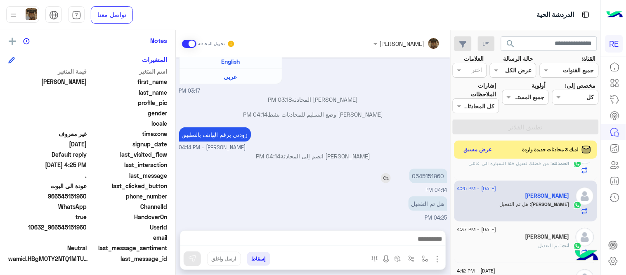
click at [429, 183] on p "0545151960" at bounding box center [429, 175] width 38 height 14
copy p "0545151960"
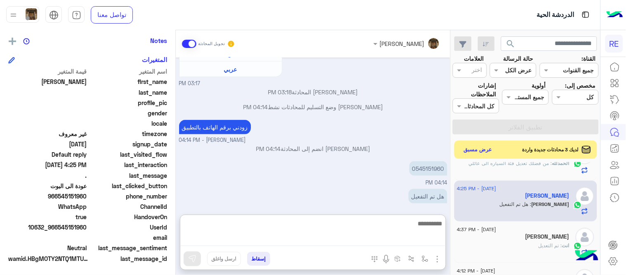
click at [372, 237] on textarea at bounding box center [313, 232] width 266 height 28
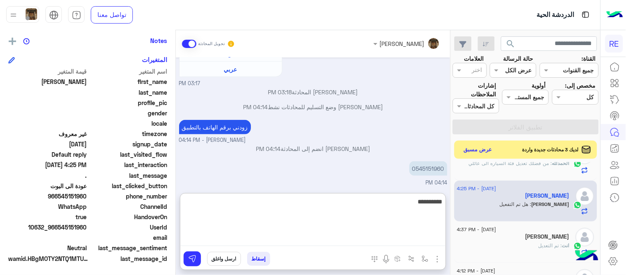
type textarea "**********"
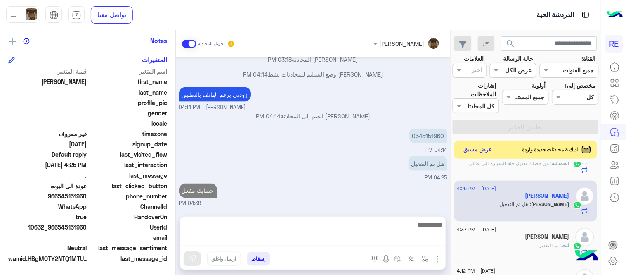
click at [373, 166] on div "[DATE] Conversation was assigned to [PERSON_NAME] 03:17 PM [PERSON_NAME] طلب ال…" at bounding box center [313, 132] width 275 height 150
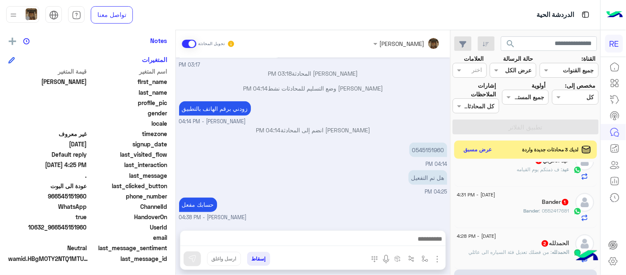
scroll to position [13, 0]
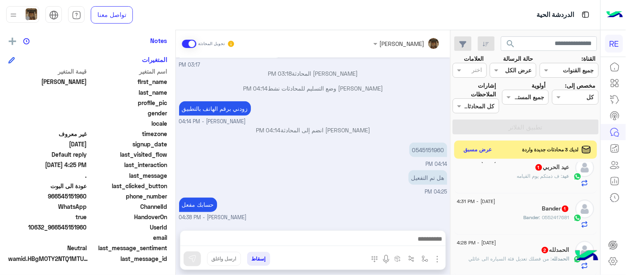
click at [527, 247] on div "ال[PERSON_NAME] 2" at bounding box center [514, 250] width 112 height 9
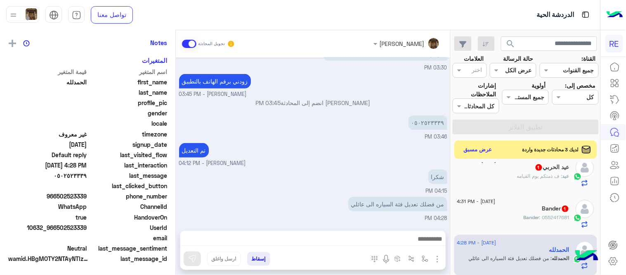
scroll to position [169, 0]
drag, startPoint x: 57, startPoint y: 197, endPoint x: 88, endPoint y: 195, distance: 31.4
click at [88, 195] on div "phone_number [PHONE_NUMBER]" at bounding box center [87, 197] width 159 height 10
copy span "502523339"
click at [380, 238] on textarea at bounding box center [313, 239] width 266 height 12
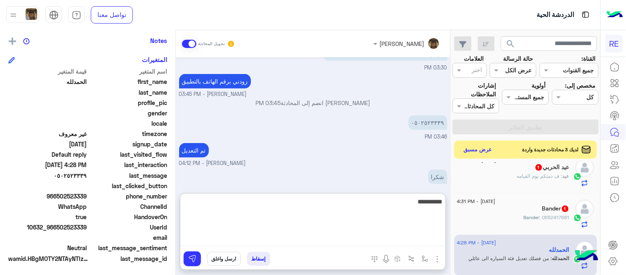
type textarea "**********"
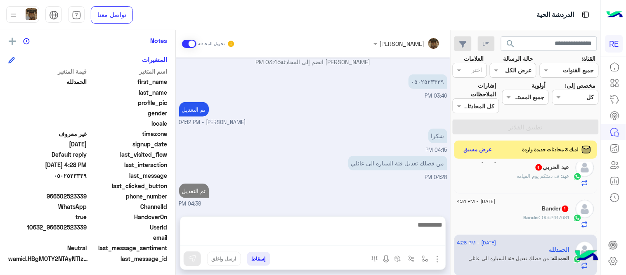
click at [413, 149] on div "[DATE] تم إعادة توجيه المحادثة. للعودة إلي الرد الالي، أنقر الزر الموجود بالأسف…" at bounding box center [313, 132] width 275 height 150
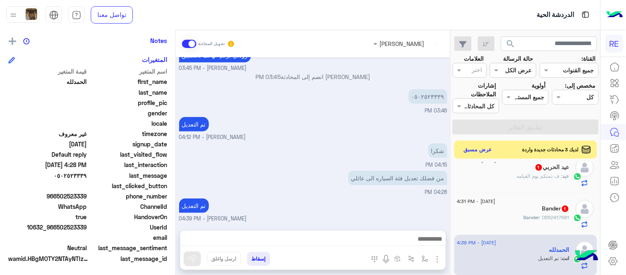
scroll to position [0, 0]
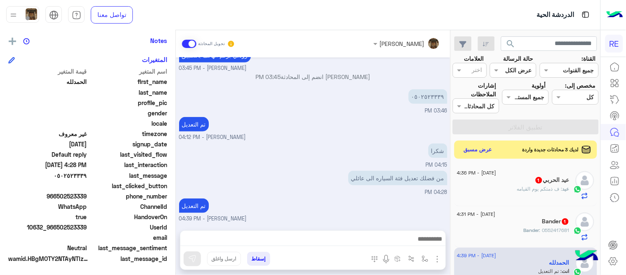
click at [500, 192] on div "عيد : ف ذمتكم يوم القيامه" at bounding box center [514, 192] width 112 height 14
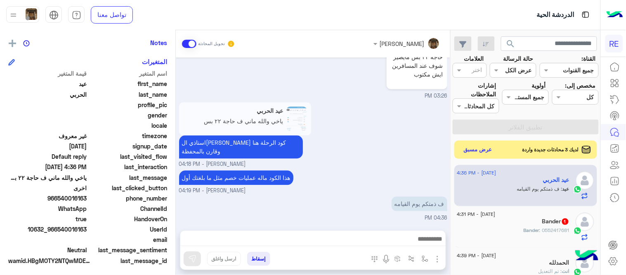
scroll to position [169, 0]
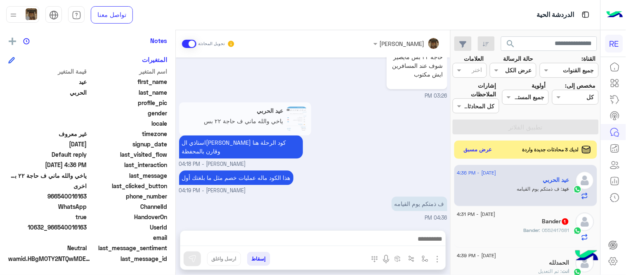
click at [514, 227] on div "Bander : 0552417681" at bounding box center [514, 233] width 112 height 14
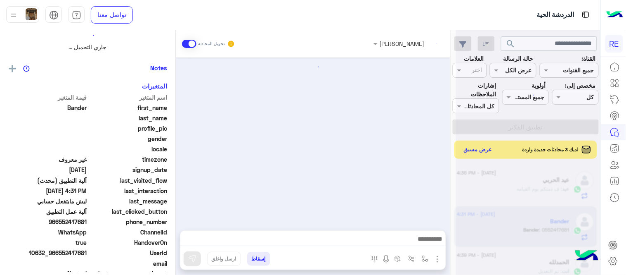
scroll to position [763, 0]
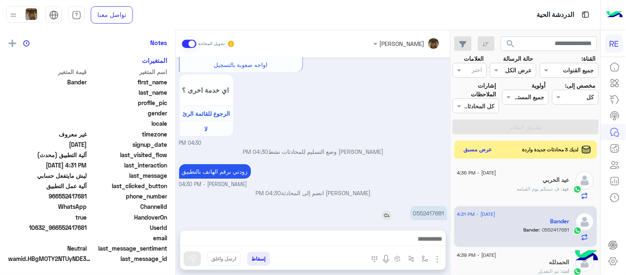
click at [434, 207] on p "0552417681" at bounding box center [428, 213] width 37 height 14
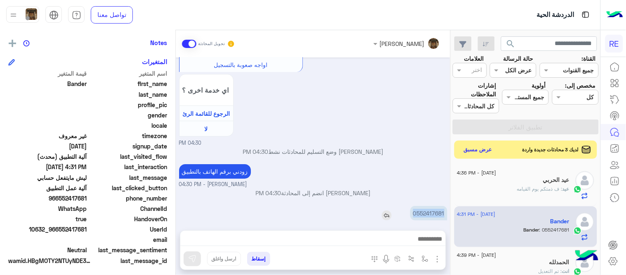
scroll to position [169, 0]
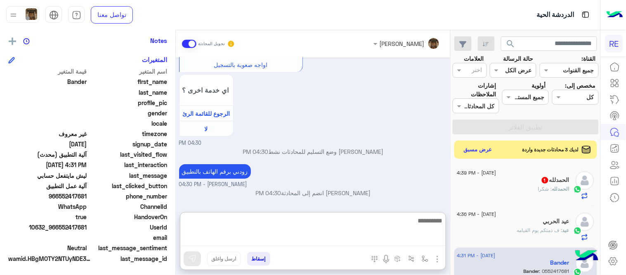
click at [351, 235] on textarea at bounding box center [313, 230] width 266 height 31
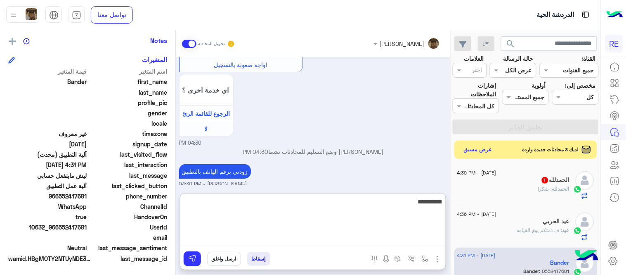
type textarea "**********"
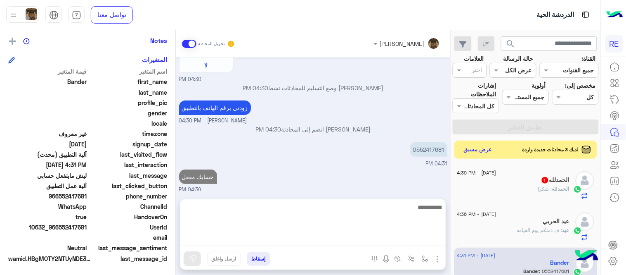
scroll to position [790, 0]
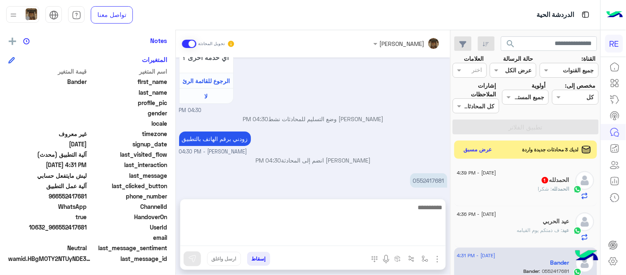
click at [469, 157] on div "لديك 3 محادثات جديدة واردة عرض مسبق" at bounding box center [526, 149] width 143 height 18
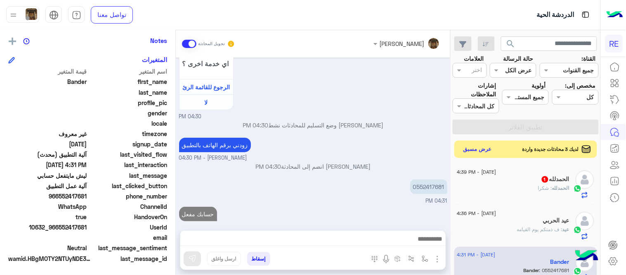
click at [472, 155] on div "لديك 3 محادثات جديدة واردة عرض مسبق" at bounding box center [526, 148] width 143 height 17
click at [503, 168] on div "[DATE] - 4:39 PM ال[PERSON_NAME] 1 ال[PERSON_NAME] : شكرا" at bounding box center [526, 185] width 143 height 41
click at [509, 177] on div "ال[PERSON_NAME] 1" at bounding box center [514, 180] width 112 height 9
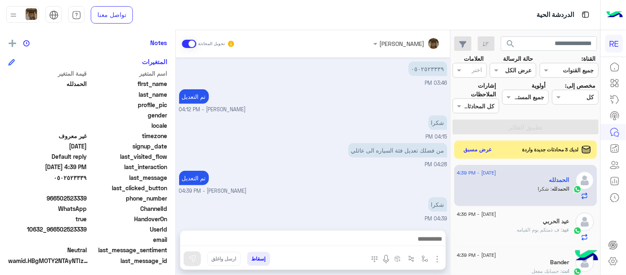
scroll to position [169, 0]
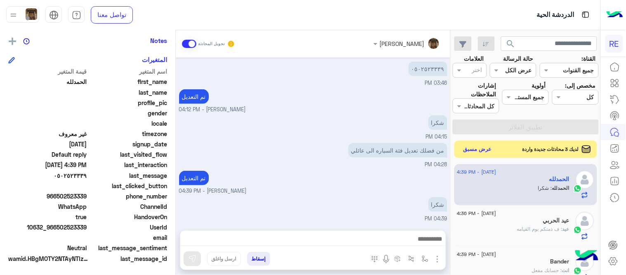
click at [485, 150] on button "عرض مسبق" at bounding box center [478, 149] width 35 height 11
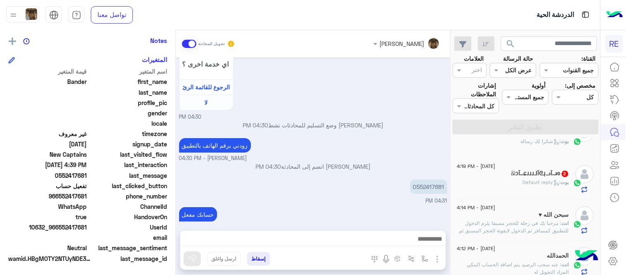
scroll to position [388, 0]
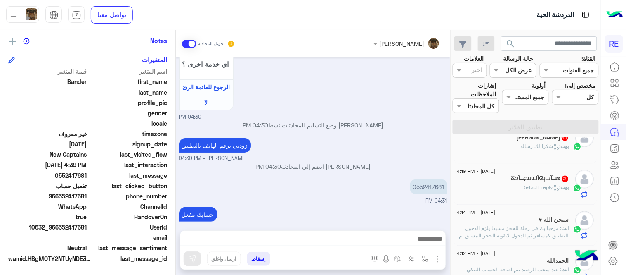
click at [515, 191] on div "[PERSON_NAME] : Default reply" at bounding box center [514, 191] width 112 height 14
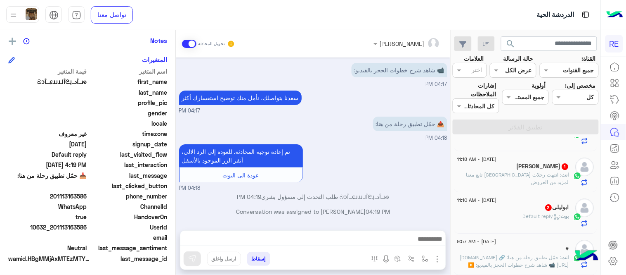
scroll to position [4, 0]
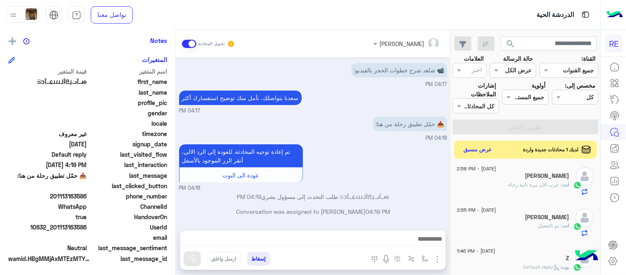
drag, startPoint x: 451, startPoint y: 172, endPoint x: 430, endPoint y: 179, distance: 21.7
click at [430, 179] on div "[DATE] 📹 شاهد شرح خطوات الحجز بالفيديو: 04:17 PM [PERSON_NAME] بتواصلك، نأمل من…" at bounding box center [313, 139] width 275 height 164
click at [430, 179] on div "تم إعادة توجيه المحادثة. للعودة إلي الرد الالي، أنقر الزر الموجود بالأسفل عودة …" at bounding box center [313, 167] width 268 height 50
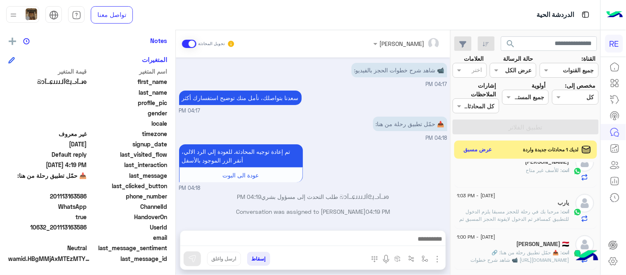
scroll to position [187, 0]
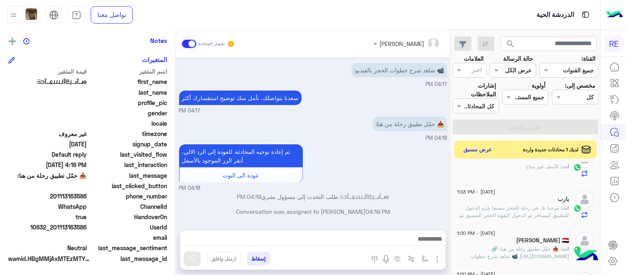
click at [502, 253] on span ": 📥 حمّل تطبيق رحلة من هنا: 🔗 [DOMAIN_NAME][URL] 📹 شاهد شرح خطوات الحجز بالفيدي…" at bounding box center [520, 255] width 99 height 21
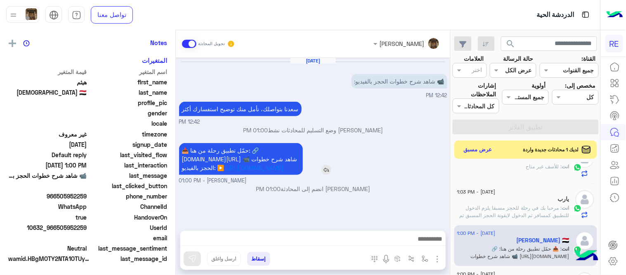
scroll to position [169, 0]
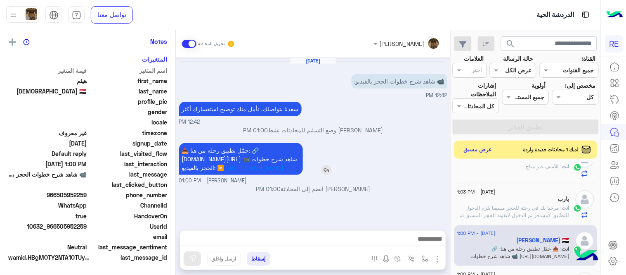
click at [254, 147] on span "📥 حمّل تطبيق رحلة من هنا: 🔗 [DOMAIN_NAME][URL] 📹 شاهد شرح خطوات الحجز بالفيديو:…" at bounding box center [240, 159] width 116 height 24
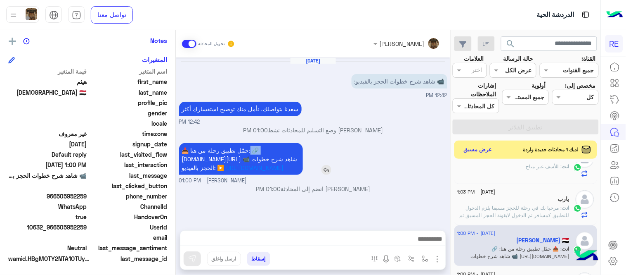
click at [254, 147] on span "📥 حمّل تطبيق رحلة من هنا: 🔗 [DOMAIN_NAME][URL] 📹 شاهد شرح خطوات الحجز بالفيديو:…" at bounding box center [240, 159] width 116 height 24
click at [482, 147] on button "عرض مسبق" at bounding box center [478, 149] width 35 height 11
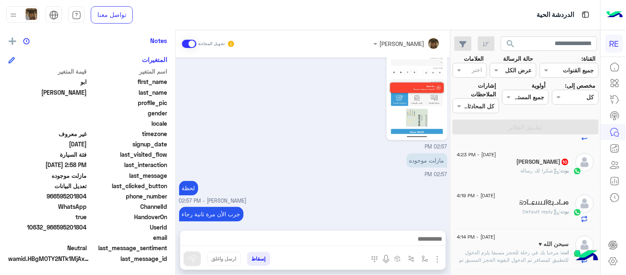
click at [504, 211] on div "[PERSON_NAME] : Default reply" at bounding box center [514, 215] width 112 height 14
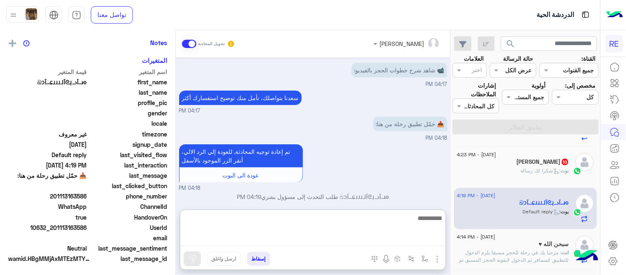
click at [256, 240] on textarea at bounding box center [313, 229] width 266 height 33
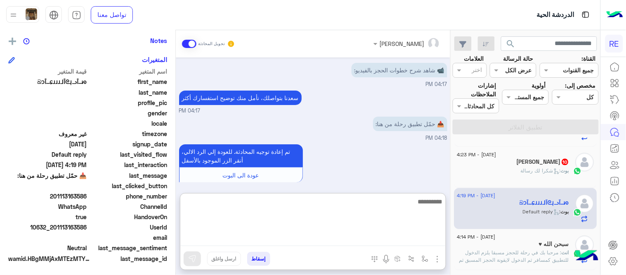
paste textarea "**********"
type textarea "**********"
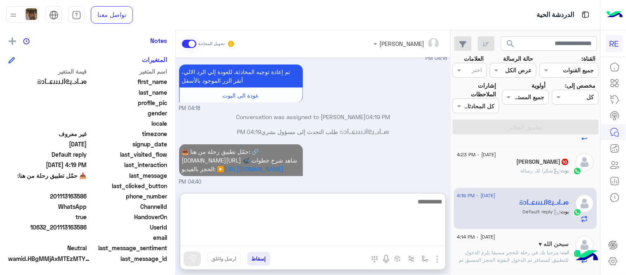
click at [465, 171] on div "بوت : شكرا لك رسالة" at bounding box center [514, 174] width 112 height 14
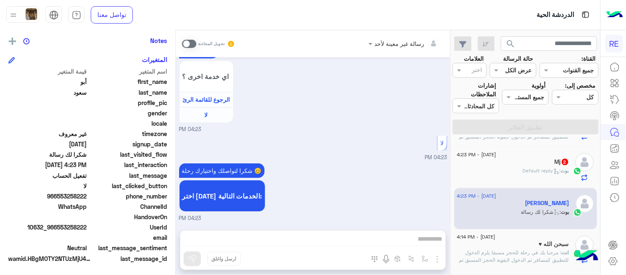
click at [188, 42] on span at bounding box center [189, 44] width 14 height 8
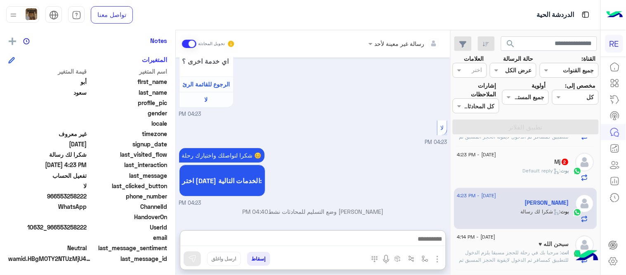
click at [349, 236] on textarea at bounding box center [313, 239] width 266 height 12
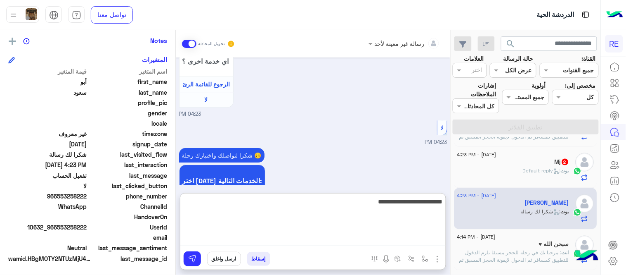
type textarea "**********"
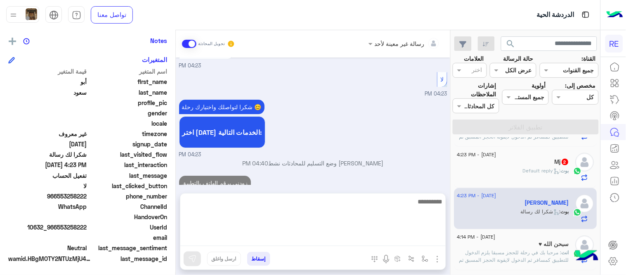
click at [554, 173] on icon at bounding box center [557, 171] width 6 height 6
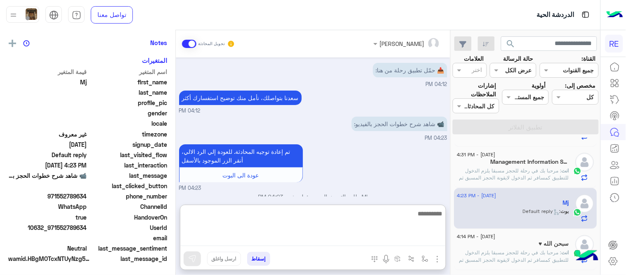
click at [370, 240] on textarea at bounding box center [313, 227] width 266 height 38
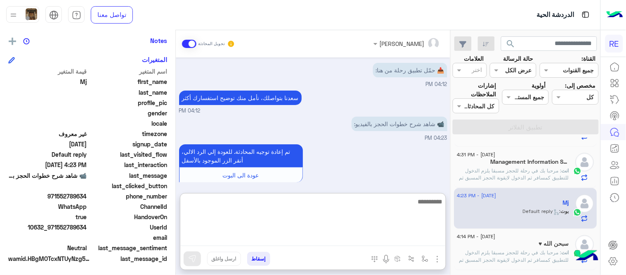
paste textarea "**********"
type textarea "**********"
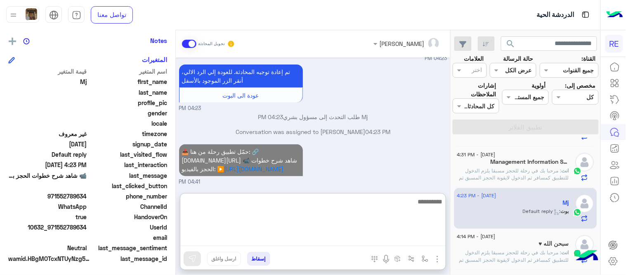
click at [398, 154] on div "[DATE] 📥 حمّل تطبيق رحلة من هنا: 04:12 PM [PERSON_NAME] بتواصلك، نأمل منك توضيح…" at bounding box center [313, 120] width 275 height 127
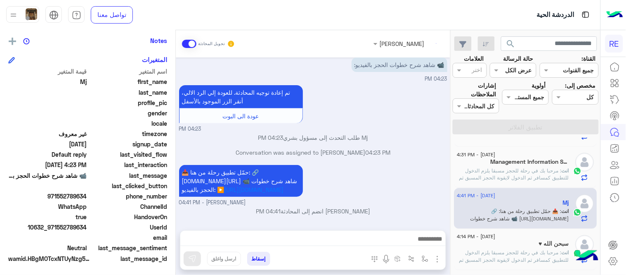
click at [451, 211] on mat-drawer "[PERSON_NAME] تحويل المحادثة [DATE] 📥 حمّل تطبيق رحلة من هنا: 04:12 PM [PERSON_…" at bounding box center [225, 154] width 451 height 248
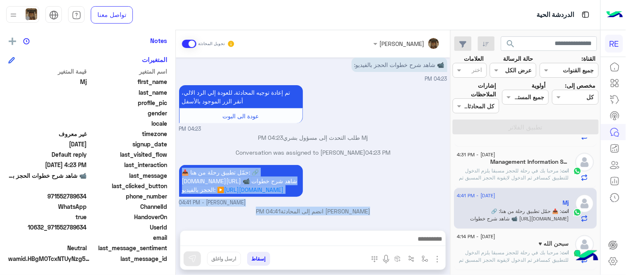
drag, startPoint x: 451, startPoint y: 211, endPoint x: 450, endPoint y: 197, distance: 13.7
click at [450, 197] on mat-drawer "[PERSON_NAME] تحويل المحادثة [DATE] 📥 حمّل تطبيق رحلة من هنا: 04:12 PM [PERSON_…" at bounding box center [225, 154] width 451 height 248
click at [450, 197] on div "[DATE] 📥 حمّل تطبيق رحلة من هنا: 04:12 PM [PERSON_NAME] بتواصلك، نأمل منك توضيح…" at bounding box center [313, 139] width 275 height 164
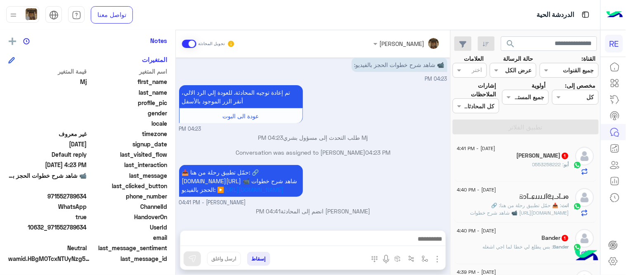
click at [511, 239] on div "Bander 1" at bounding box center [514, 238] width 112 height 9
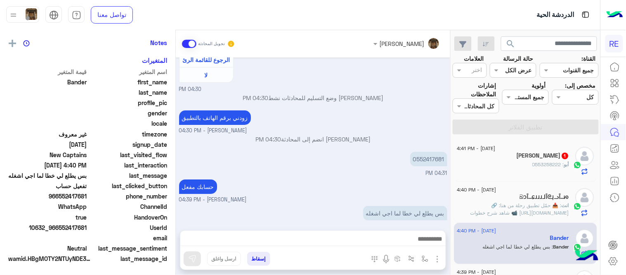
click at [365, 232] on div at bounding box center [313, 240] width 266 height 21
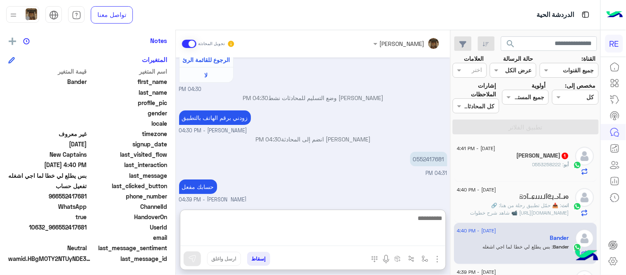
click at [369, 241] on textarea at bounding box center [313, 229] width 266 height 33
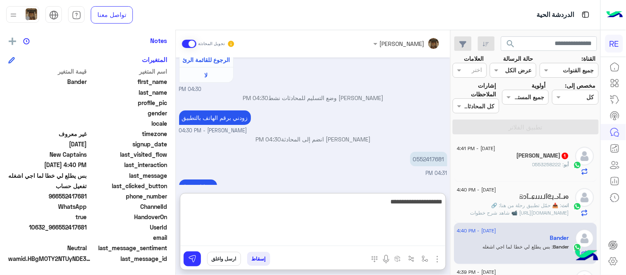
type textarea "**********"
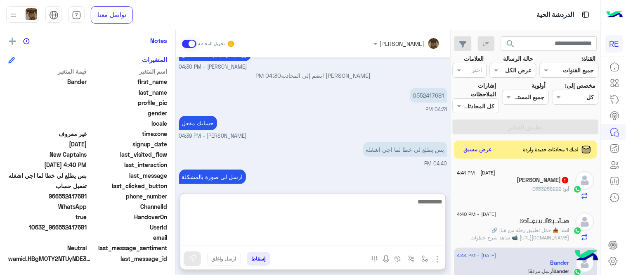
scroll to position [944, 0]
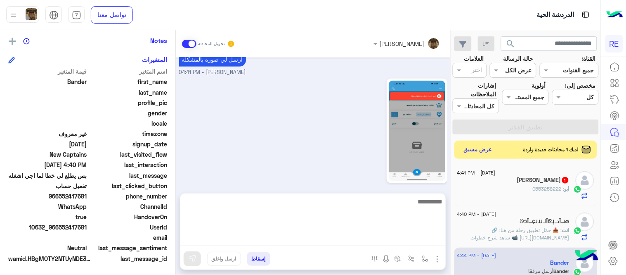
click at [320, 120] on div "04:44 PM" at bounding box center [313, 135] width 268 height 118
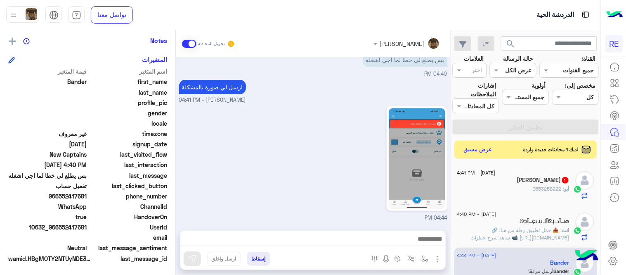
scroll to position [907, 0]
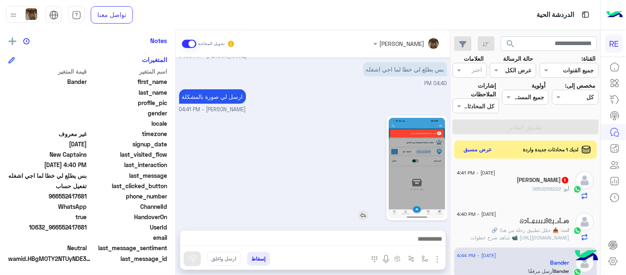
click at [408, 166] on img at bounding box center [417, 168] width 57 height 100
click at [253, 240] on textarea at bounding box center [313, 239] width 266 height 12
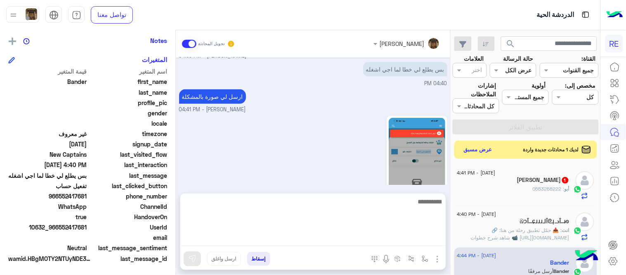
click at [277, 170] on div "04:44 PM" at bounding box center [313, 173] width 268 height 118
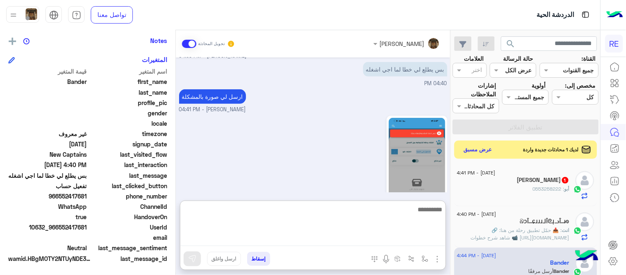
click at [333, 237] on textarea at bounding box center [313, 225] width 266 height 42
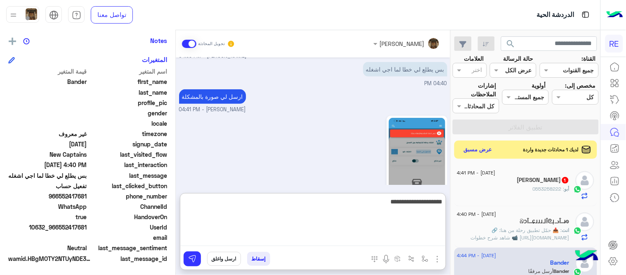
type textarea "**********"
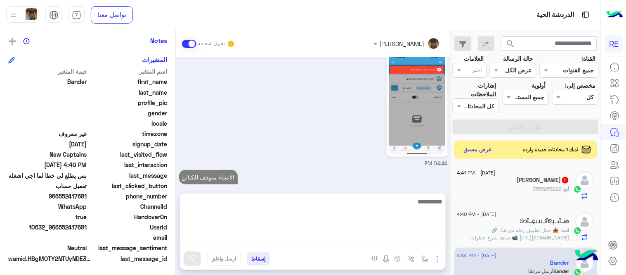
scroll to position [933, 0]
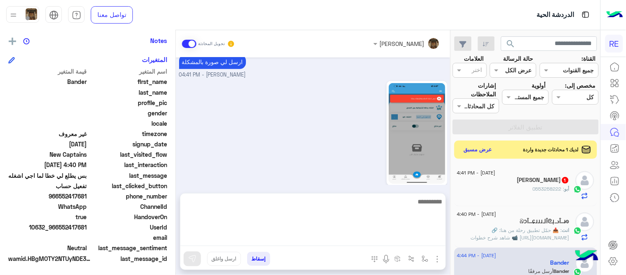
click at [316, 150] on div "04:44 PM" at bounding box center [313, 138] width 268 height 118
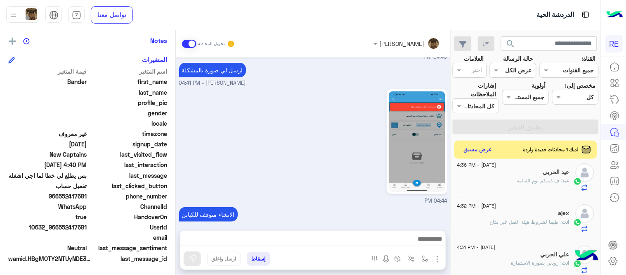
scroll to position [0, 0]
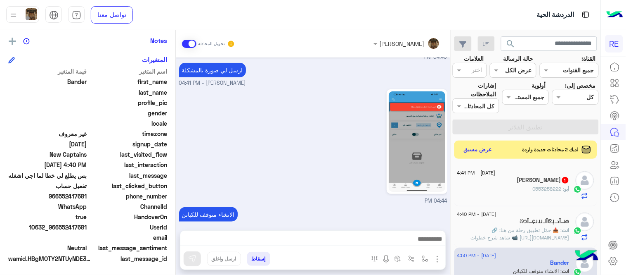
click at [298, 163] on div "04:44 PM" at bounding box center [313, 146] width 268 height 118
click at [503, 195] on div "أبو : 0553258222" at bounding box center [514, 192] width 112 height 14
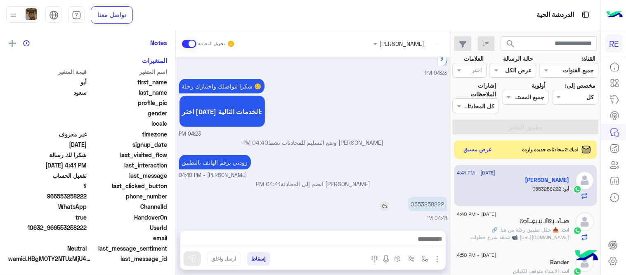
scroll to position [169, 0]
click at [431, 205] on p "0553258222" at bounding box center [427, 204] width 39 height 14
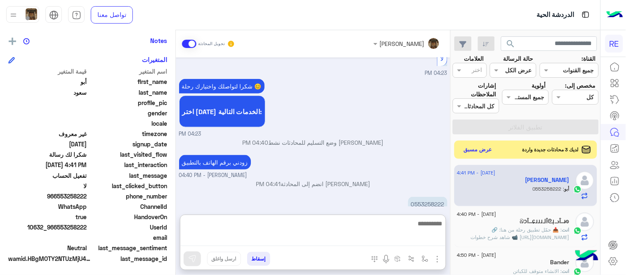
click at [319, 235] on textarea at bounding box center [313, 232] width 266 height 28
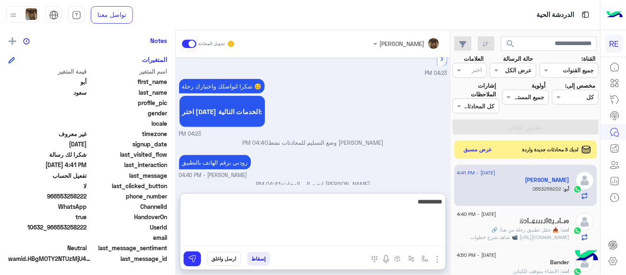
type textarea "**********"
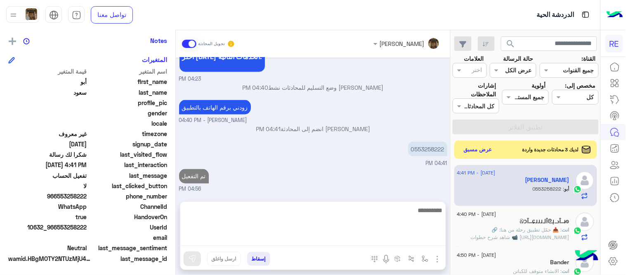
scroll to position [256, 0]
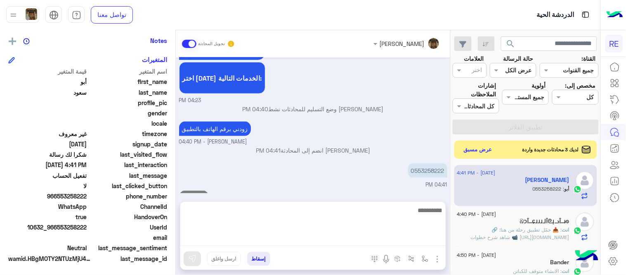
click at [320, 190] on div "[PERSON_NAME] تحويل المحادثة [DATE] اهلا بك عزيزنا الكابتن، سيتم مراجعة حسابك و…" at bounding box center [313, 154] width 275 height 248
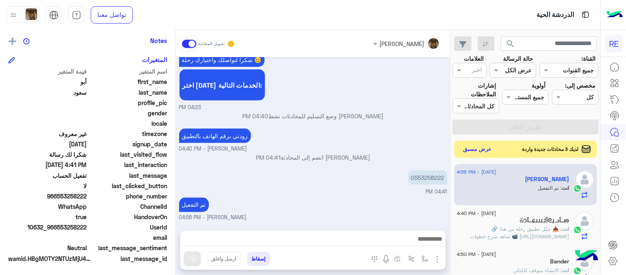
click at [469, 154] on button "عرض مسبق" at bounding box center [478, 149] width 35 height 11
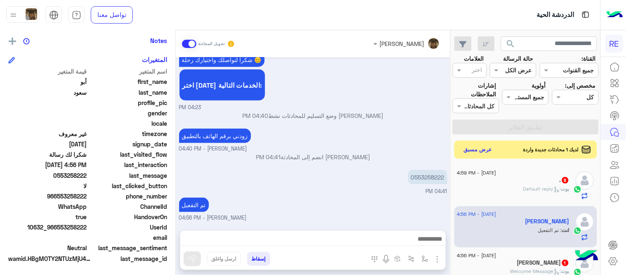
scroll to position [169, 0]
click at [349, 201] on div "تم التفعيل [PERSON_NAME] - 04:56 PM" at bounding box center [313, 209] width 268 height 26
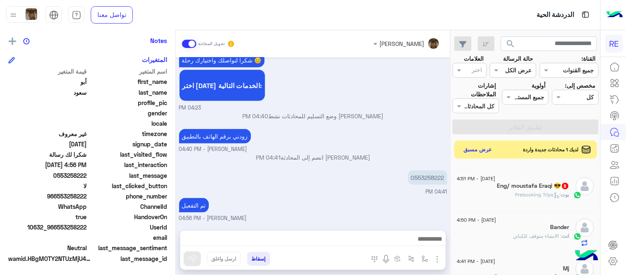
scroll to position [121, 0]
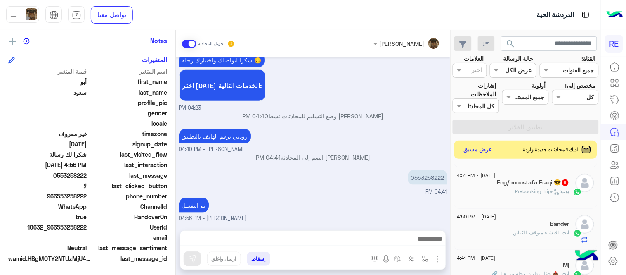
click at [535, 185] on h5 "Eng/ moustafa Eraqi 😎 8" at bounding box center [534, 182] width 72 height 7
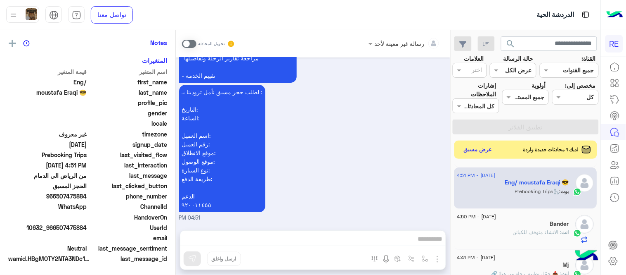
scroll to position [169, 0]
click at [187, 46] on span at bounding box center [189, 44] width 14 height 8
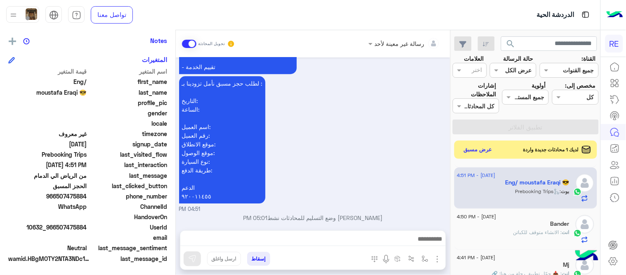
scroll to position [602, 0]
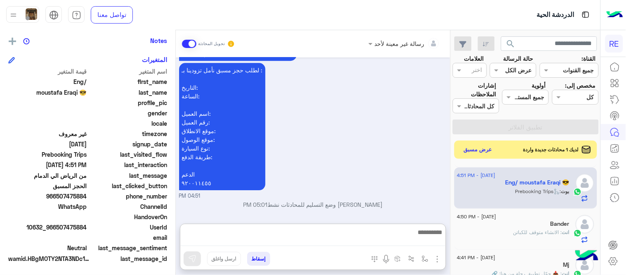
click at [296, 242] on textarea at bounding box center [313, 236] width 266 height 19
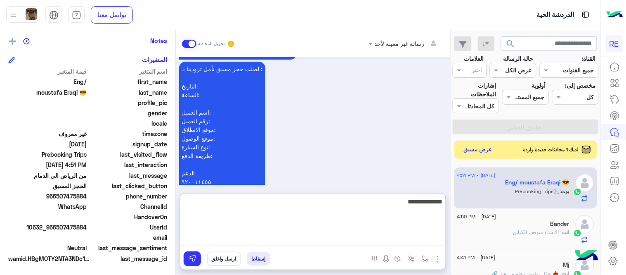
type textarea "**********"
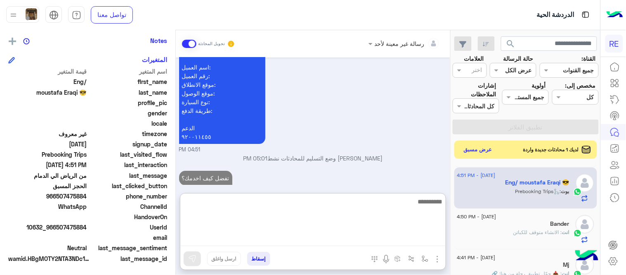
click at [403, 154] on div "[DATE] عربي 04:45 PM هل أنت ؟ كابتن 👨🏻‍✈️ عميل 🧳 رحال (مرشد مرخص) 🏖️ 04:45 PM ع…" at bounding box center [313, 120] width 275 height 127
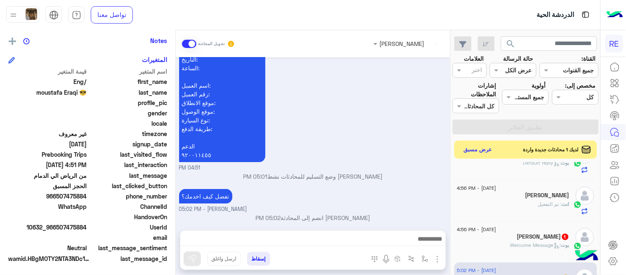
scroll to position [643, 0]
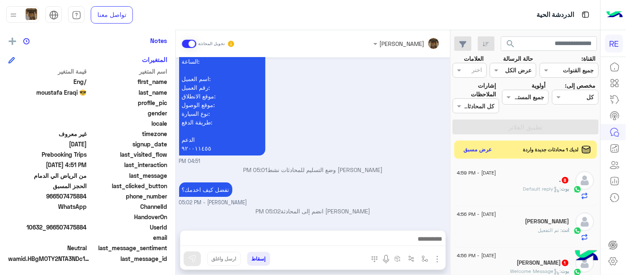
click at [513, 259] on div "Kamil 1" at bounding box center [514, 263] width 112 height 9
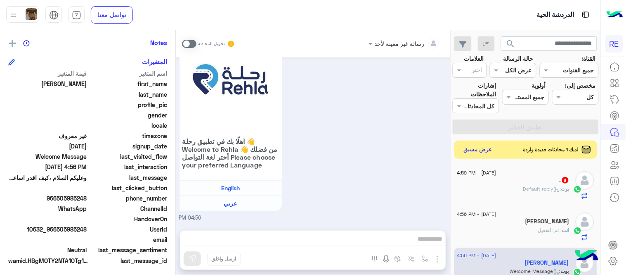
scroll to position [169, 0]
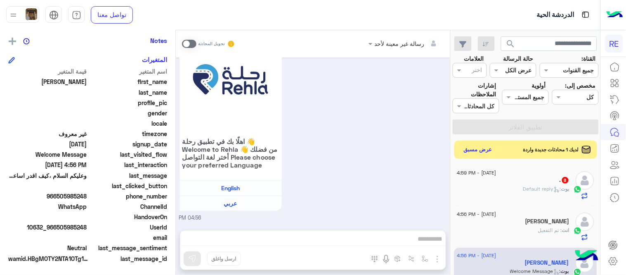
click at [189, 45] on span at bounding box center [189, 44] width 14 height 8
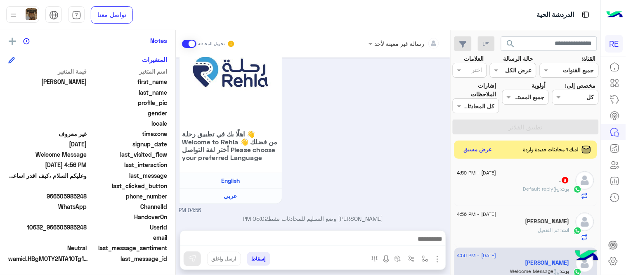
scroll to position [112, 0]
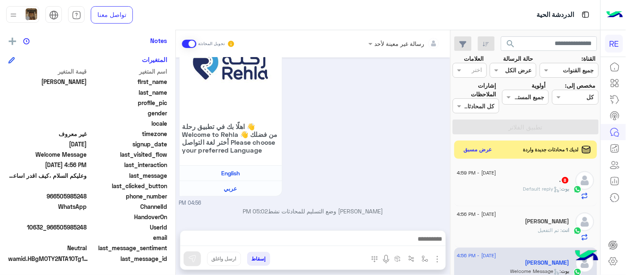
click at [289, 246] on div at bounding box center [313, 240] width 266 height 21
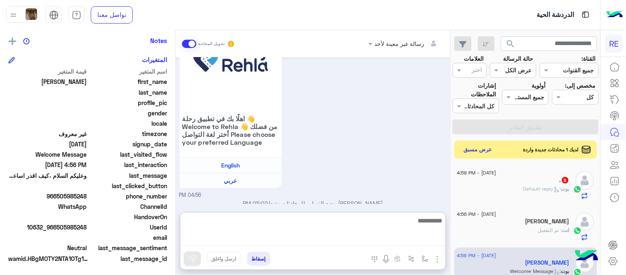
click at [283, 237] on textarea at bounding box center [313, 230] width 266 height 31
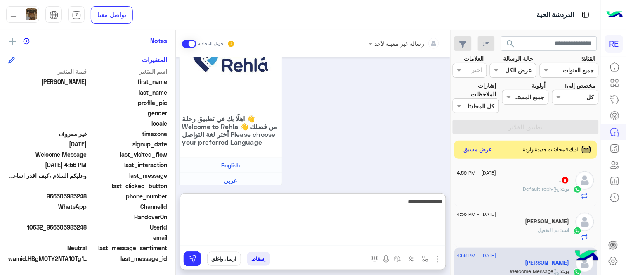
type textarea "**********"
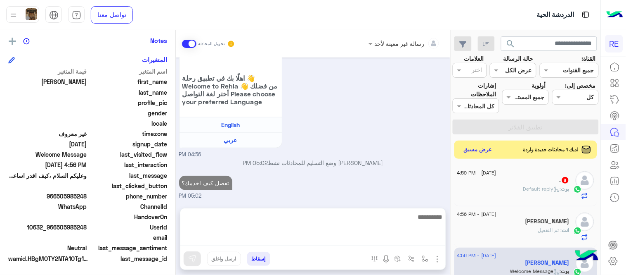
scroll to position [157, 0]
click at [486, 187] on div "[PERSON_NAME] : Default reply" at bounding box center [514, 192] width 112 height 14
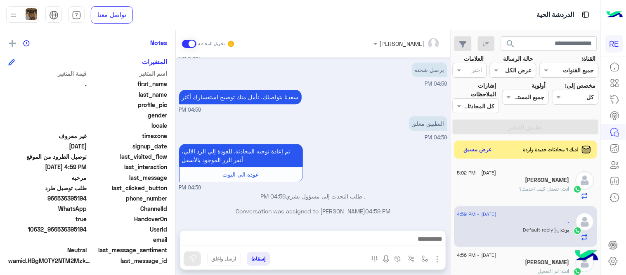
scroll to position [169, 0]
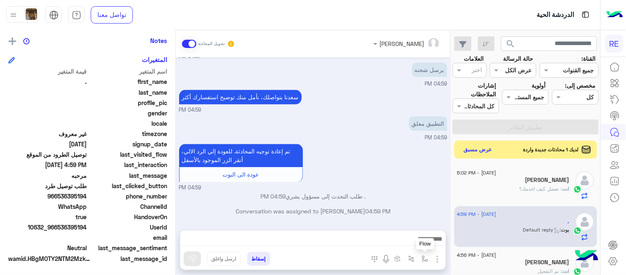
click at [423, 262] on button "button" at bounding box center [426, 258] width 14 height 14
click at [399, 240] on input "text" at bounding box center [400, 240] width 56 height 9
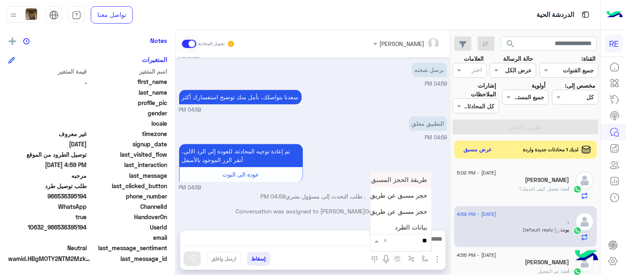
type input "***"
click at [389, 197] on div "بيانات الطرد" at bounding box center [401, 194] width 61 height 16
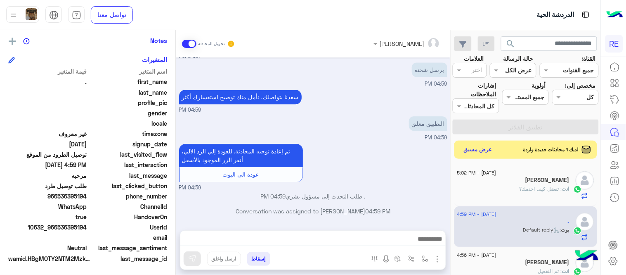
type textarea "**********"
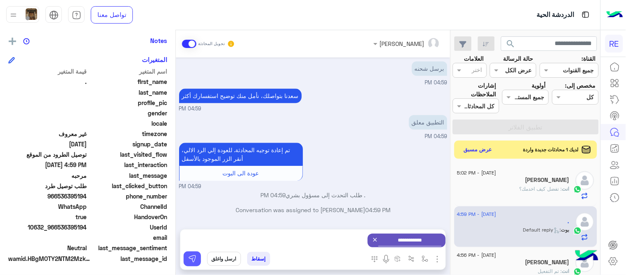
click at [187, 259] on button at bounding box center [192, 258] width 17 height 15
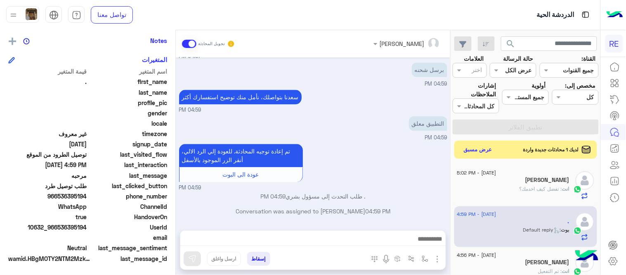
scroll to position [538, 0]
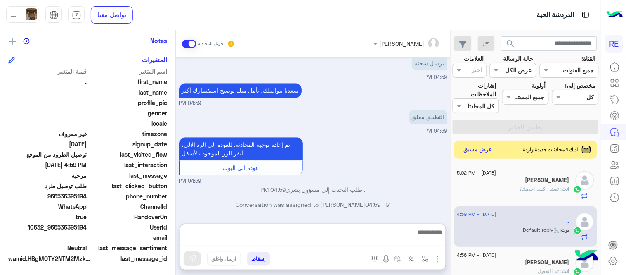
click at [315, 241] on textarea at bounding box center [313, 236] width 266 height 19
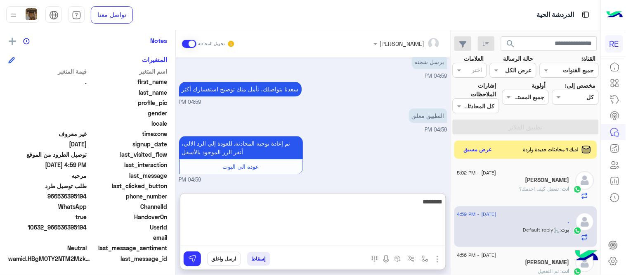
scroll to position [764, 0]
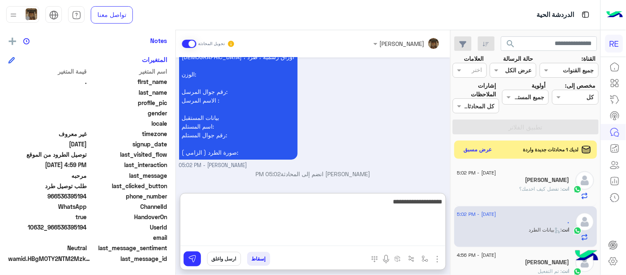
type textarea "**********"
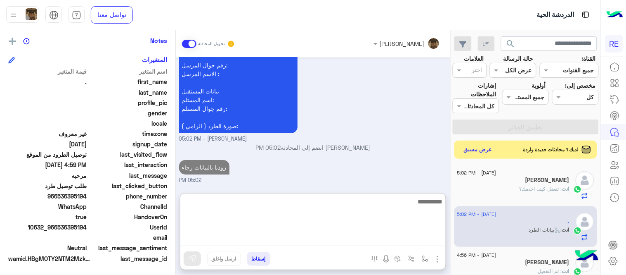
scroll to position [775, 0]
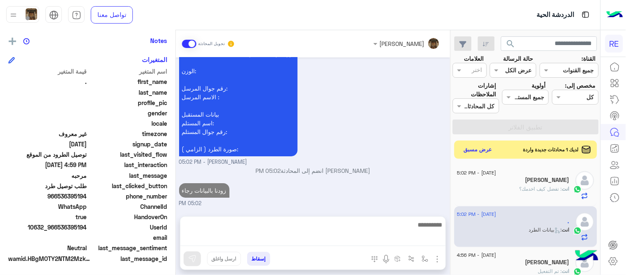
click at [529, 186] on span ": تفضل كيف اخدمك؟" at bounding box center [541, 188] width 43 height 6
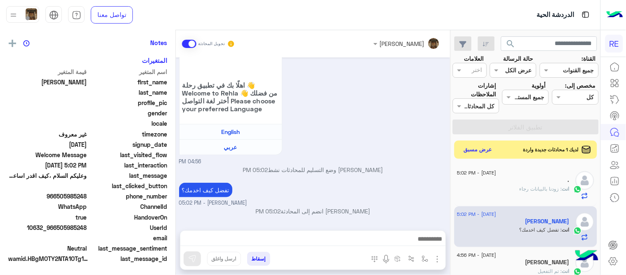
click at [451, 175] on mat-drawer "[PERSON_NAME] تحويل المحادثة [DATE] السلام عليكم ورحمة الله وبركاته 04:56 PM وع…" at bounding box center [225, 154] width 451 height 248
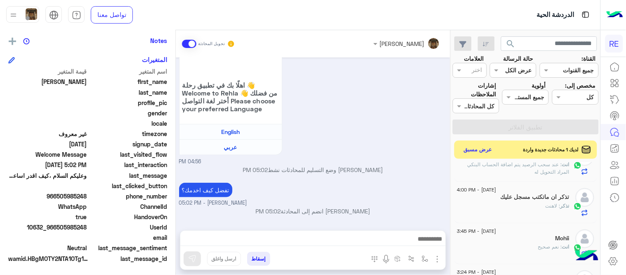
click at [515, 242] on div "Mohii" at bounding box center [514, 239] width 112 height 9
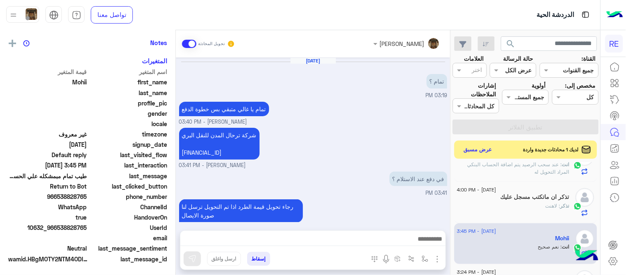
scroll to position [198, 0]
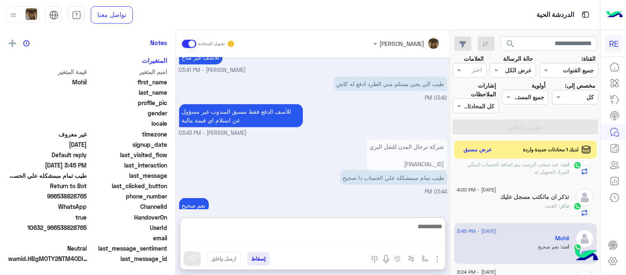
click at [366, 235] on textarea at bounding box center [313, 233] width 266 height 25
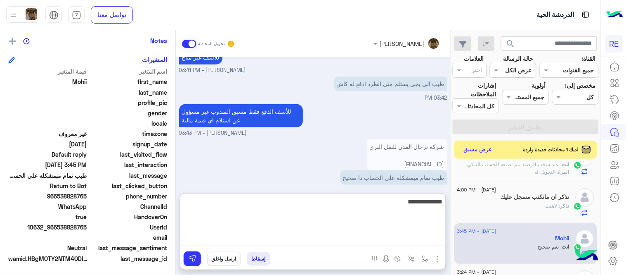
type textarea "**********"
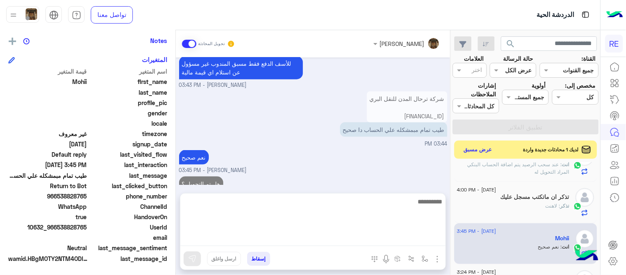
click at [547, 207] on span ": لاهنت" at bounding box center [553, 205] width 15 height 6
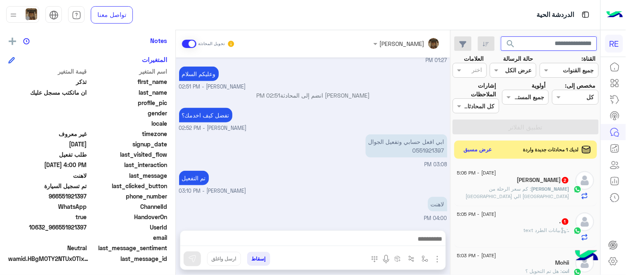
click at [523, 47] on input "text" at bounding box center [549, 43] width 97 height 15
paste input "*********"
type input "*********"
click at [501, 36] on button "search" at bounding box center [511, 45] width 20 height 18
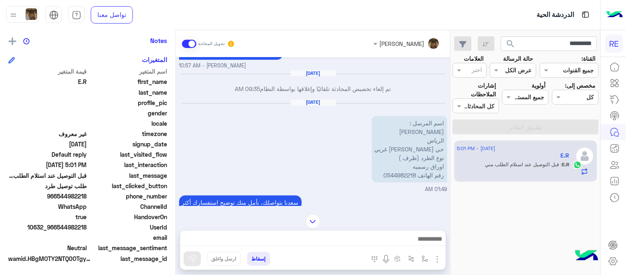
scroll to position [1187, 0]
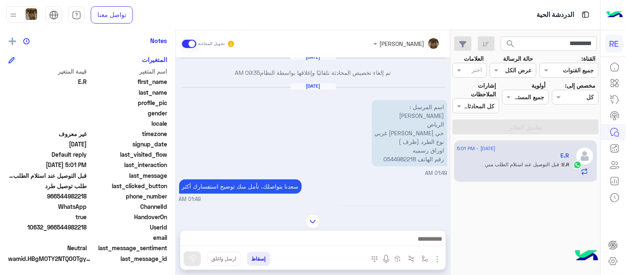
click at [318, 218] on img at bounding box center [313, 221] width 14 height 14
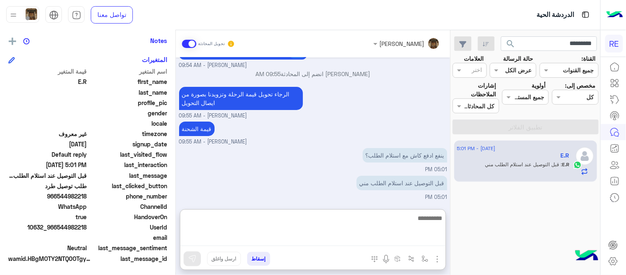
scroll to position [1599, 0]
click at [350, 242] on textarea at bounding box center [313, 229] width 266 height 33
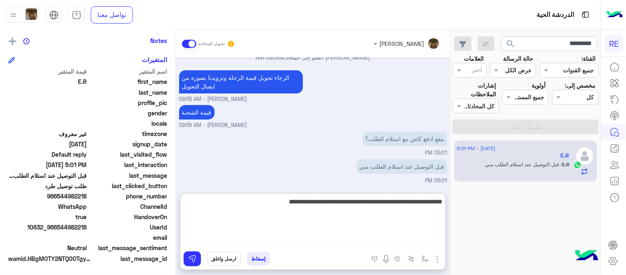
type textarea "**********"
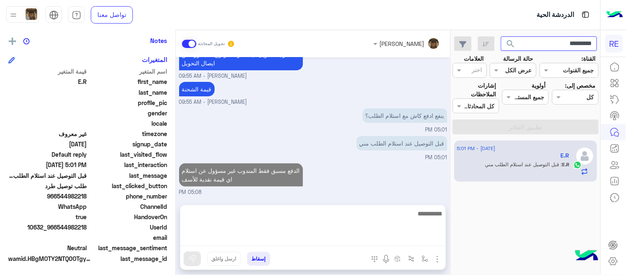
scroll to position [1618, 0]
click at [552, 46] on input "*********" at bounding box center [549, 43] width 97 height 15
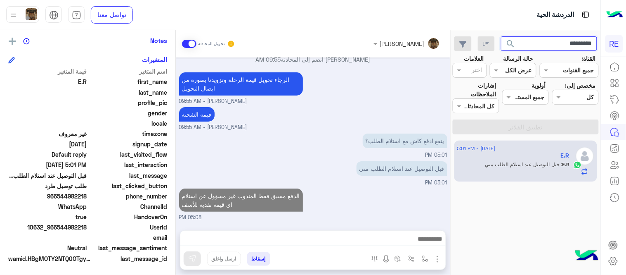
click at [552, 46] on input "*********" at bounding box center [549, 43] width 97 height 15
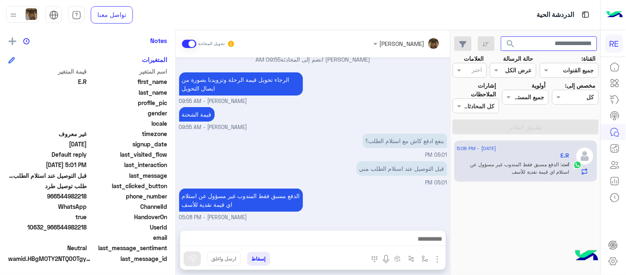
click at [501, 36] on button "search" at bounding box center [511, 45] width 20 height 18
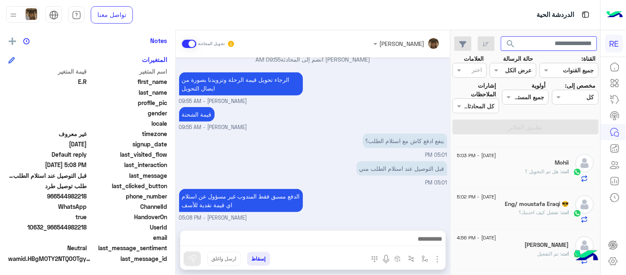
scroll to position [117, 0]
click at [501, 215] on div "انت : تفضل كيف اخدمك؟" at bounding box center [514, 215] width 112 height 14
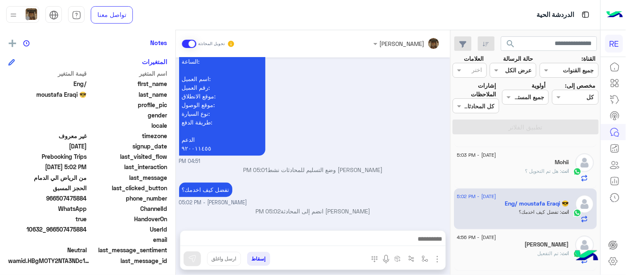
scroll to position [169, 0]
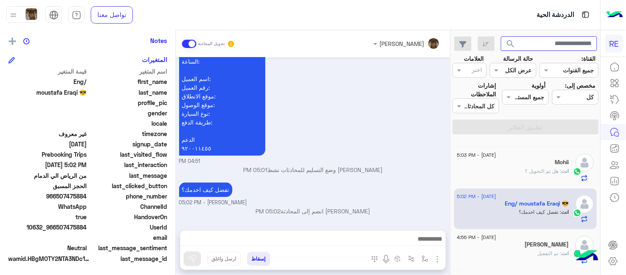
click at [557, 43] on input "text" at bounding box center [549, 43] width 97 height 15
paste input "*********"
type input "*********"
click at [501, 36] on button "search" at bounding box center [511, 45] width 20 height 18
